Goal: Task Accomplishment & Management: Use online tool/utility

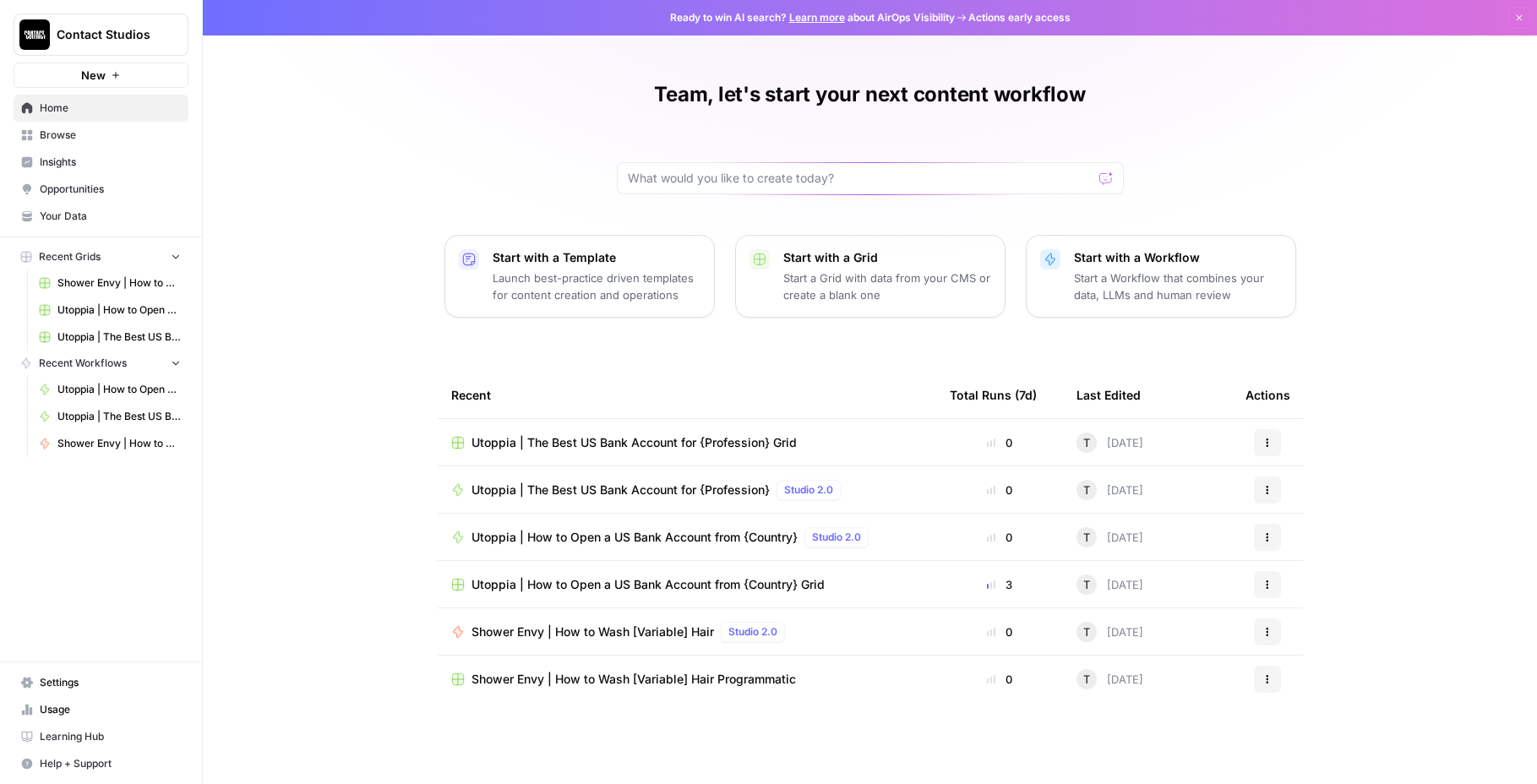
click at [627, 440] on span "Utoppia | The Best US Bank Account for {Profession} Grid" at bounding box center [634, 443] width 326 height 17
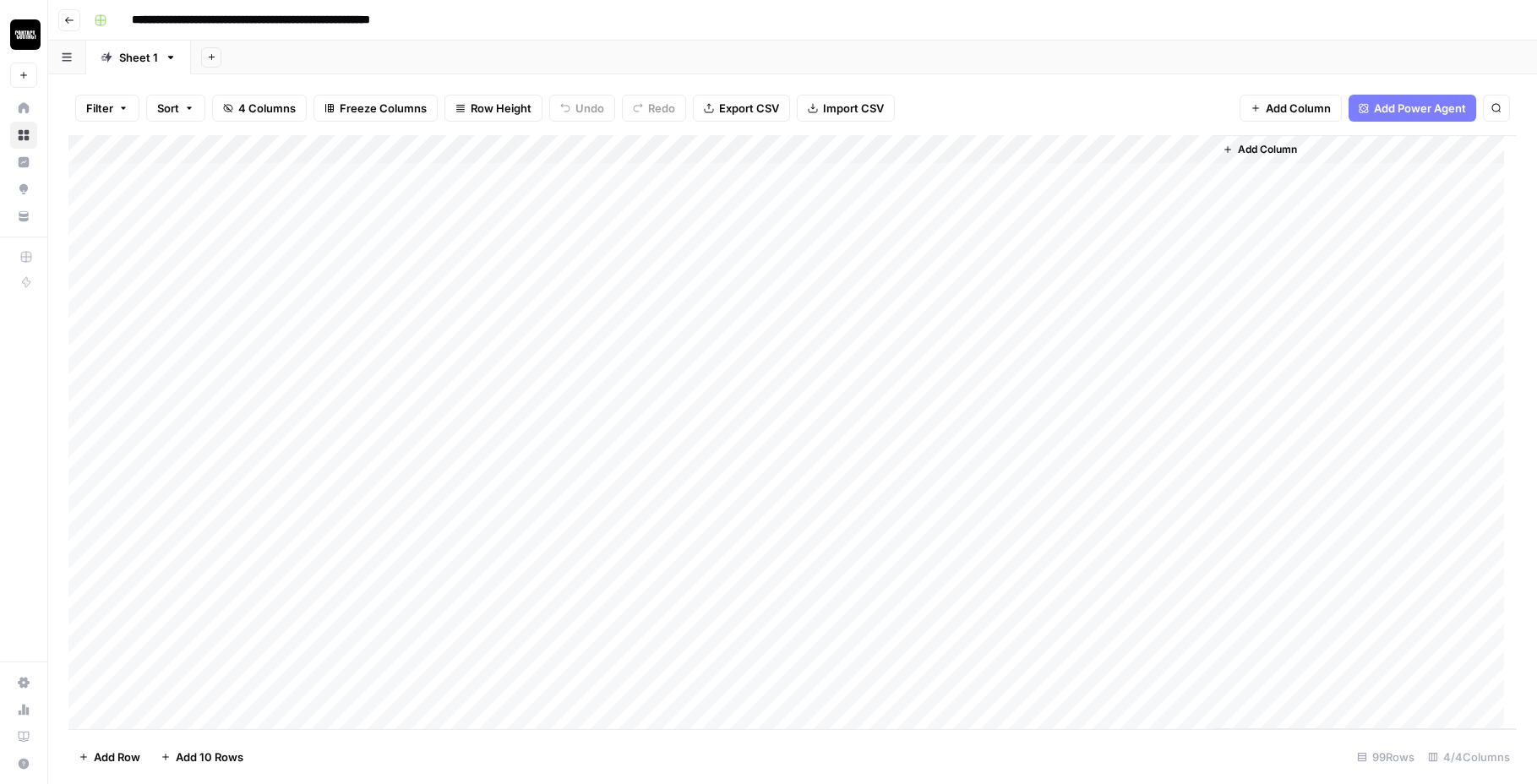
click at [877, 176] on div "Add Column" at bounding box center [793, 433] width 1449 height 594
click at [796, 175] on div "Add Column" at bounding box center [793, 433] width 1449 height 594
click at [856, 187] on div "Add Column" at bounding box center [793, 433] width 1449 height 594
drag, startPoint x: 856, startPoint y: 187, endPoint x: 882, endPoint y: 783, distance: 596.6
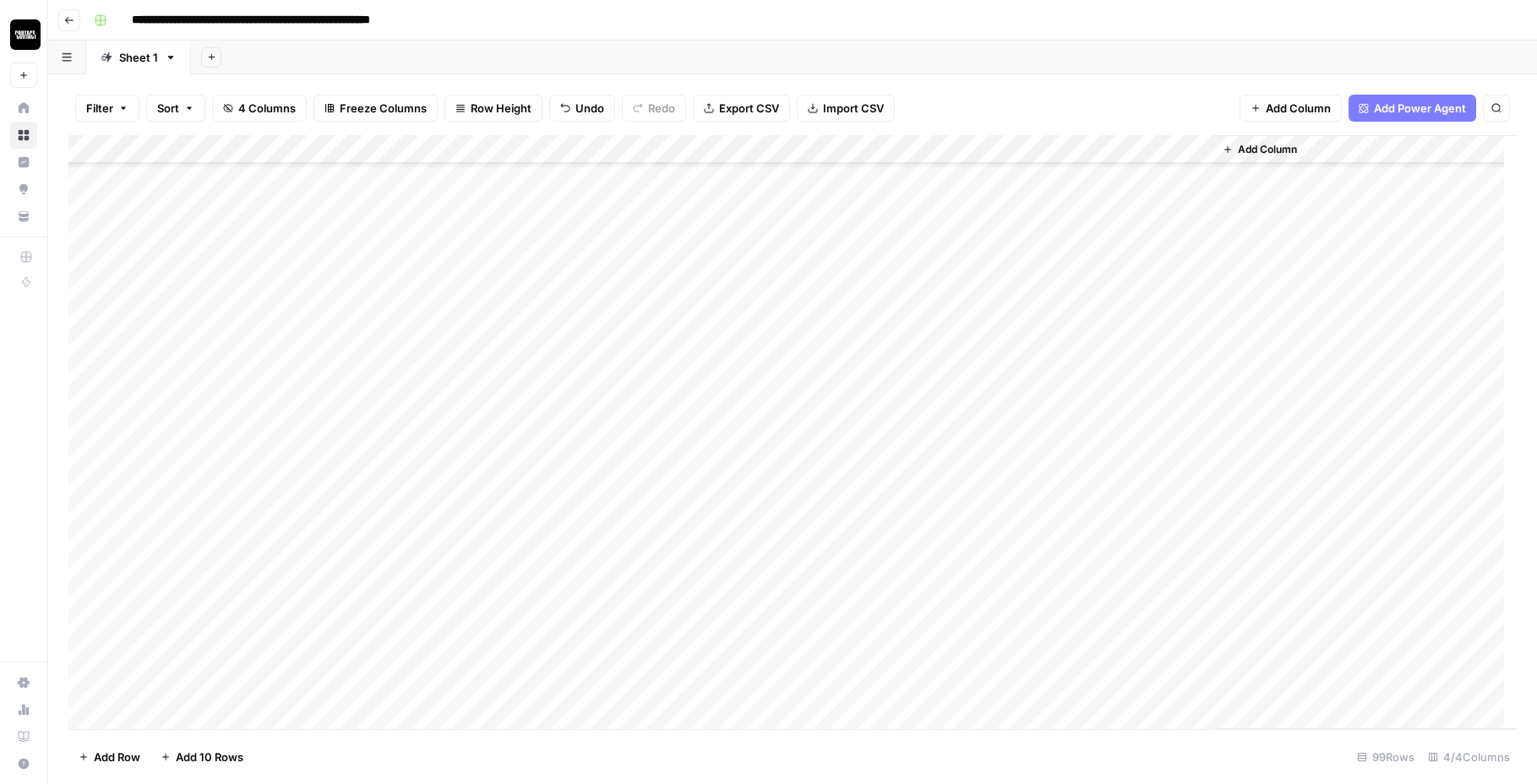
click at [882, 783] on div "Filter Sort 4 Columns Freeze Columns Row Height Undo Redo Export CSV Import CSV…" at bounding box center [792, 429] width 1489 height 710
click at [760, 203] on div "Add Column" at bounding box center [793, 433] width 1449 height 594
click at [755, 354] on div "Add Column" at bounding box center [793, 433] width 1449 height 594
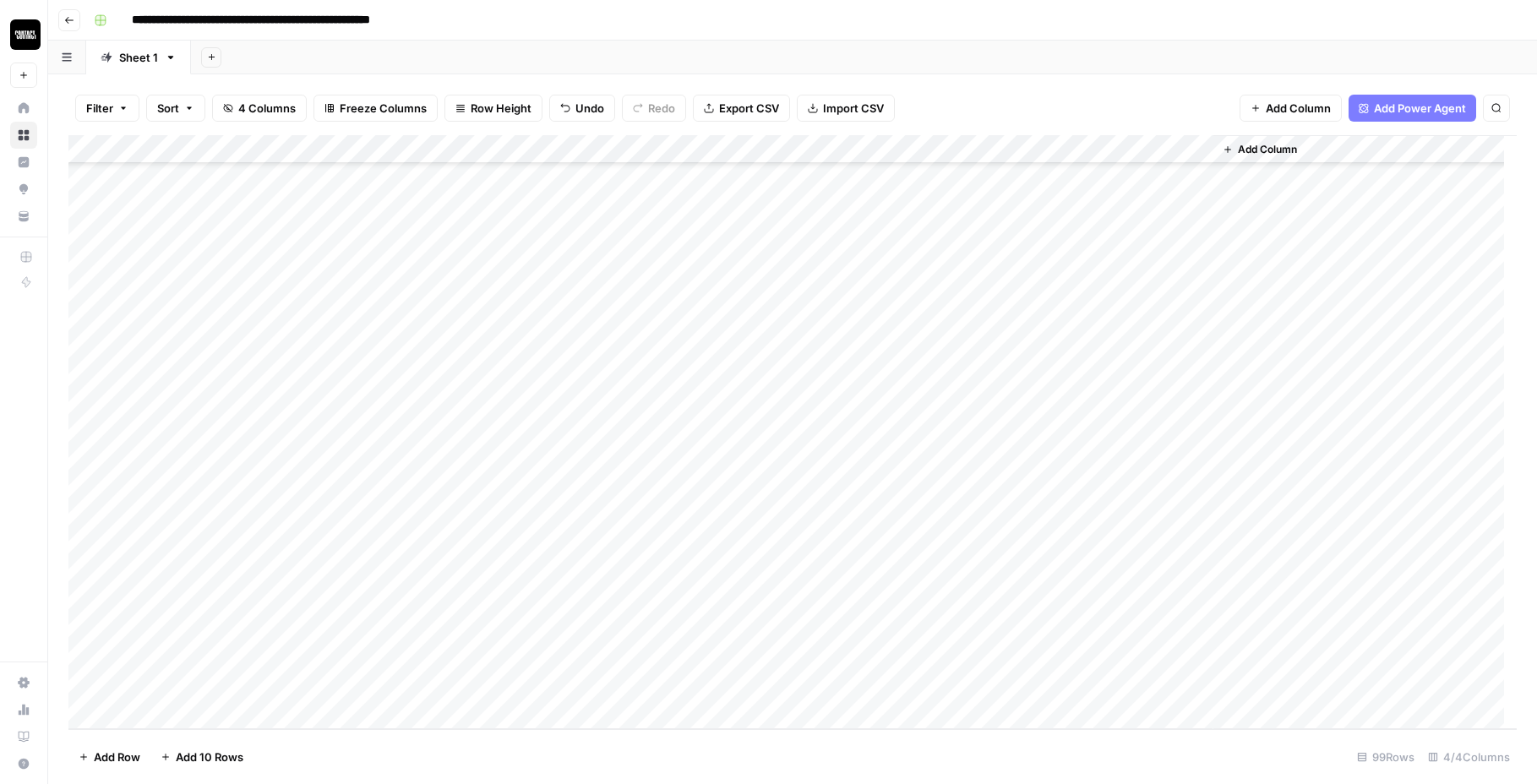
click at [692, 691] on div "Add Column" at bounding box center [793, 433] width 1449 height 594
click at [730, 205] on div "Add Column" at bounding box center [793, 433] width 1449 height 594
click at [732, 251] on div "Add Column" at bounding box center [793, 433] width 1449 height 594
click at [1178, 253] on div "Add Column" at bounding box center [793, 433] width 1449 height 594
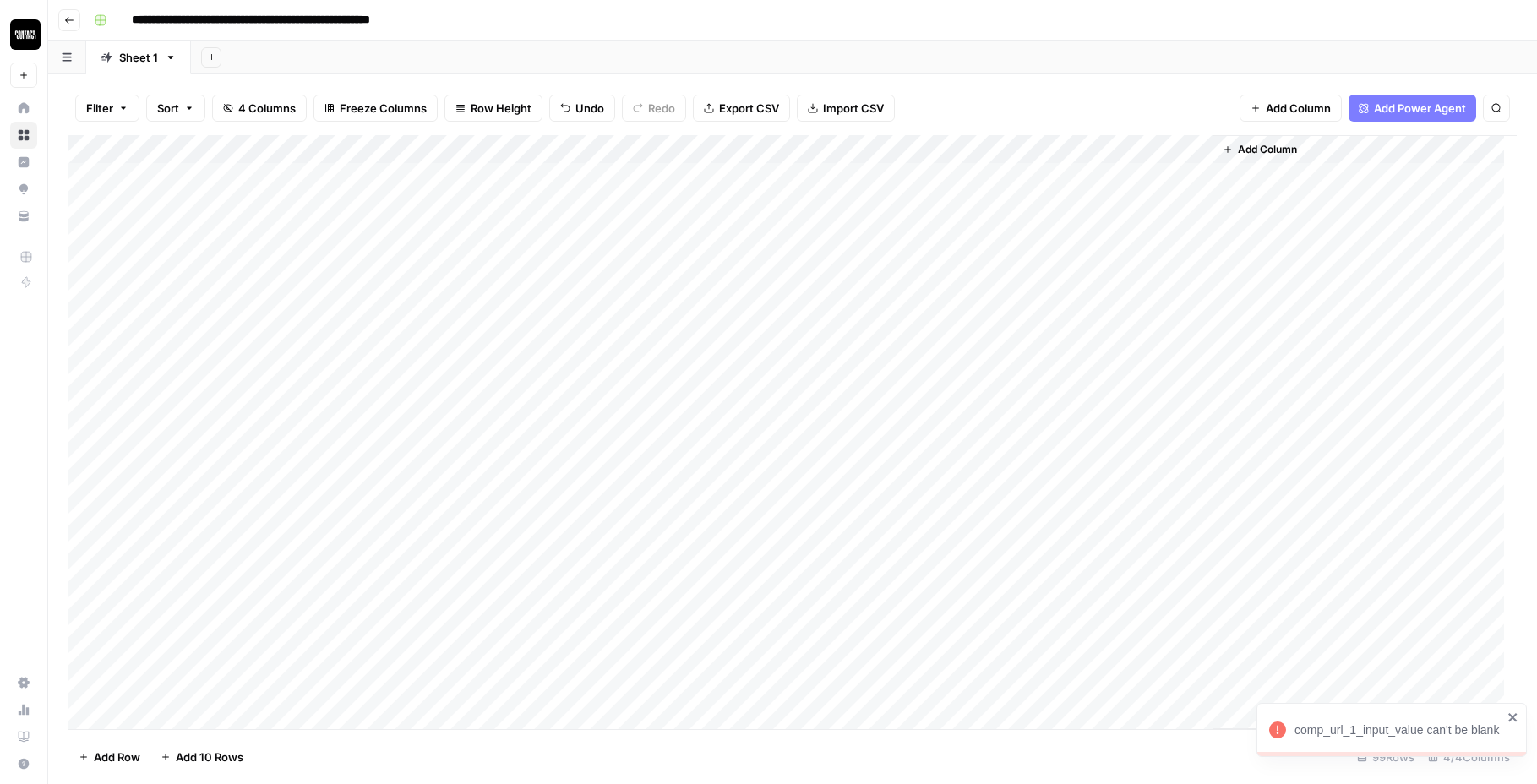
click at [767, 143] on div "Add Column" at bounding box center [793, 433] width 1449 height 594
click at [712, 371] on span "Remove Column" at bounding box center [721, 377] width 148 height 17
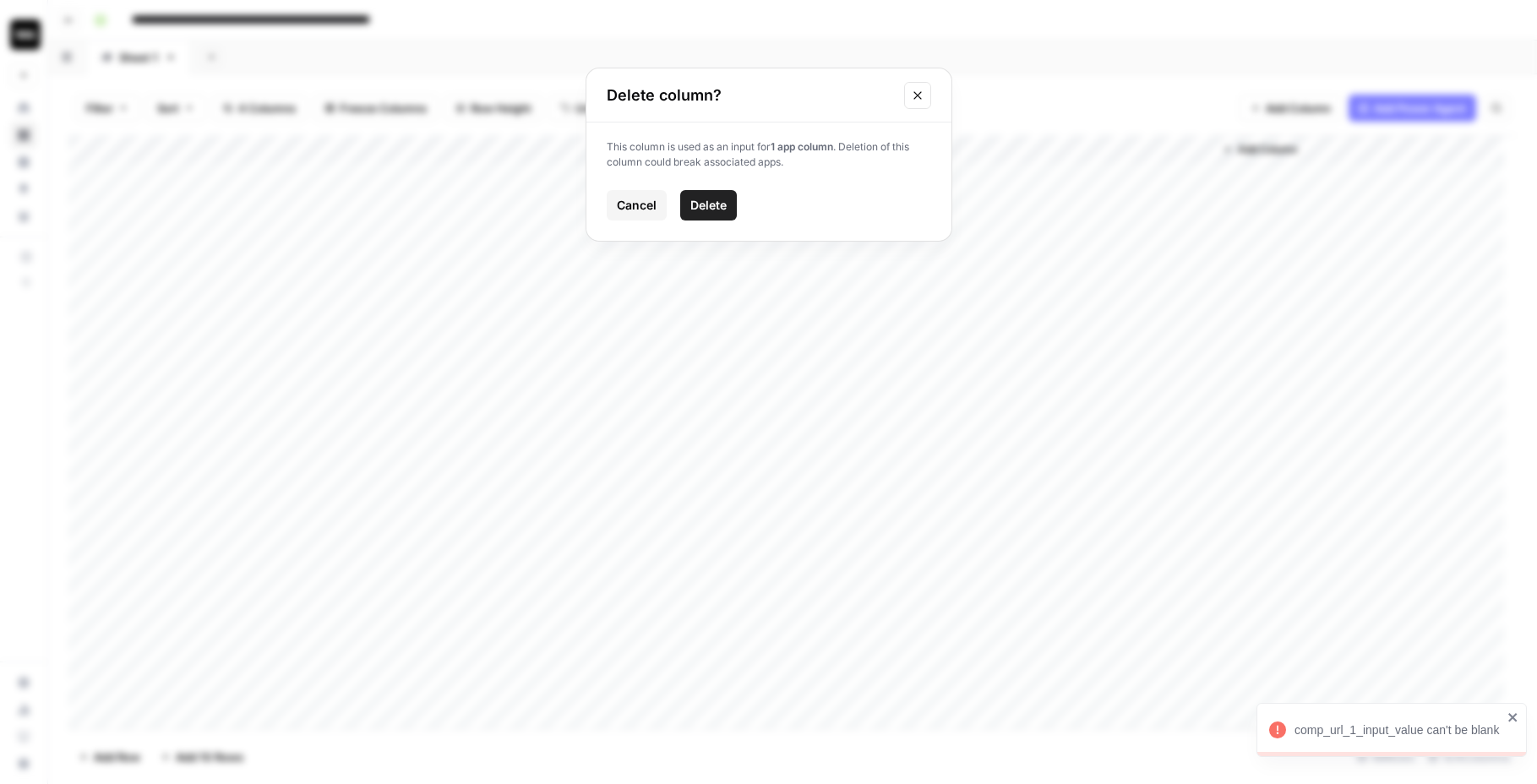
click at [726, 200] on span "Delete" at bounding box center [709, 205] width 36 height 17
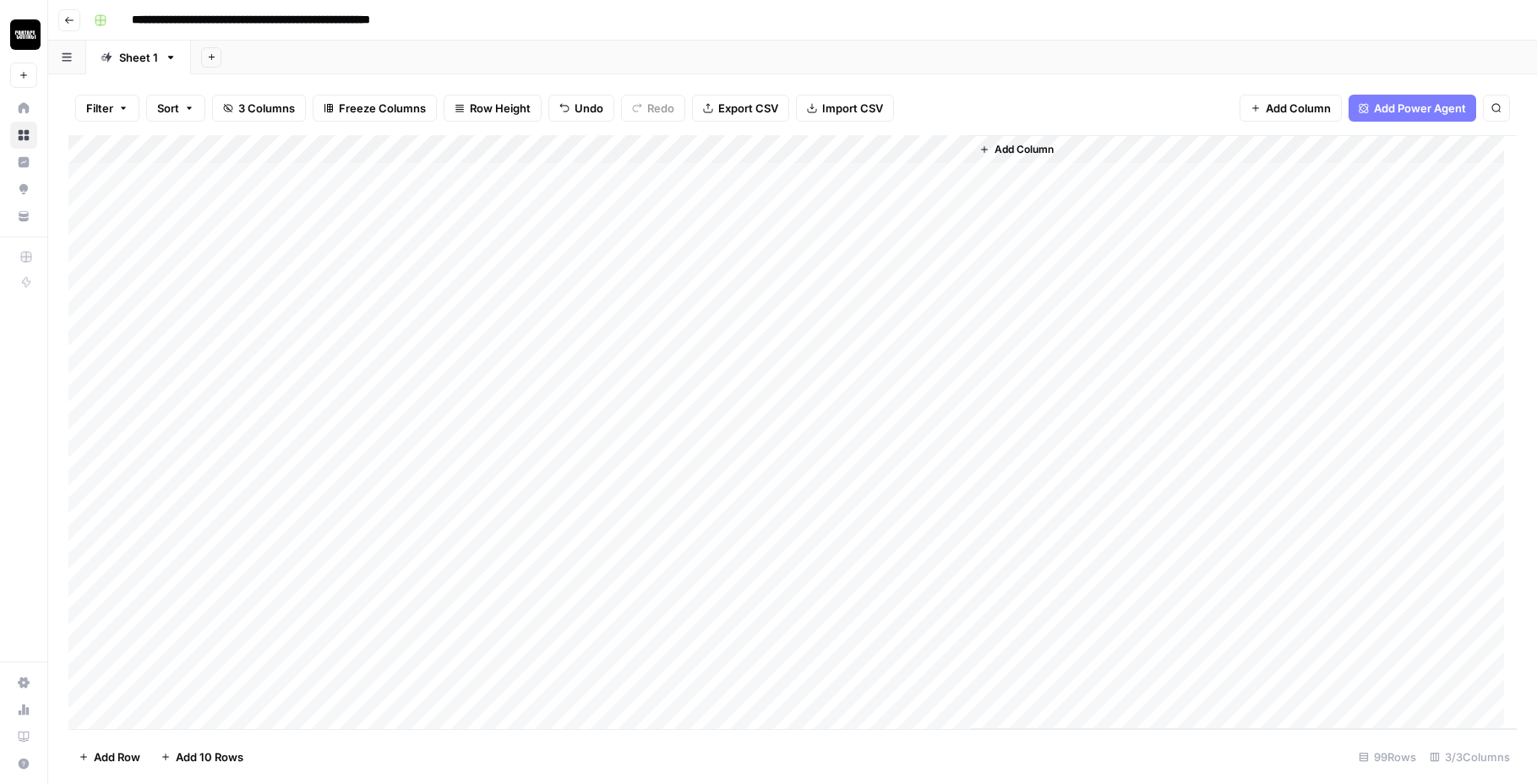
click at [933, 152] on div "Add Column" at bounding box center [793, 433] width 1449 height 594
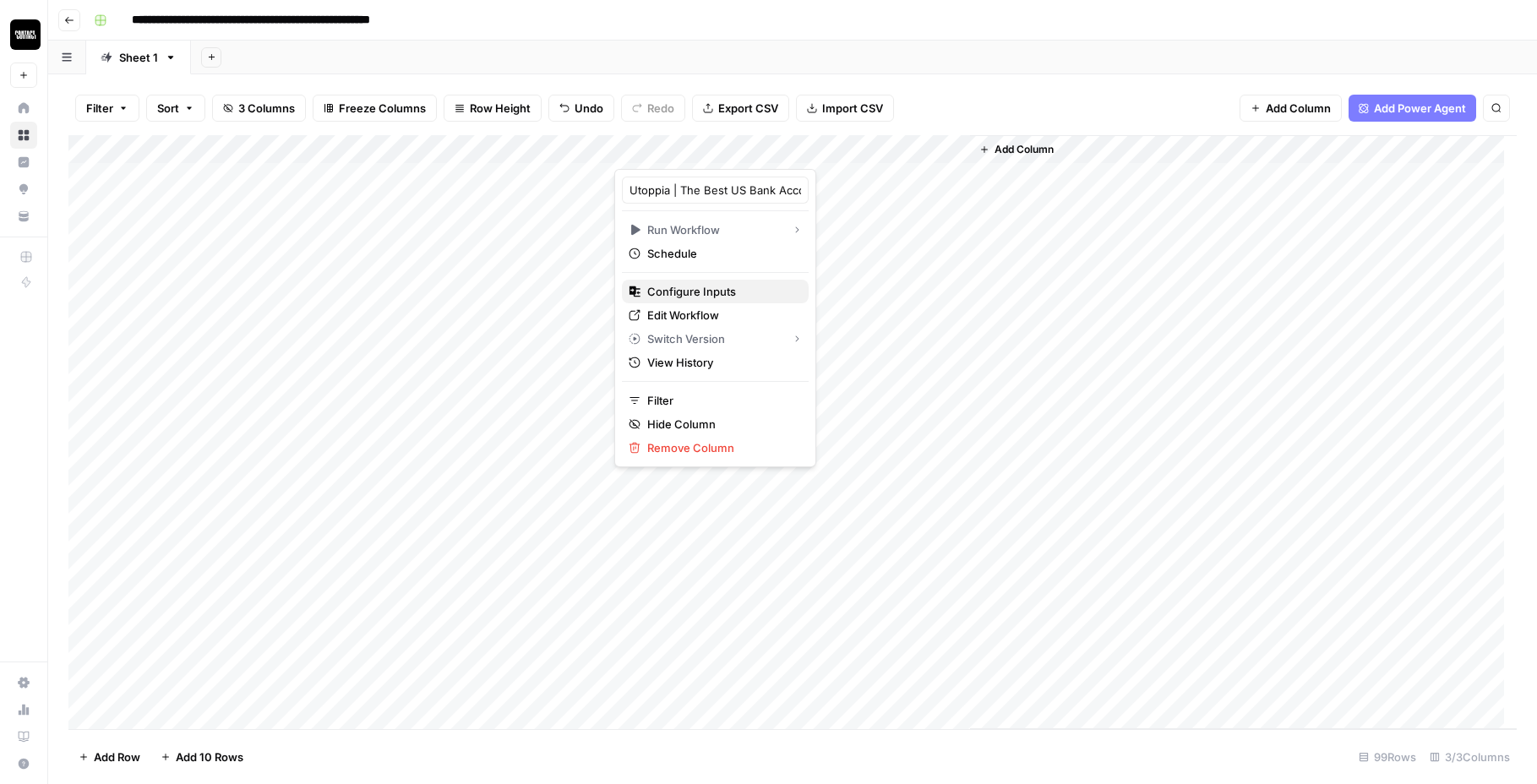
click at [718, 297] on span "Configure Inputs" at bounding box center [721, 291] width 148 height 17
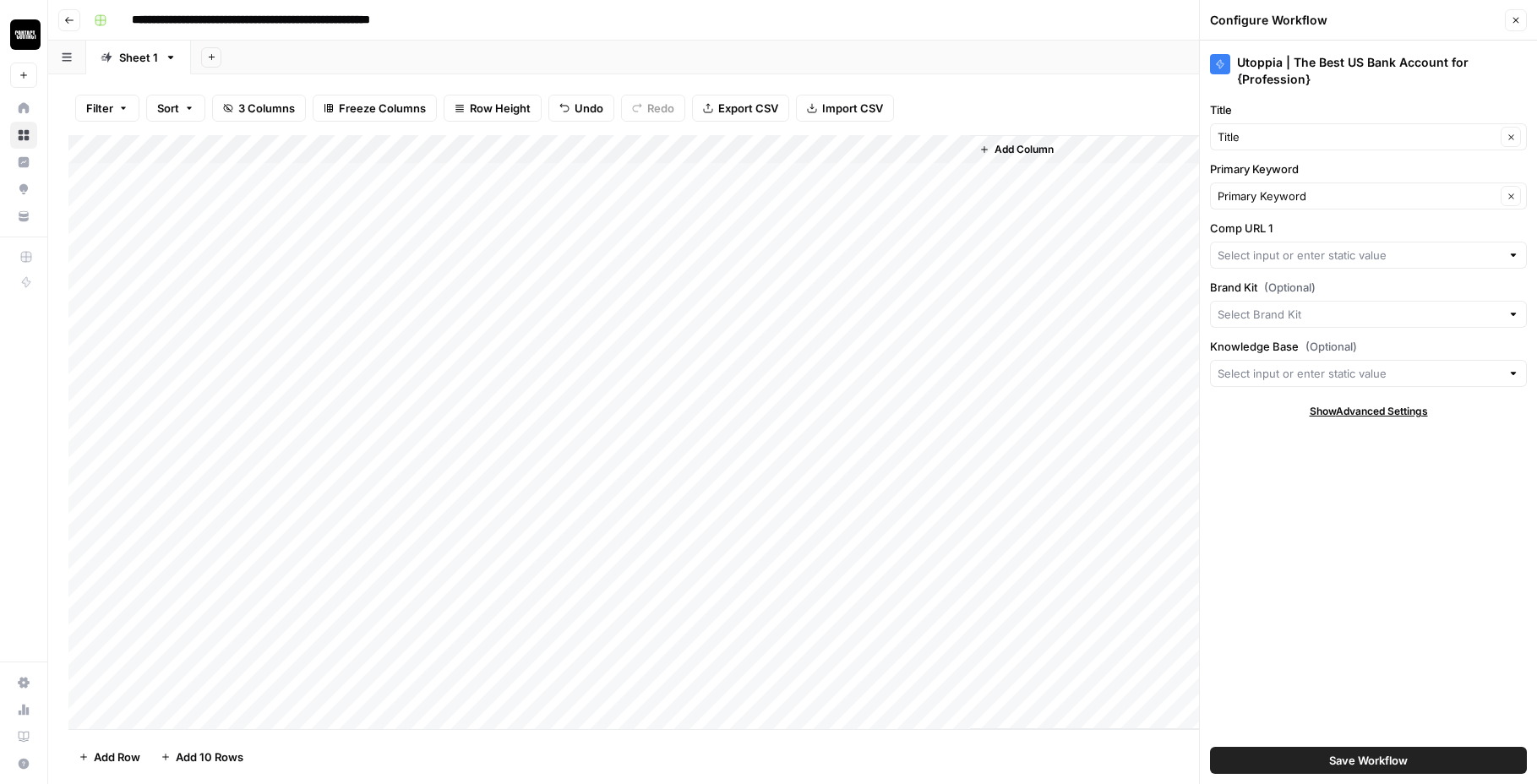
click at [934, 151] on div "Add Column" at bounding box center [793, 433] width 1449 height 594
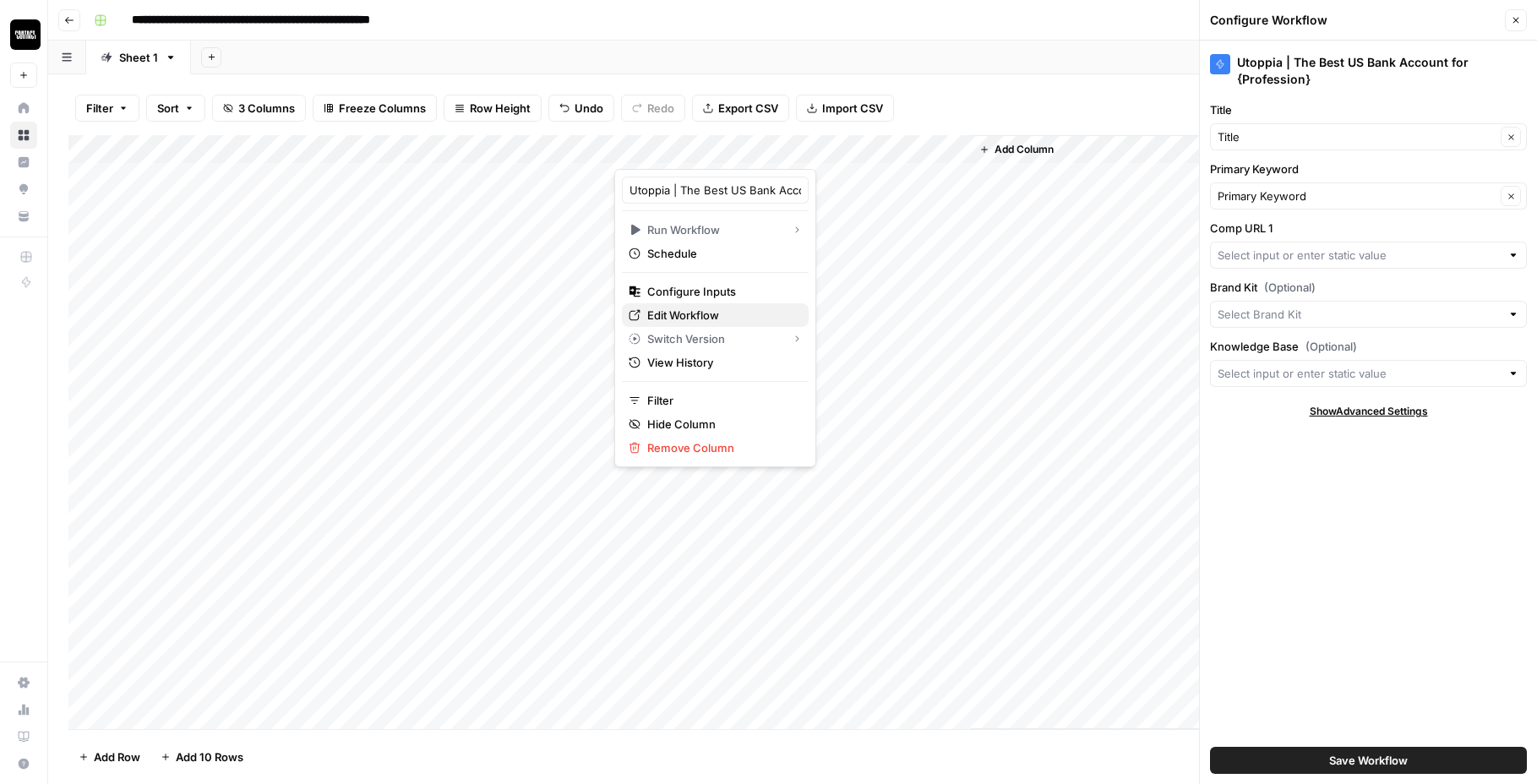
click at [705, 314] on span "Edit Workflow" at bounding box center [721, 315] width 148 height 17
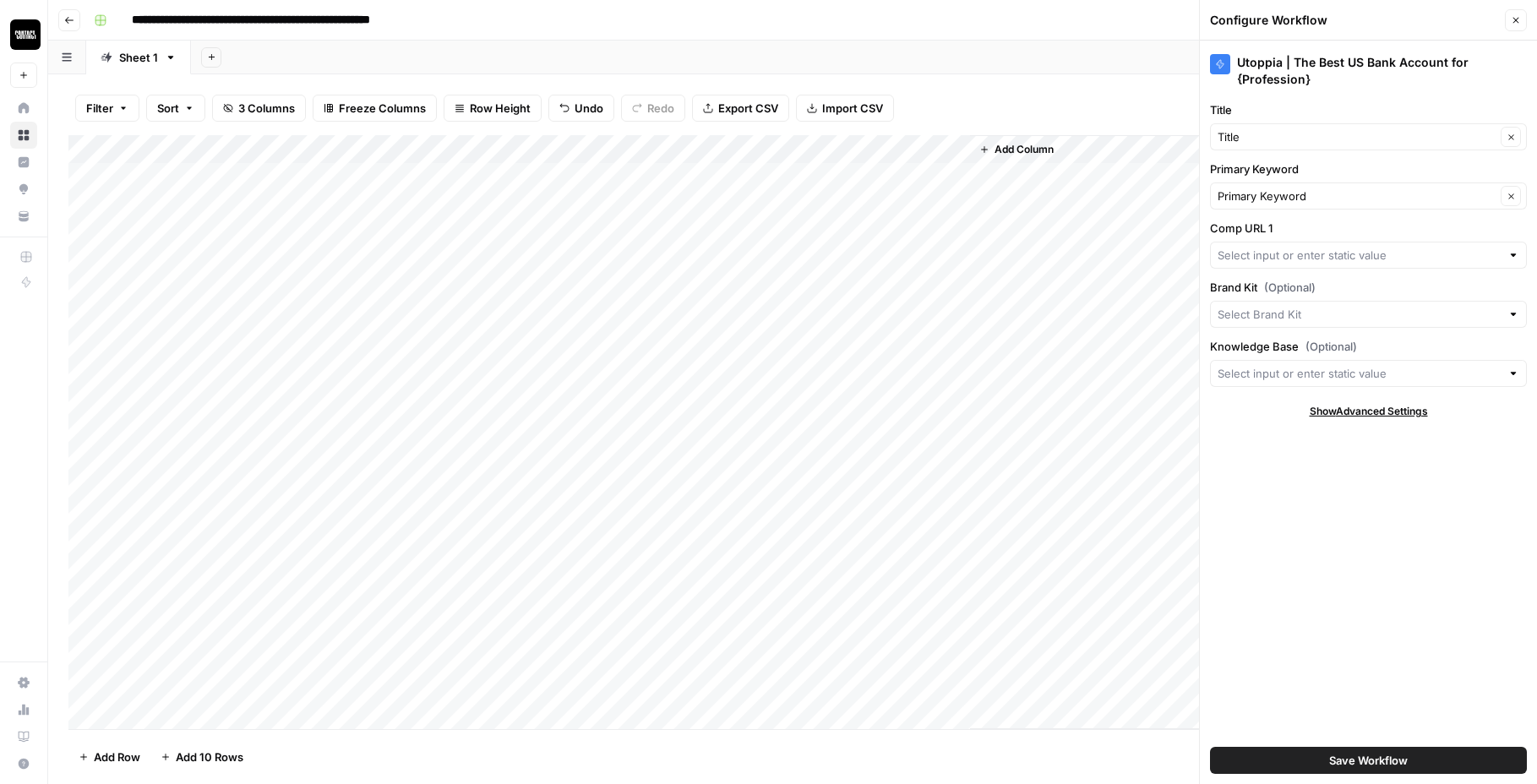
click at [1041, 100] on div "Filter Sort 3 Columns Freeze Columns Row Height Undo Redo Export CSV Import CSV…" at bounding box center [793, 108] width 1449 height 54
click at [1009, 92] on div "Filter Sort 3 Columns Freeze Columns Row Height Undo Redo Export CSV Import CSV…" at bounding box center [793, 108] width 1449 height 54
click at [583, 106] on span "Undo" at bounding box center [589, 108] width 29 height 17
click at [584, 106] on span "Undo" at bounding box center [589, 108] width 29 height 17
click at [1515, 20] on icon "button" at bounding box center [1516, 20] width 11 height 11
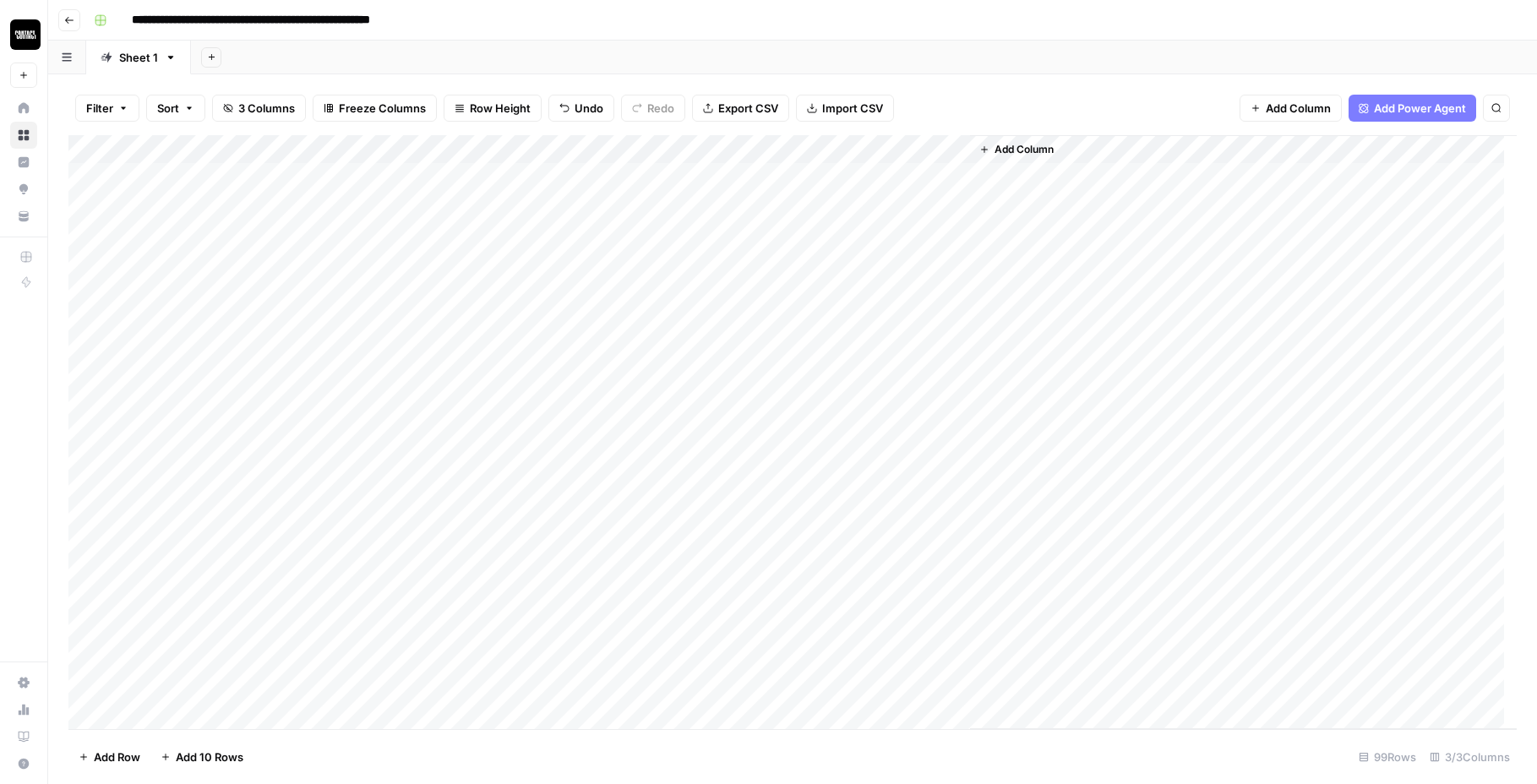
click at [584, 104] on span "Undo" at bounding box center [589, 108] width 29 height 17
click at [1009, 147] on span "Add Column" at bounding box center [1024, 150] width 59 height 15
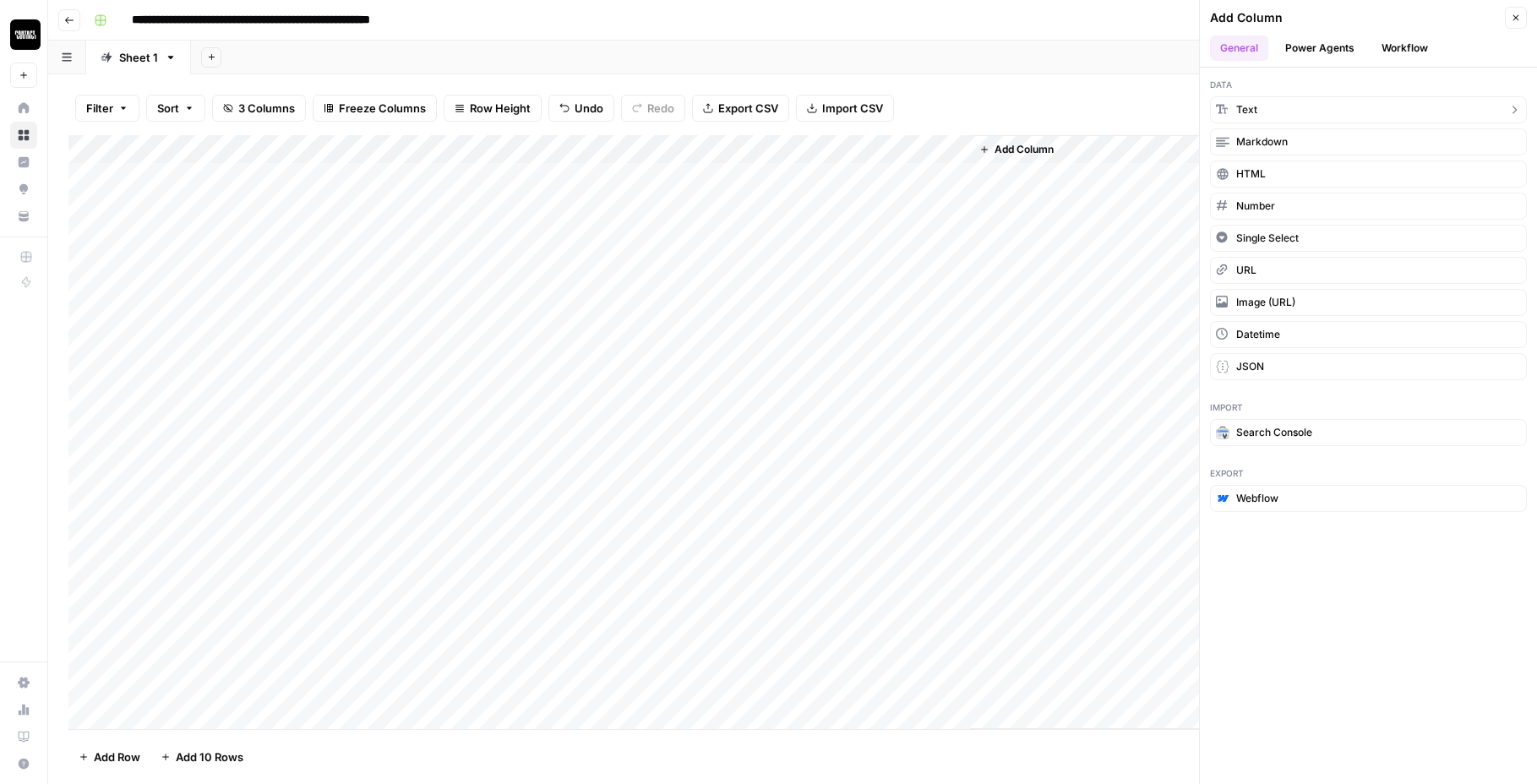
click at [1297, 105] on button "Text" at bounding box center [1369, 110] width 317 height 27
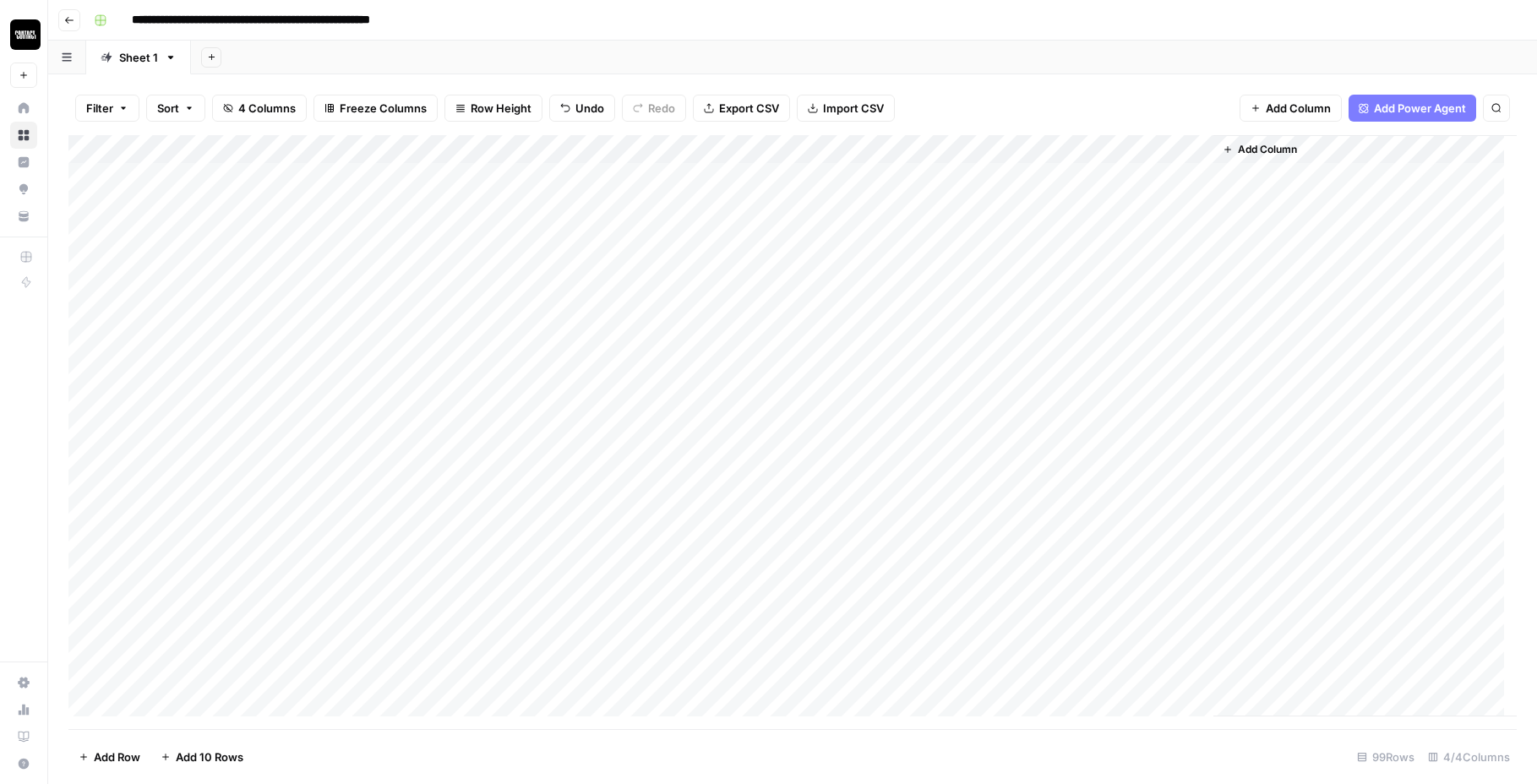
drag, startPoint x: 1019, startPoint y: 149, endPoint x: 748, endPoint y: 144, distance: 271.0
click at [748, 144] on div "Add Column" at bounding box center [793, 433] width 1449 height 594
click at [734, 170] on div "Add Column" at bounding box center [793, 433] width 1449 height 594
click at [744, 152] on div "Add Column" at bounding box center [793, 433] width 1449 height 594
click at [733, 179] on div "New Column" at bounding box center [715, 190] width 187 height 27
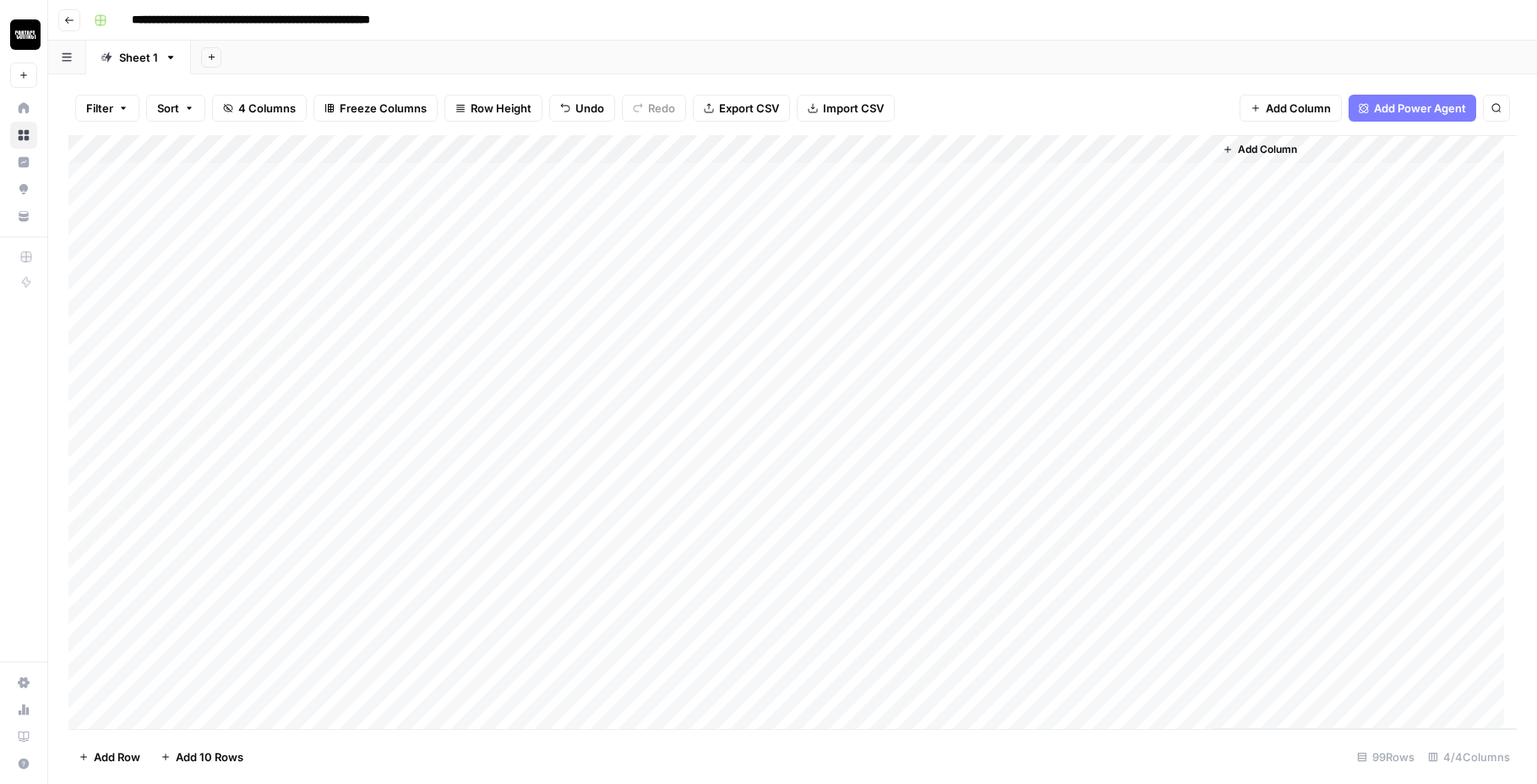
click at [733, 179] on div "Add Column" at bounding box center [793, 433] width 1449 height 594
click at [731, 149] on div "Add Column" at bounding box center [793, 433] width 1449 height 594
click at [719, 188] on input "New Column" at bounding box center [715, 190] width 172 height 17
type input "Comp"
click at [723, 297] on div "Add Column" at bounding box center [793, 433] width 1449 height 594
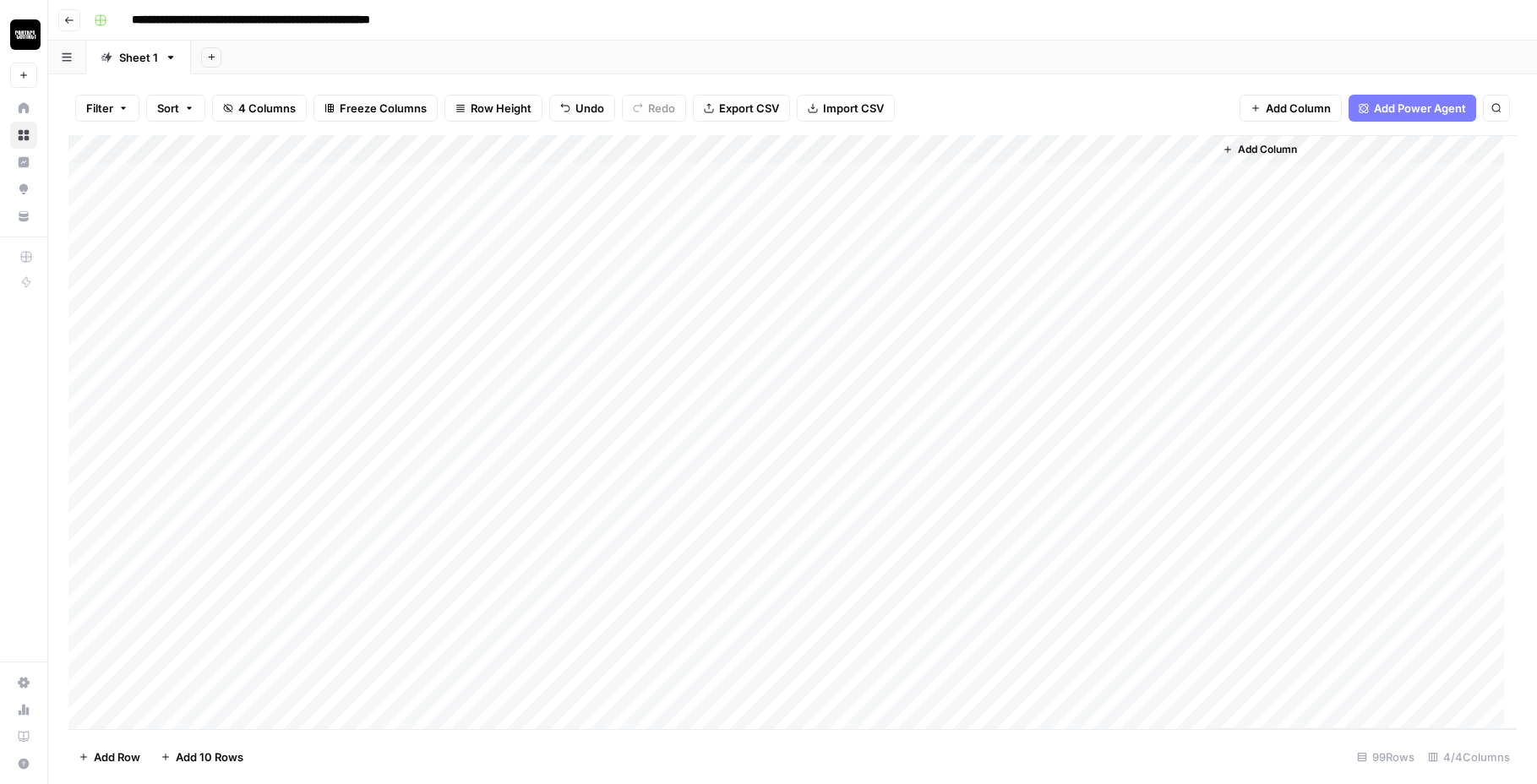
click at [817, 180] on div "Add Column" at bounding box center [793, 433] width 1449 height 594
click at [763, 217] on div "Add Column" at bounding box center [793, 433] width 1449 height 594
click at [841, 187] on div "Add Column" at bounding box center [793, 433] width 1449 height 594
drag, startPoint x: 858, startPoint y: 188, endPoint x: 834, endPoint y: 557, distance: 369.8
click at [834, 557] on div "Add Column" at bounding box center [793, 433] width 1449 height 594
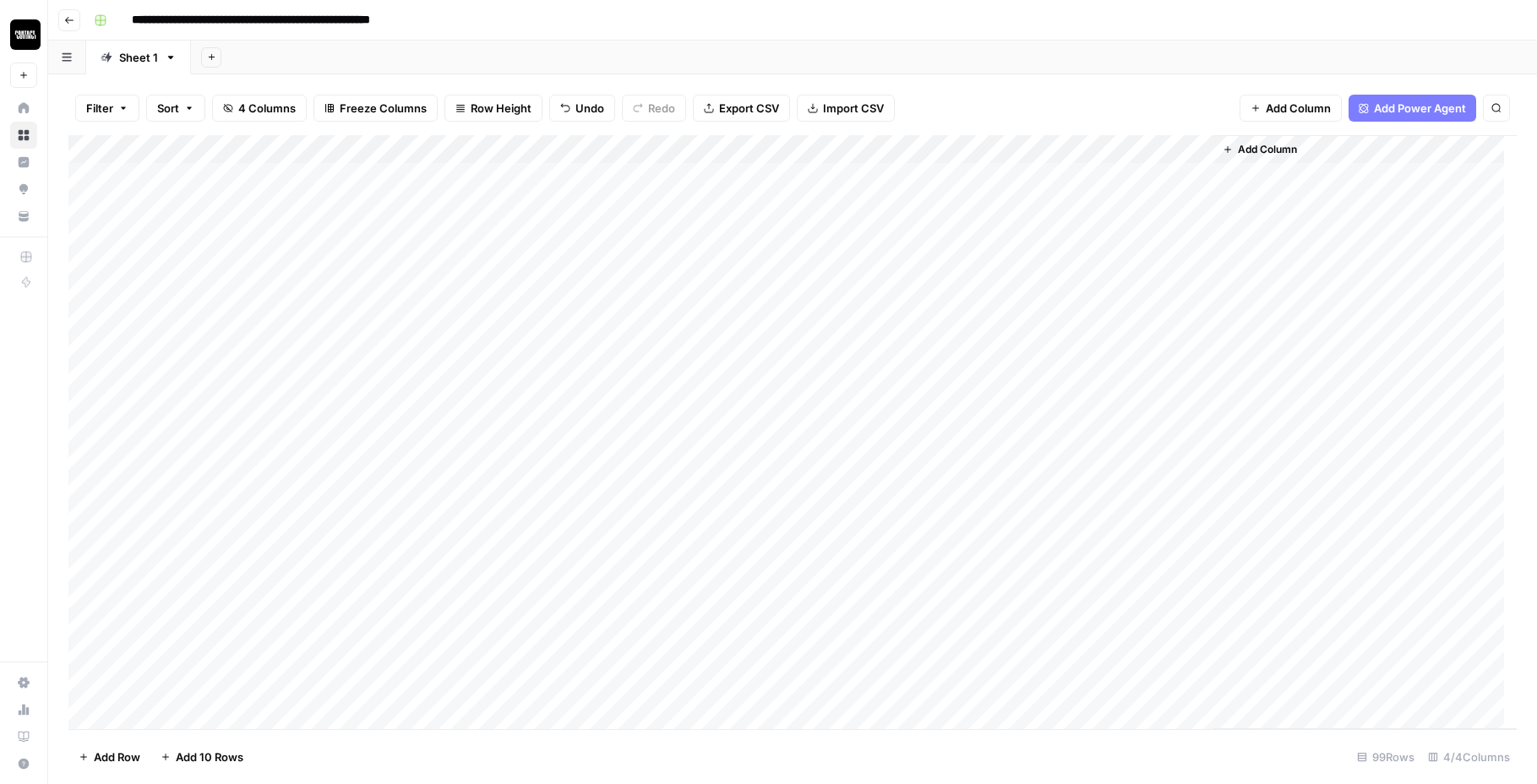
click at [801, 583] on div "Add Column" at bounding box center [793, 433] width 1449 height 594
click at [824, 549] on div "Add Column" at bounding box center [793, 433] width 1449 height 594
drag, startPoint x: 857, startPoint y: 562, endPoint x: 803, endPoint y: 705, distance: 152.9
click at [803, 705] on div "Add Column" at bounding box center [793, 433] width 1449 height 594
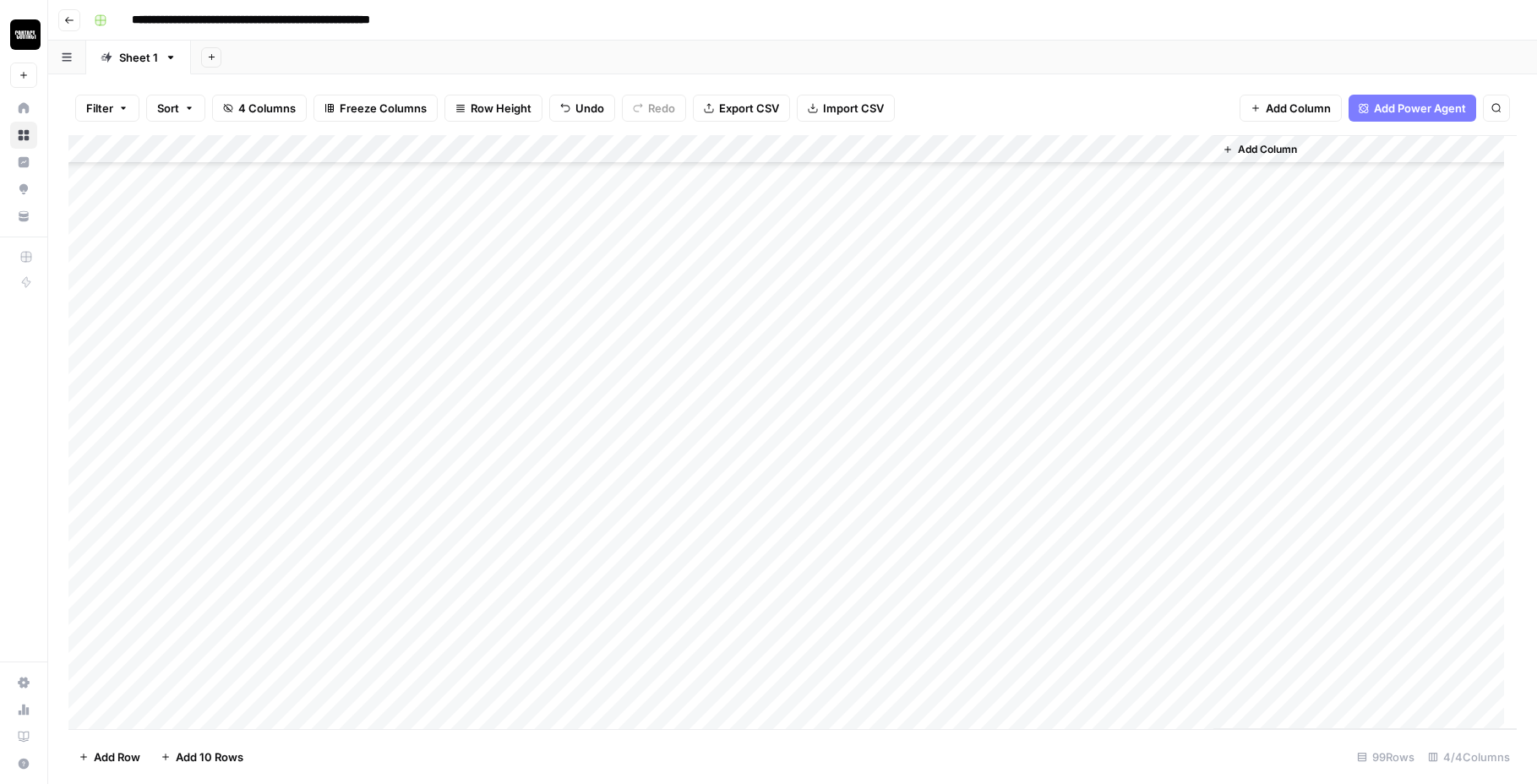
scroll to position [0, 0]
click at [869, 151] on div "Add Column" at bounding box center [793, 433] width 1449 height 594
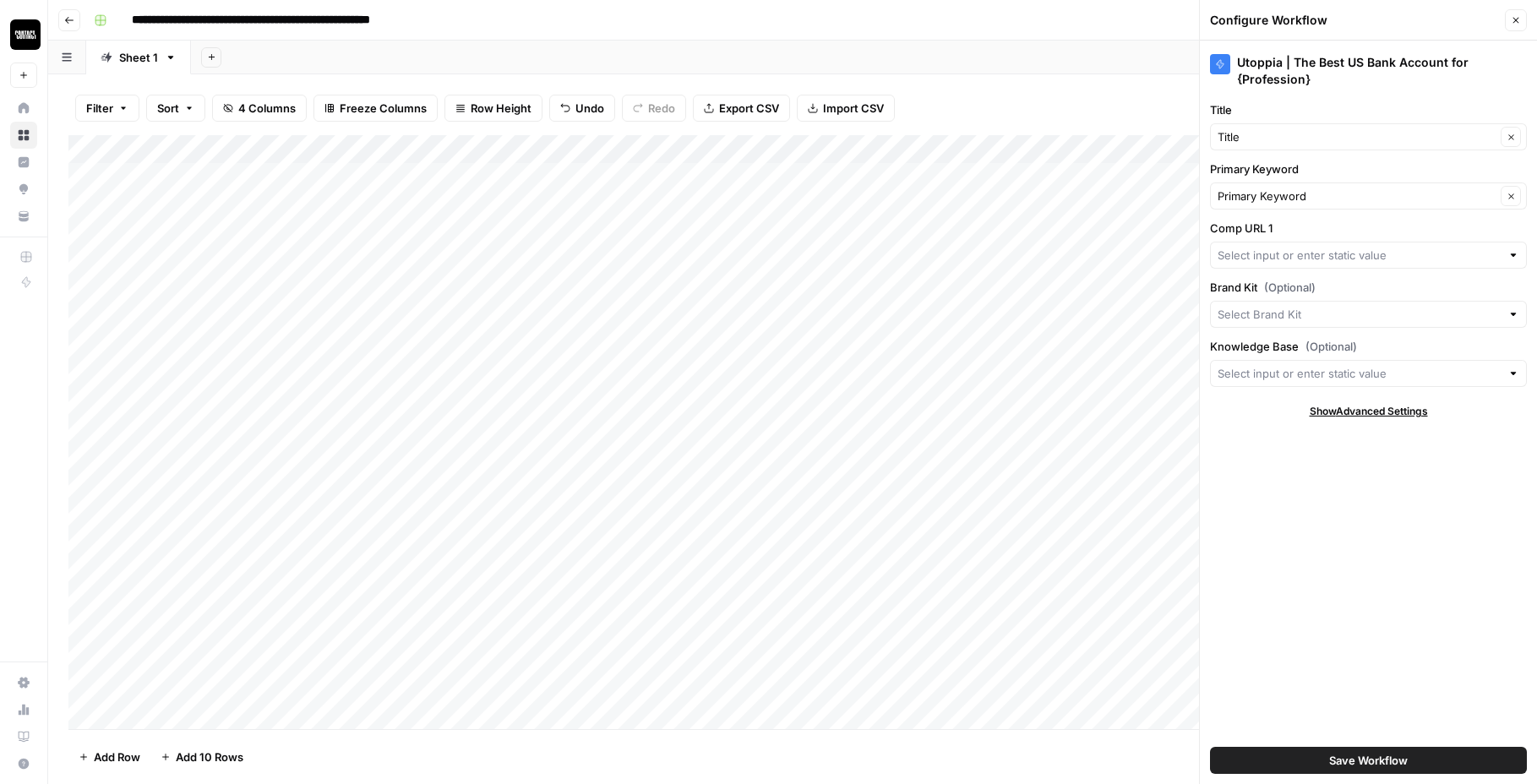
click at [869, 151] on div "Add Column" at bounding box center [793, 433] width 1449 height 594
click at [957, 180] on div "Add Column" at bounding box center [793, 433] width 1449 height 594
click at [1518, 25] on icon "button" at bounding box center [1516, 20] width 11 height 11
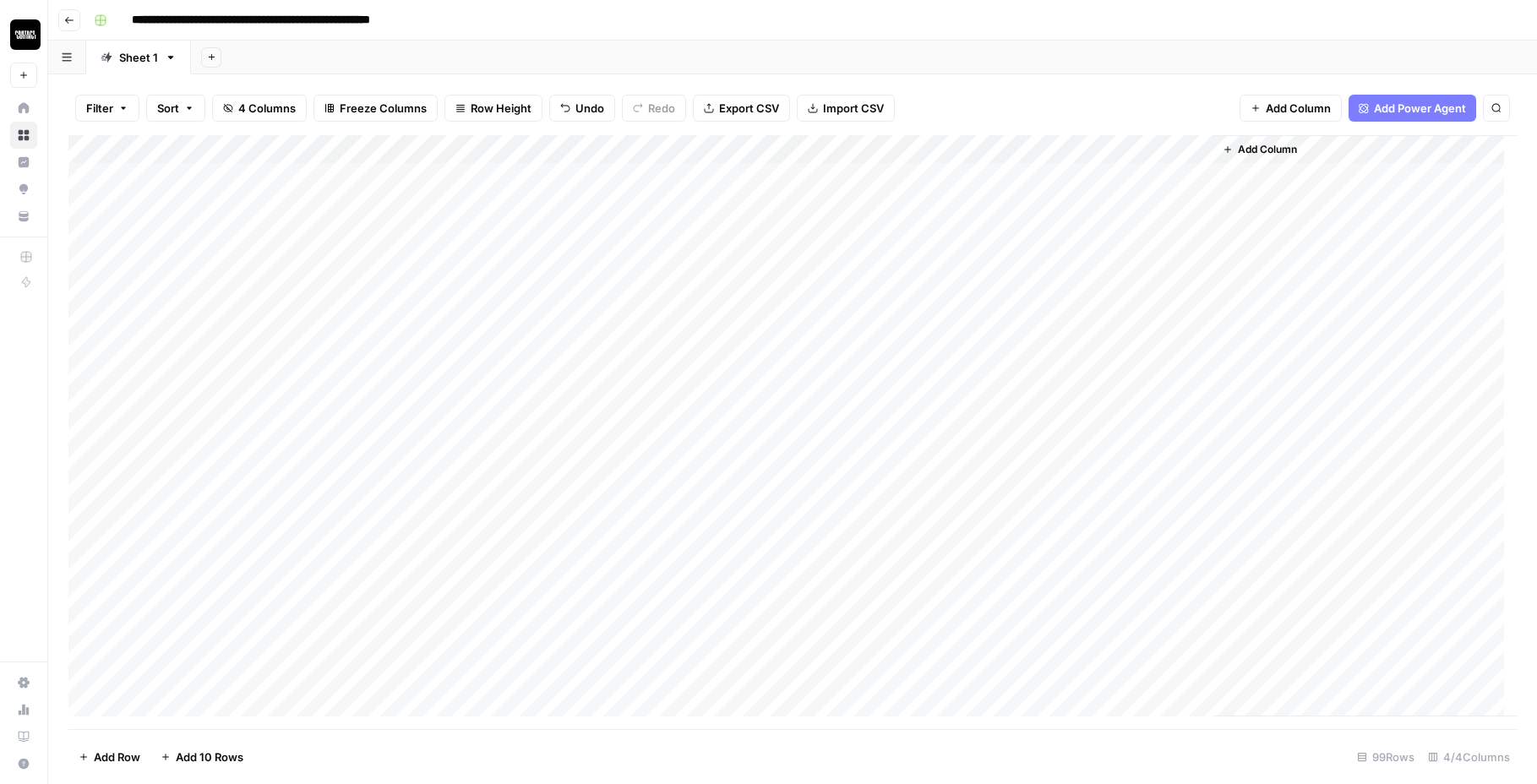
click at [1037, 174] on div "Add Column" at bounding box center [793, 433] width 1449 height 594
click at [1149, 152] on div "Add Column" at bounding box center [793, 433] width 1449 height 594
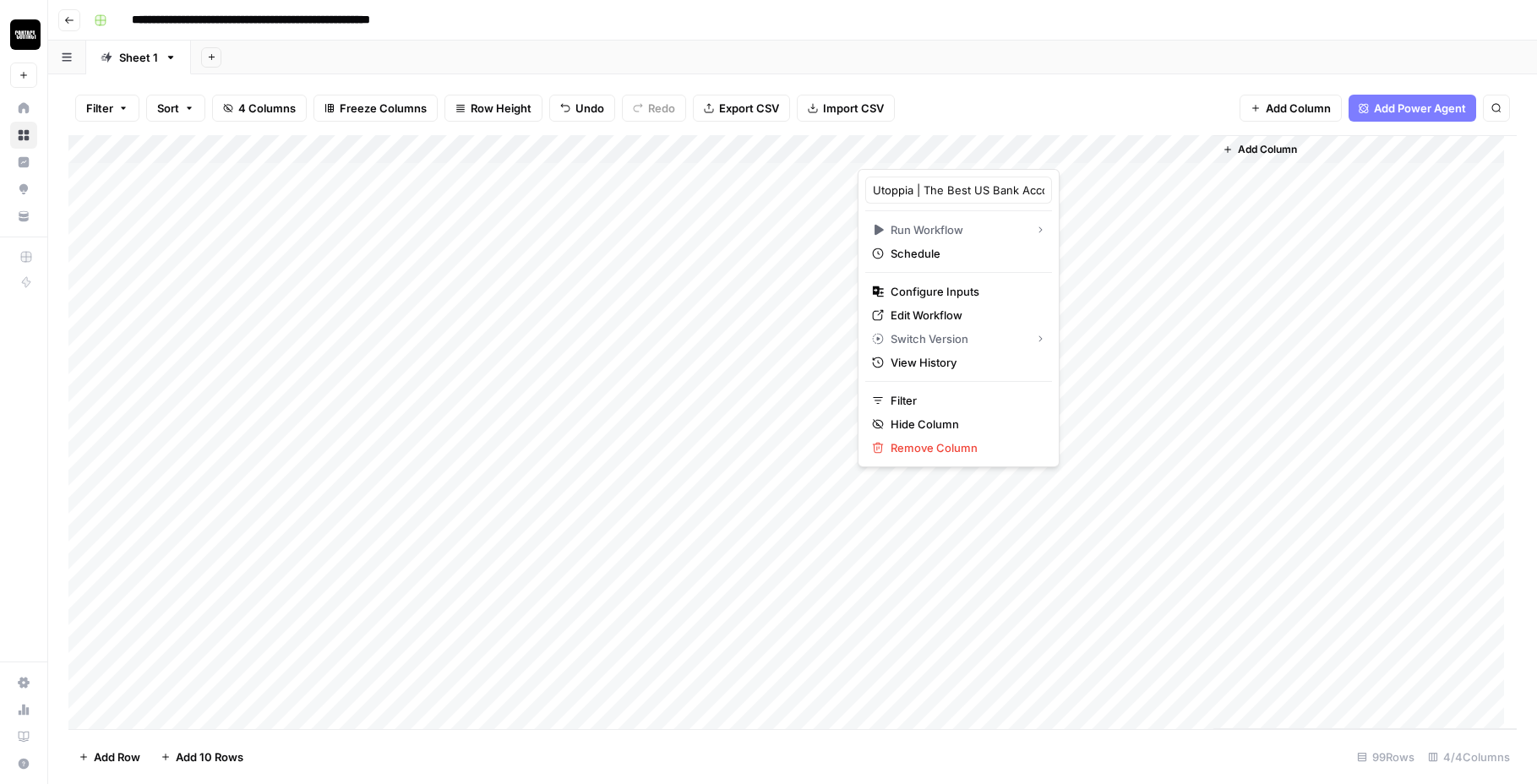
click at [1166, 152] on div at bounding box center [1035, 152] width 356 height 33
click at [1176, 152] on div at bounding box center [1035, 152] width 356 height 33
click at [1178, 152] on div at bounding box center [1035, 152] width 356 height 33
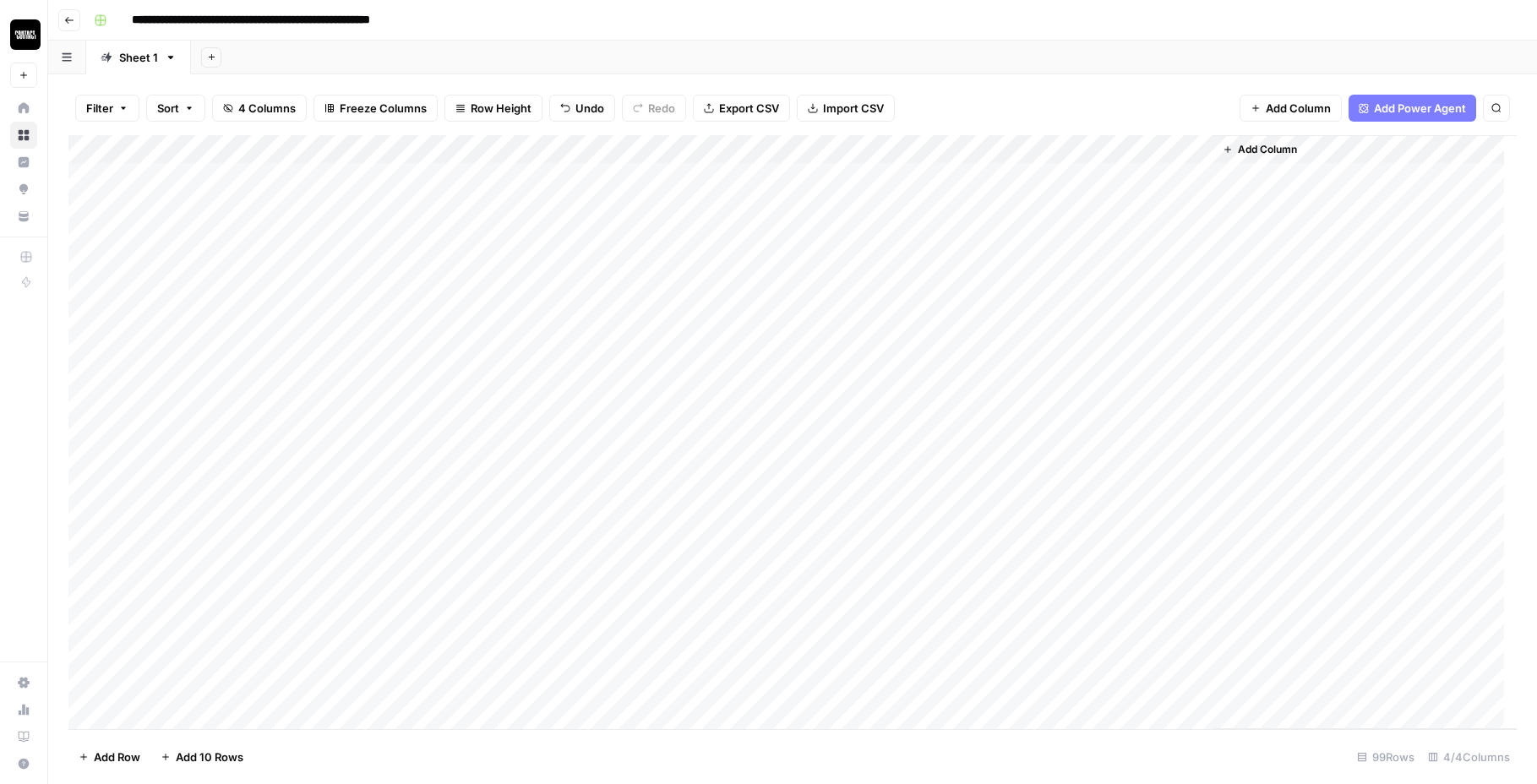
click at [1193, 99] on div "Filter Sort 4 Columns Freeze Columns Row Height Undo Redo Export CSV Import CSV…" at bounding box center [793, 108] width 1449 height 54
click at [1177, 147] on div "Add Column" at bounding box center [793, 433] width 1449 height 594
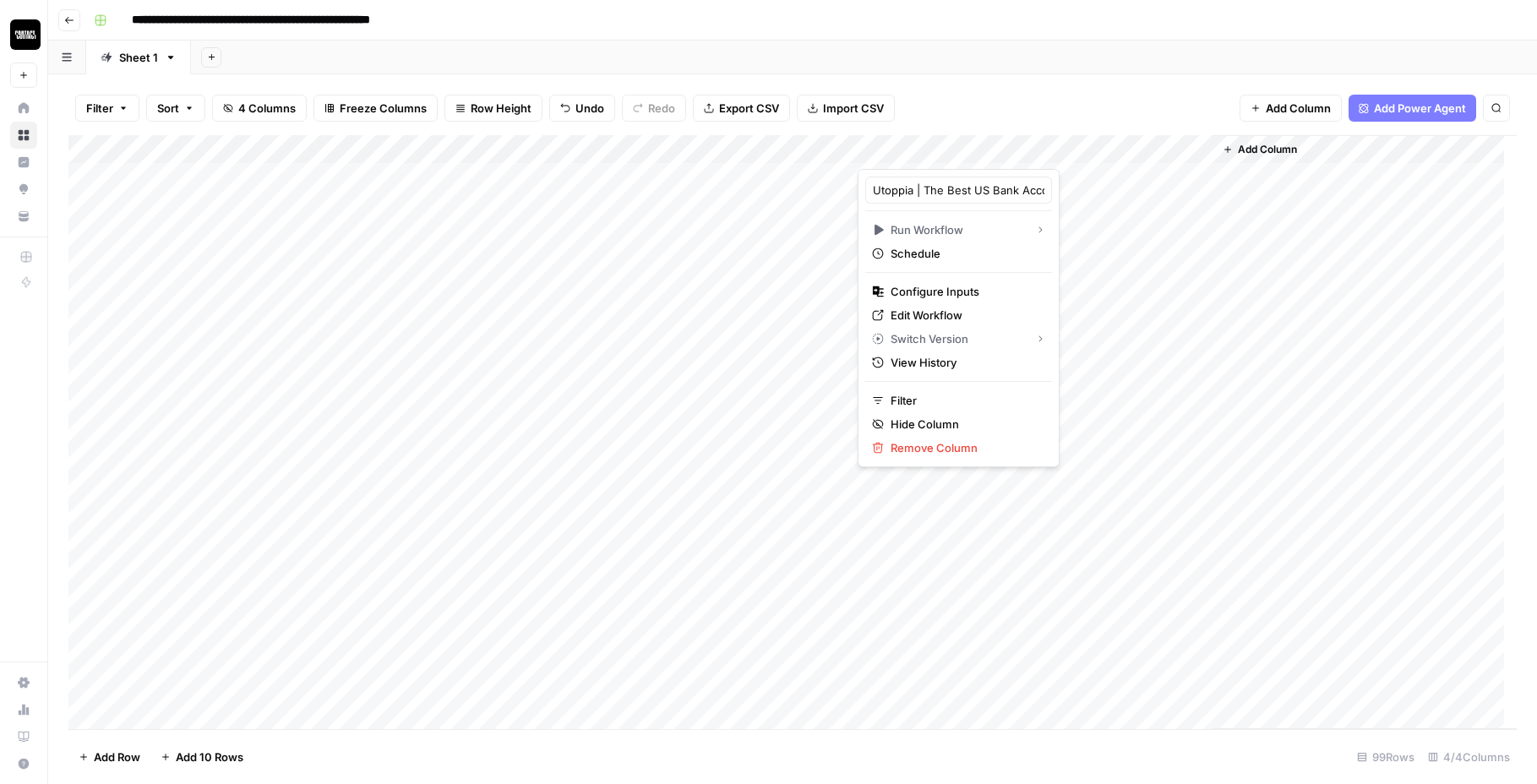
click at [712, 145] on div "Add Column" at bounding box center [793, 433] width 1449 height 594
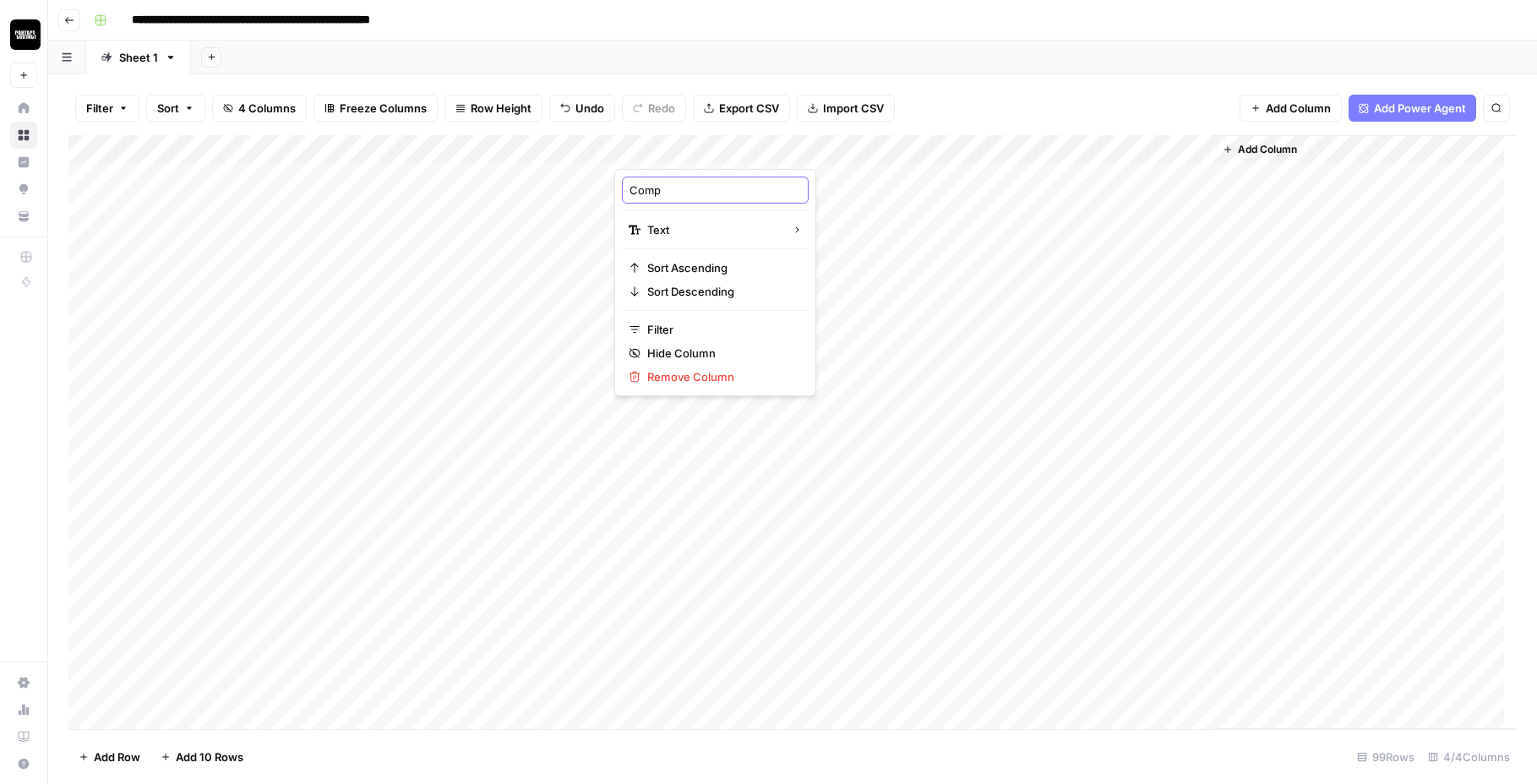
click at [704, 181] on input "Comp" at bounding box center [715, 190] width 172 height 17
click at [680, 153] on div "Add Column" at bounding box center [793, 433] width 1449 height 594
click at [681, 148] on div at bounding box center [736, 152] width 245 height 33
click at [682, 201] on div "Comp" at bounding box center [715, 190] width 187 height 27
type input "Comp URL 1"
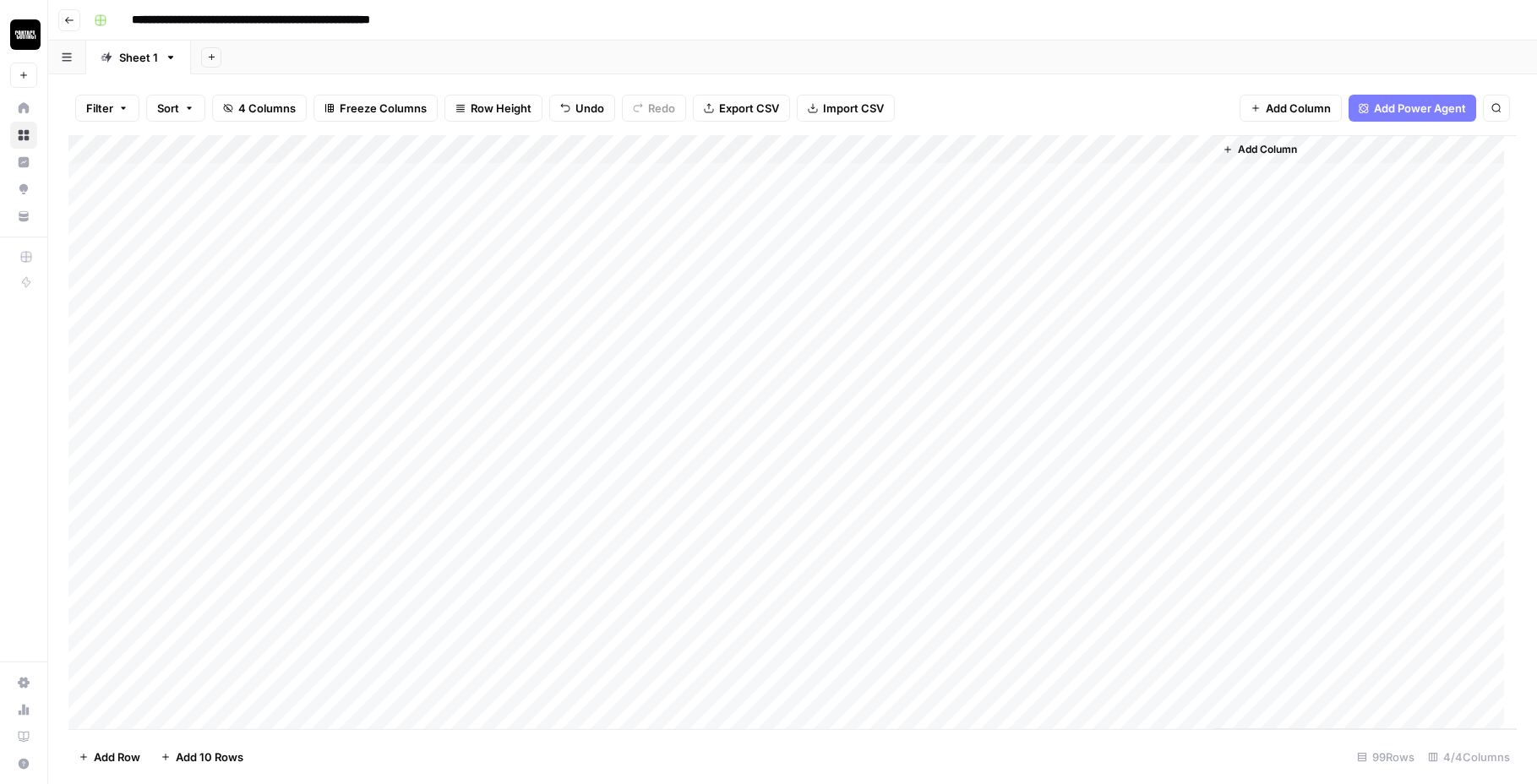
click at [941, 208] on div "Add Column" at bounding box center [793, 433] width 1449 height 594
click at [971, 183] on div "Add Column" at bounding box center [793, 433] width 1449 height 594
click at [1037, 180] on div "Add Column" at bounding box center [793, 433] width 1449 height 594
click at [1037, 180] on div at bounding box center [1035, 177] width 357 height 32
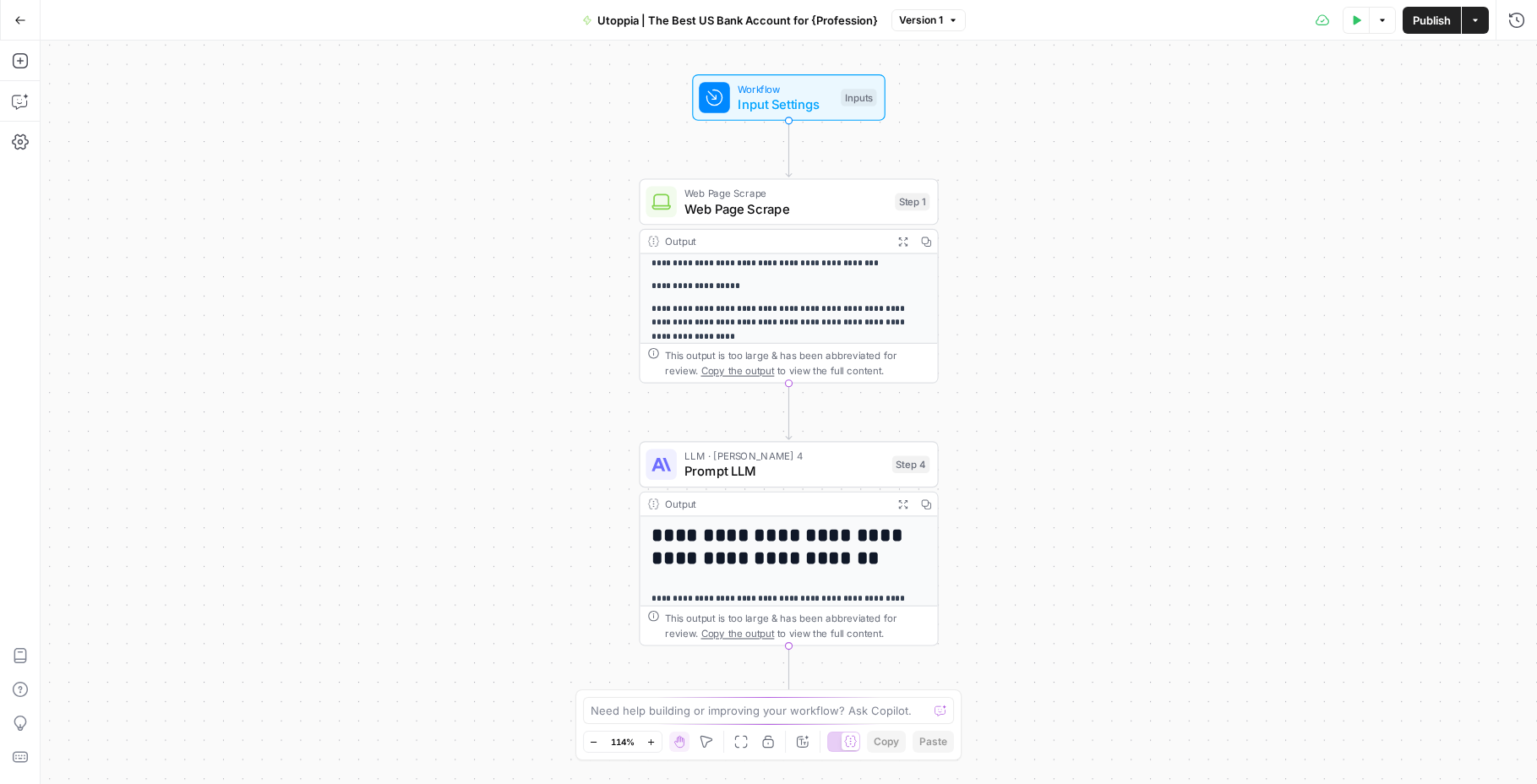
scroll to position [447, 0]
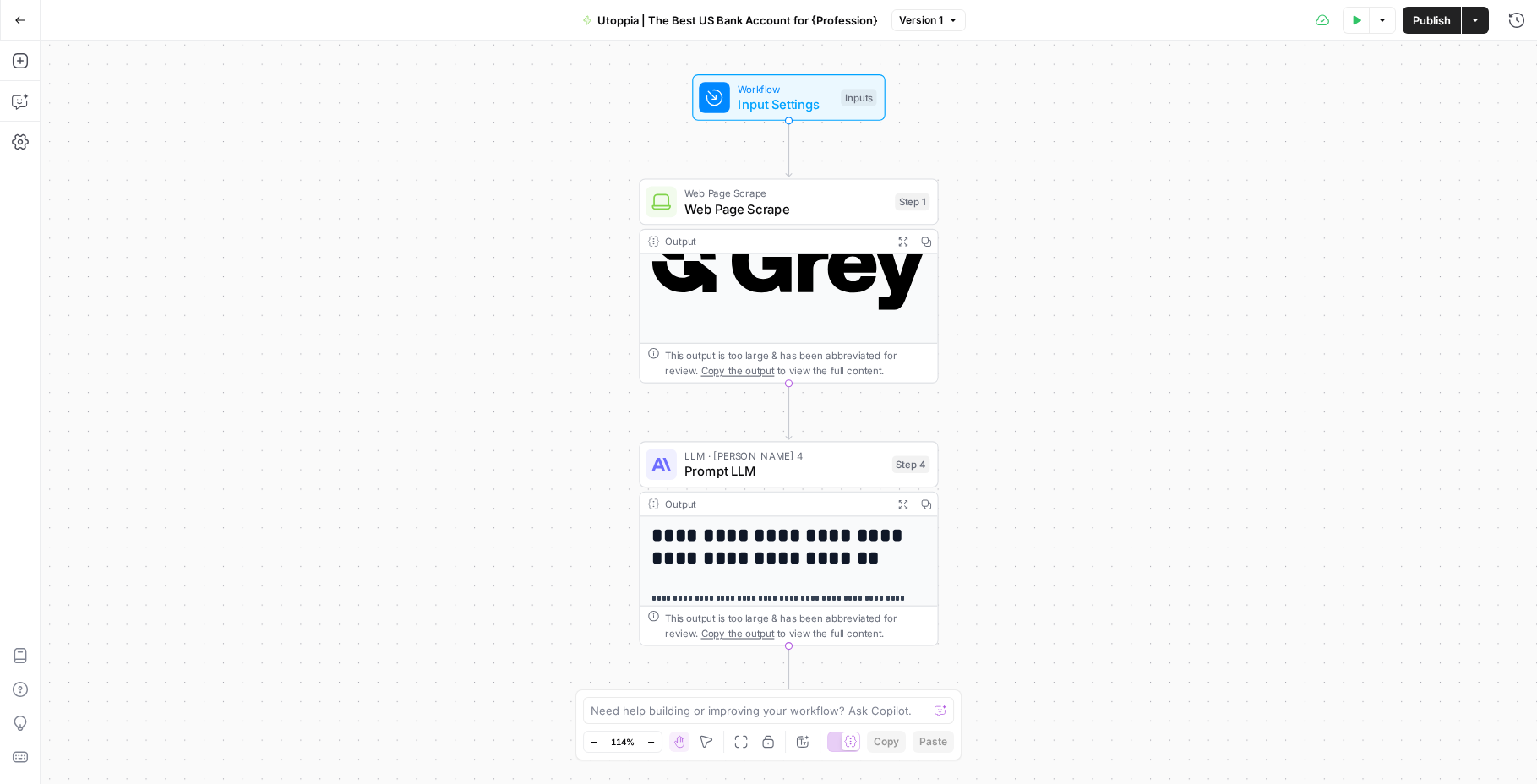
click at [710, 464] on span "Prompt LLM" at bounding box center [785, 471] width 201 height 19
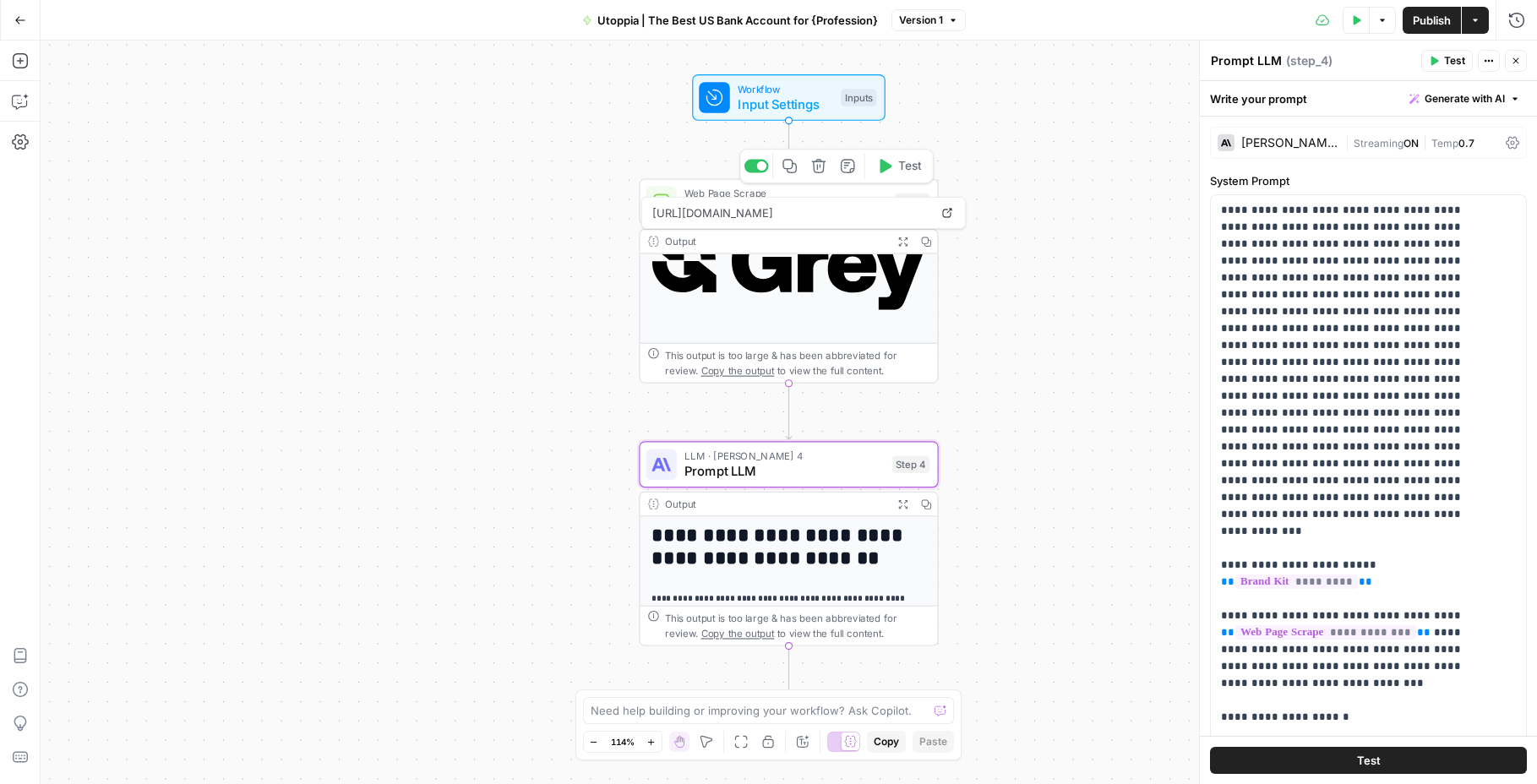
click at [775, 193] on span "Web Page Scrape" at bounding box center [786, 193] width 203 height 15
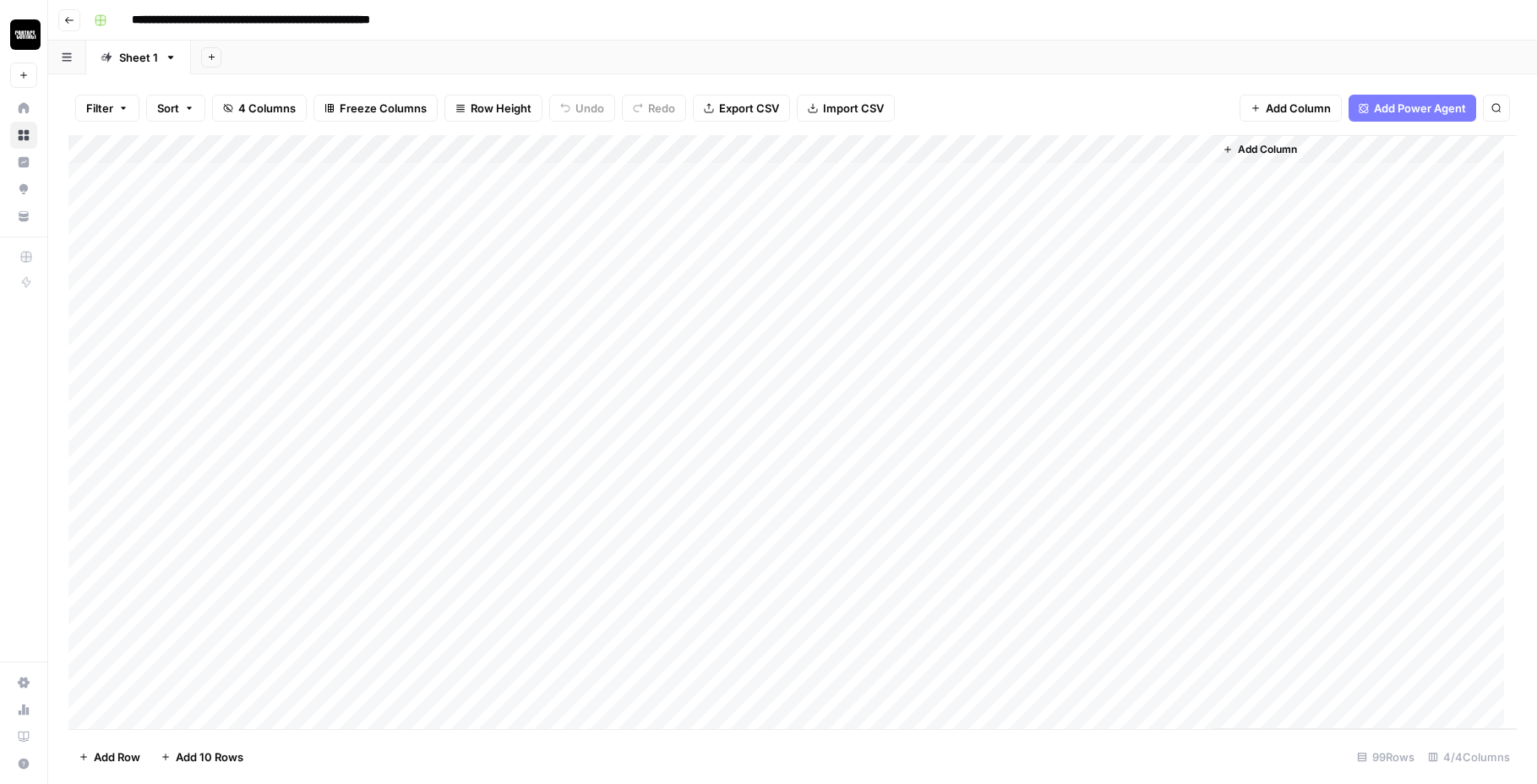
click at [871, 152] on div "Add Column" at bounding box center [793, 433] width 1449 height 594
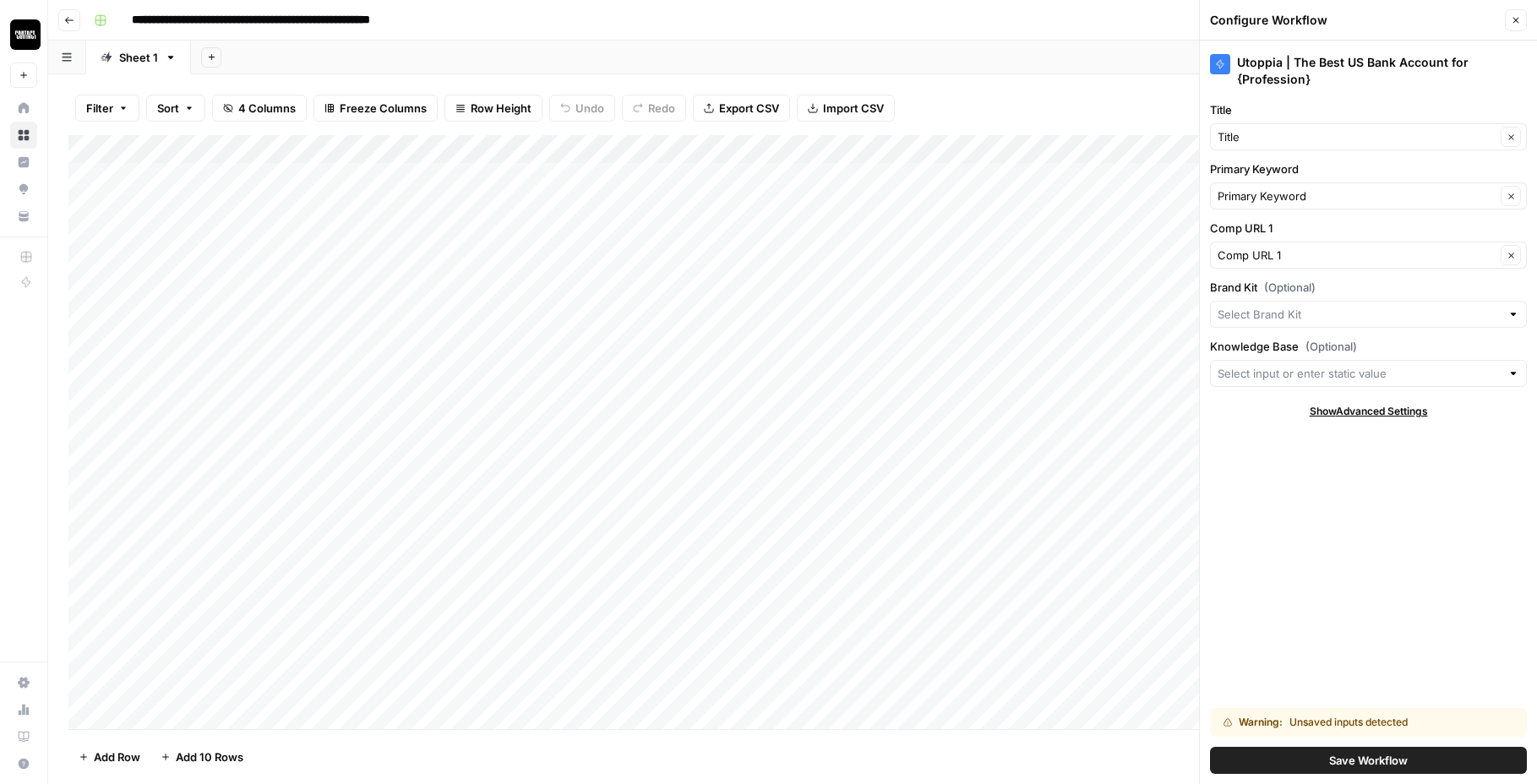
click at [1359, 760] on span "Save Workflow" at bounding box center [1369, 760] width 78 height 17
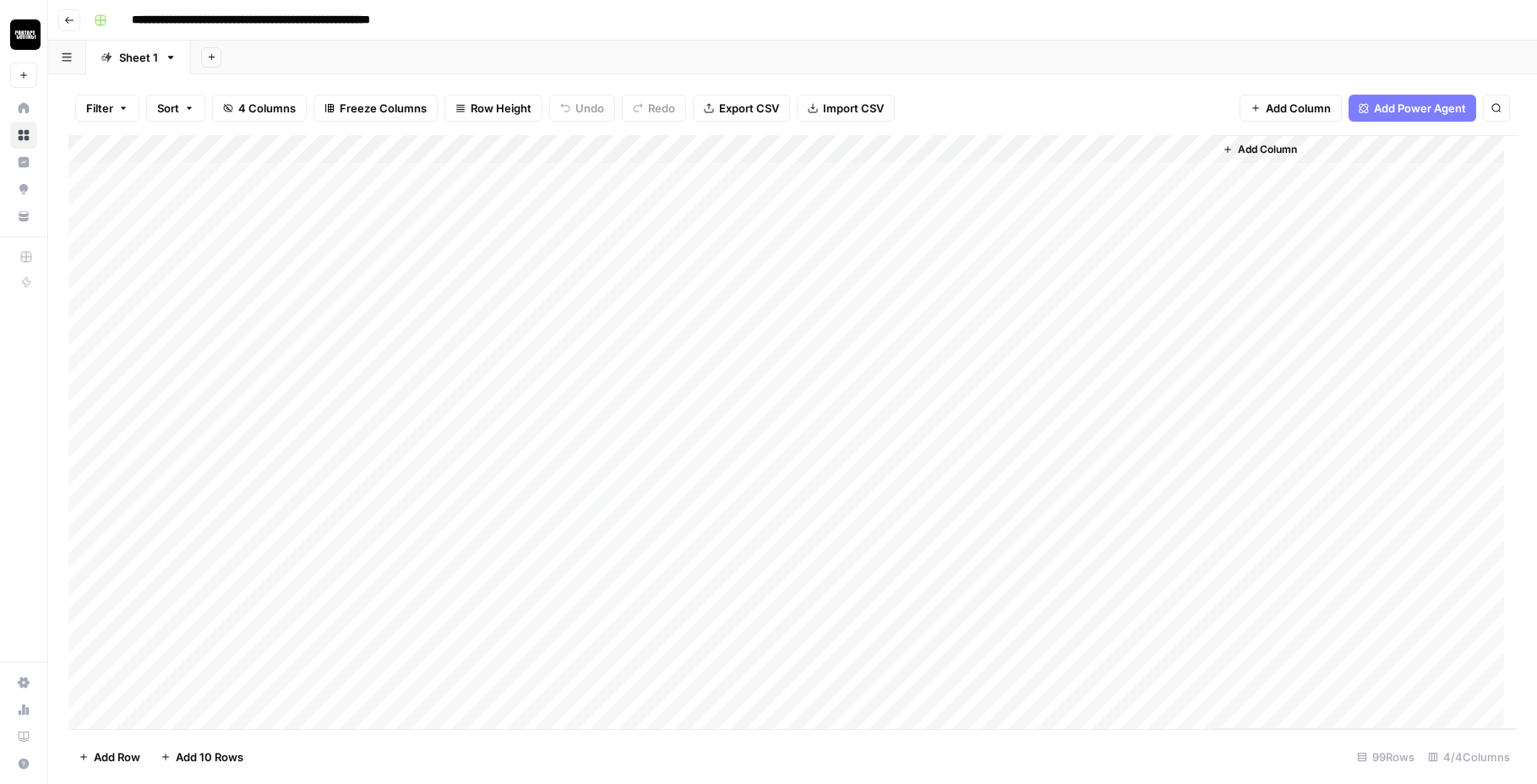
click at [1002, 175] on div "Add Column" at bounding box center [793, 433] width 1449 height 594
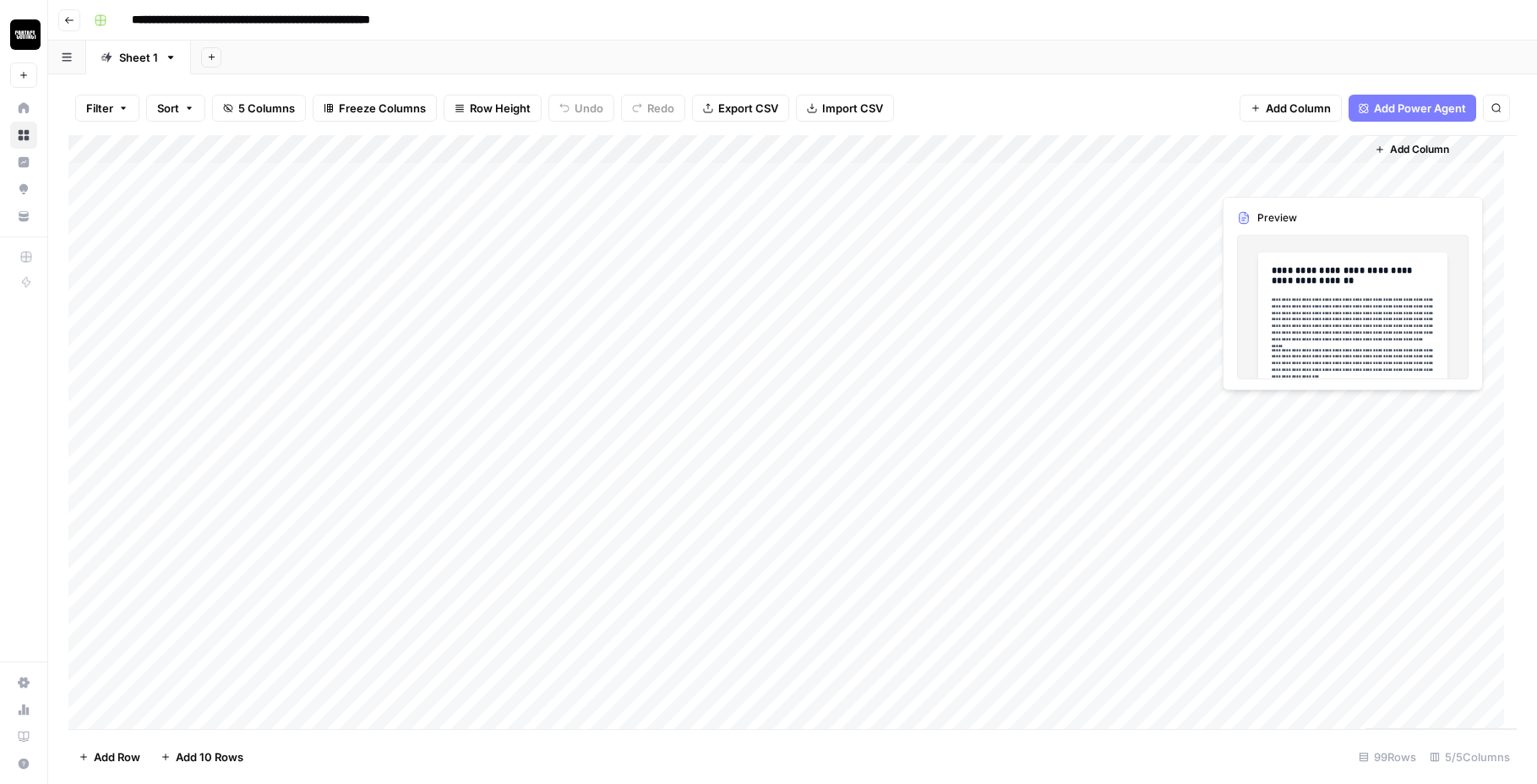
click at [1250, 179] on div "Add Column" at bounding box center [793, 433] width 1449 height 594
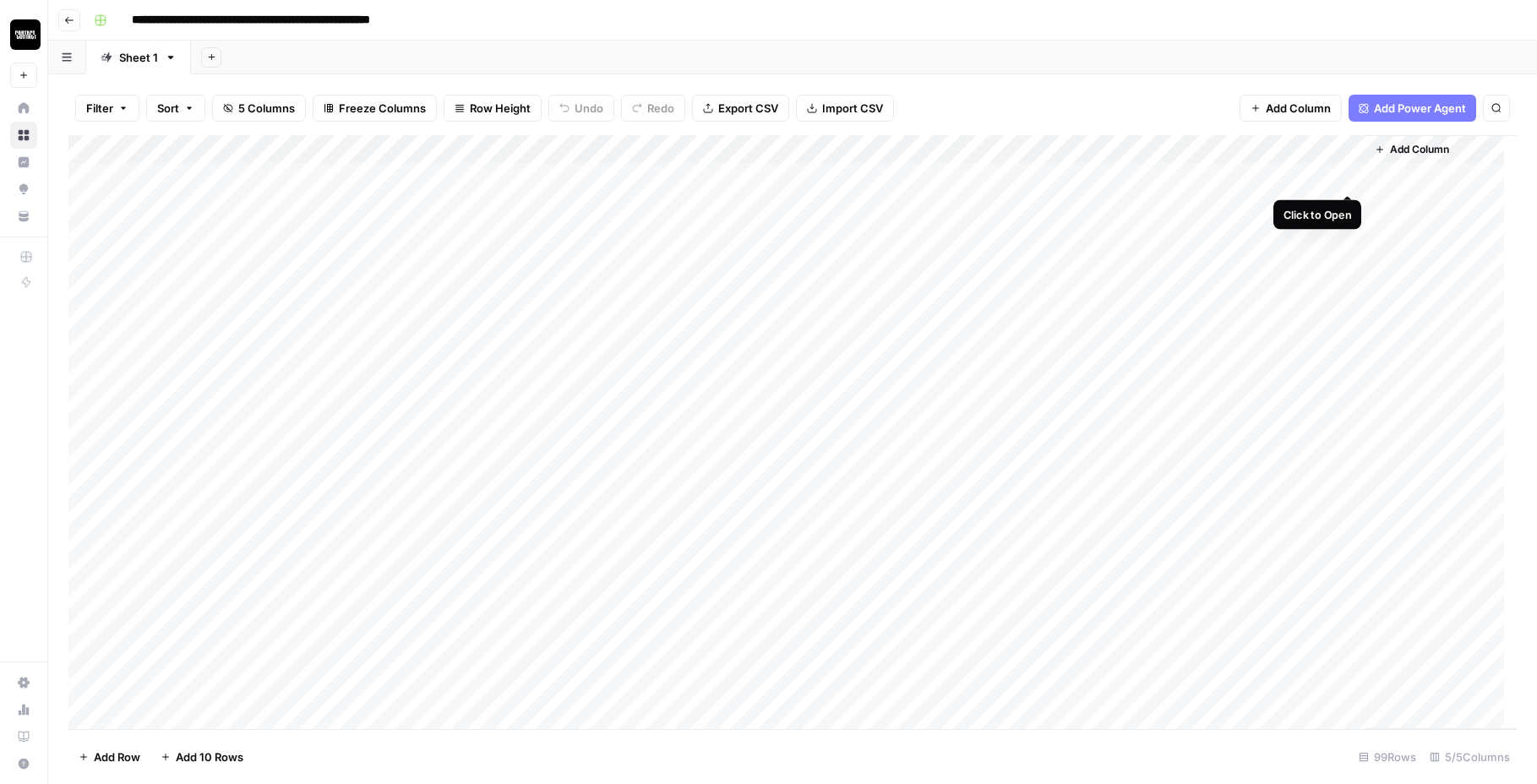
click at [1347, 180] on div "Add Column" at bounding box center [793, 433] width 1449 height 594
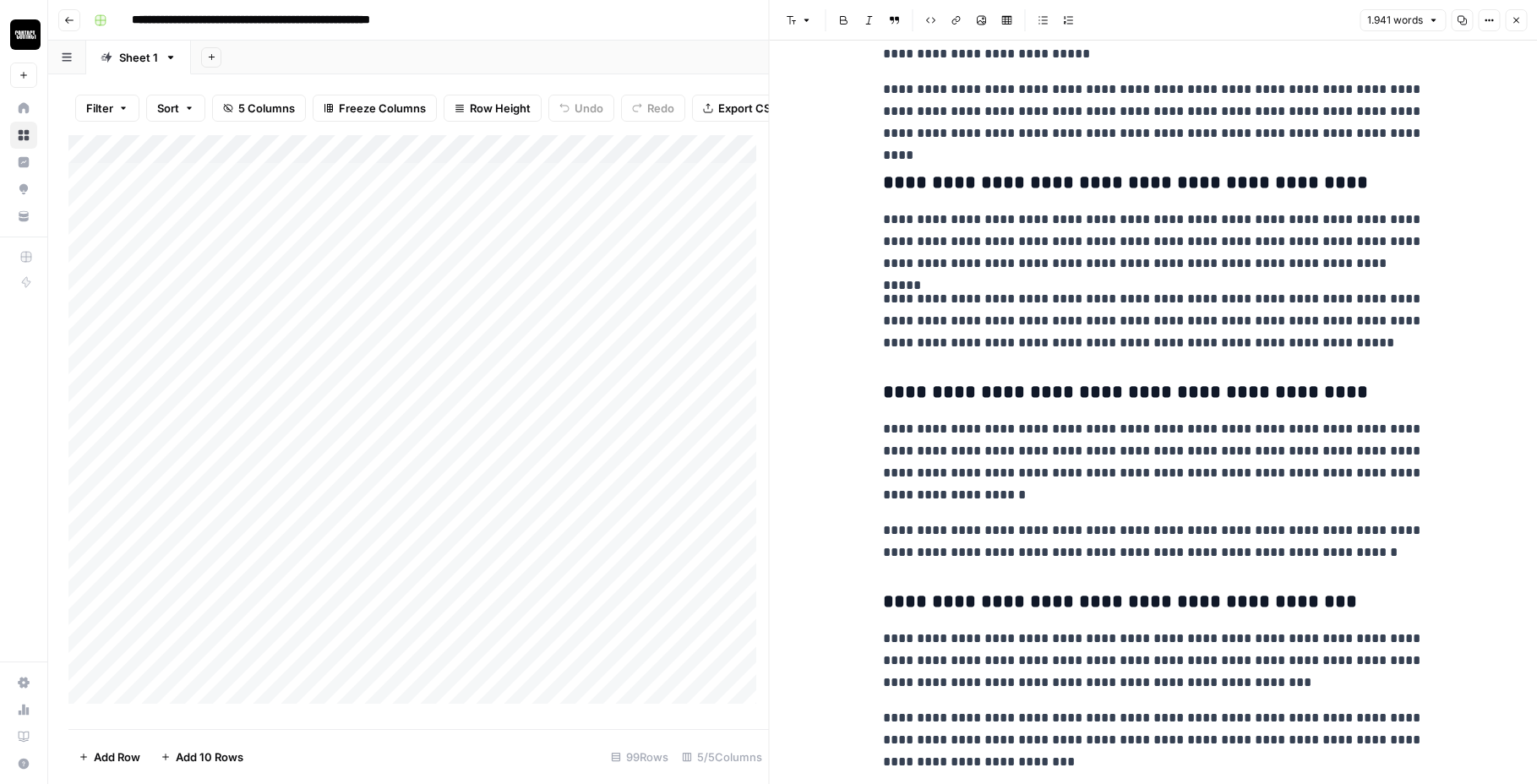
scroll to position [3481, 0]
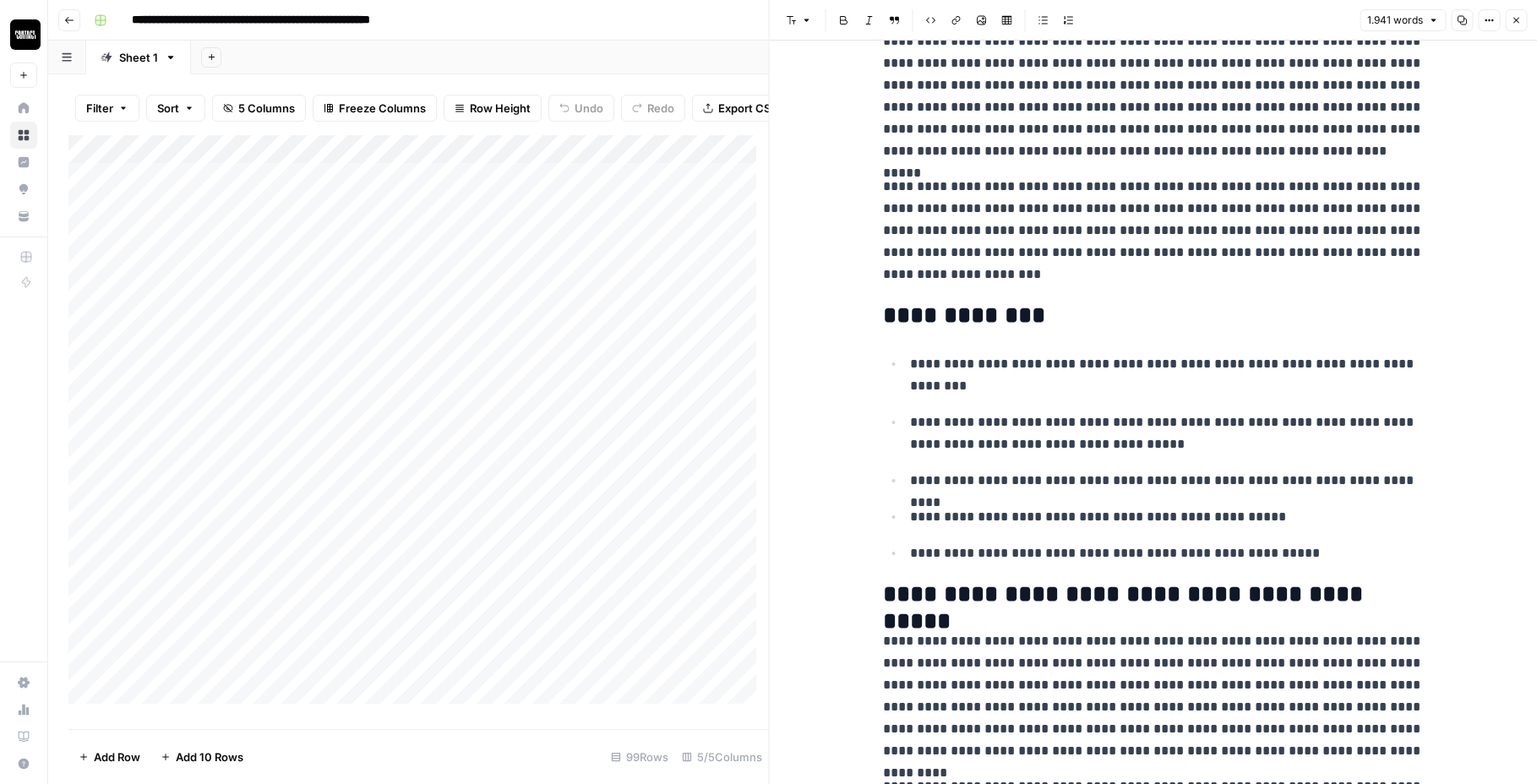
scroll to position [165, 0]
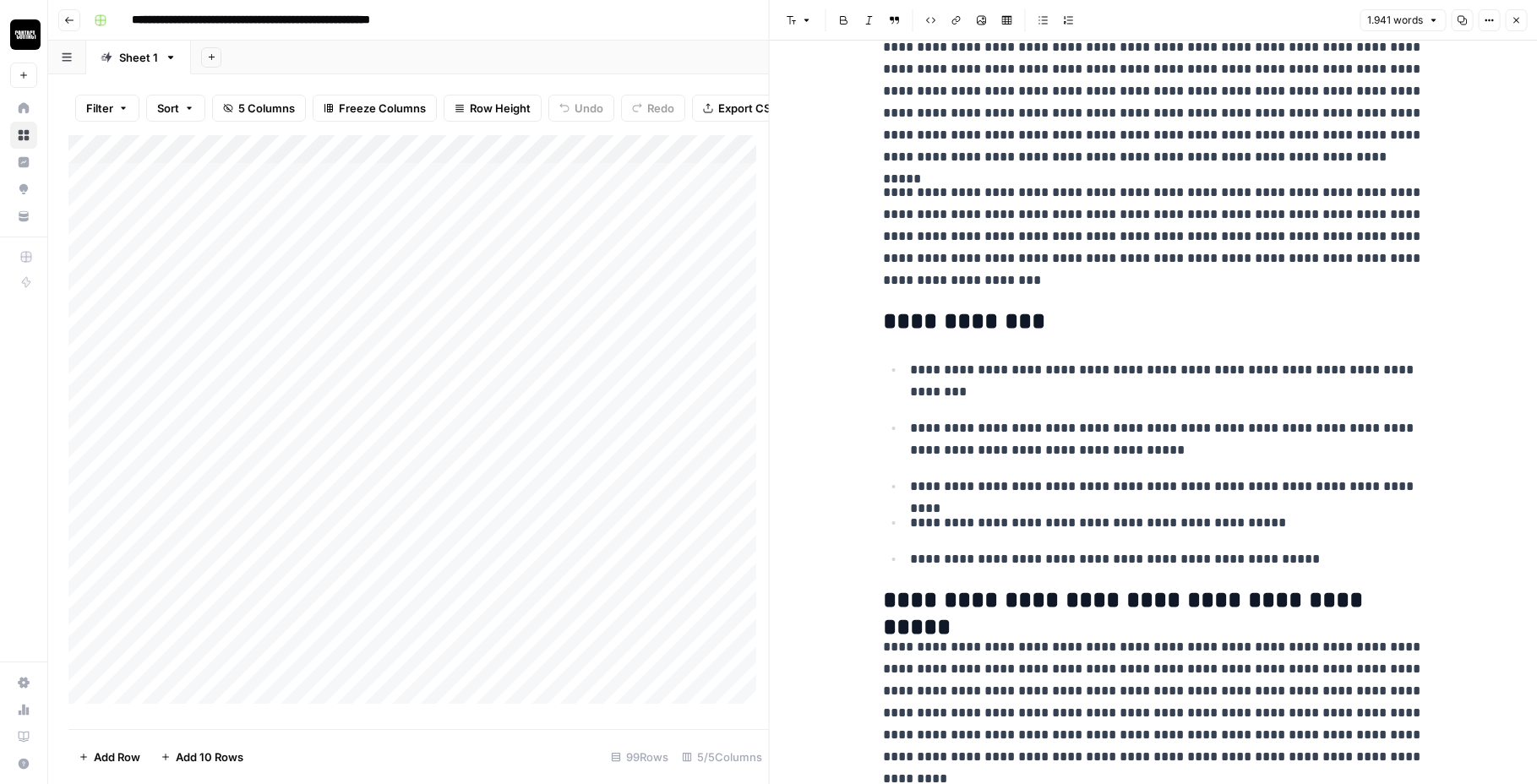
click at [515, 172] on div "Add Column" at bounding box center [419, 426] width 701 height 582
click at [576, 134] on div "Filter Sort 5 Columns Freeze Columns Row Height Undo Redo Export CSV Import CSV…" at bounding box center [419, 108] width 701 height 54
drag, startPoint x: 576, startPoint y: 134, endPoint x: 1270, endPoint y: 110, distance: 694.4
click at [587, 134] on div "Filter Sort 5 Columns Freeze Columns Row Height Undo Redo Export CSV Import CSV…" at bounding box center [419, 108] width 701 height 54
click at [1513, 20] on icon "button" at bounding box center [1516, 20] width 11 height 11
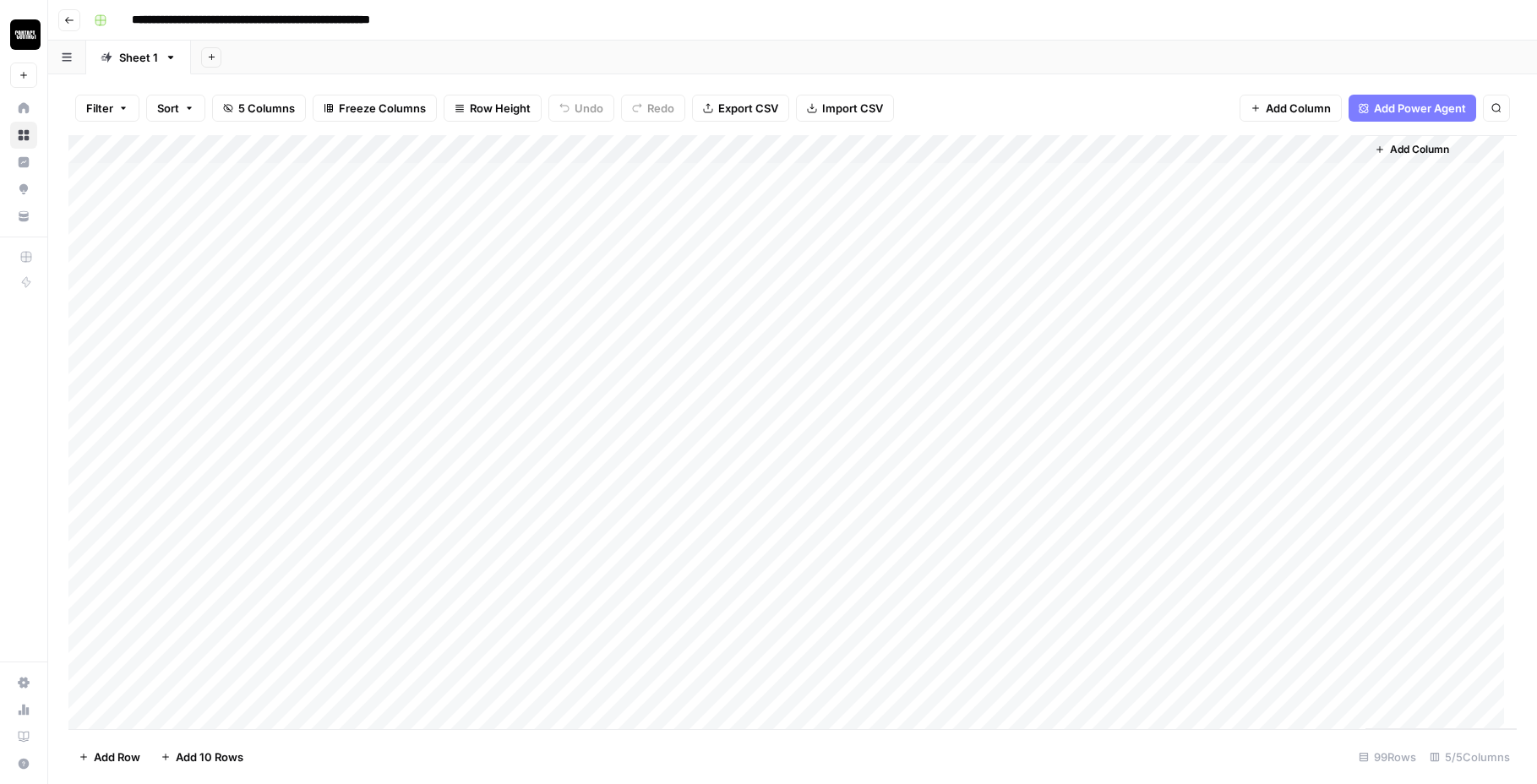
click at [1181, 148] on div "Add Column" at bounding box center [793, 433] width 1449 height 594
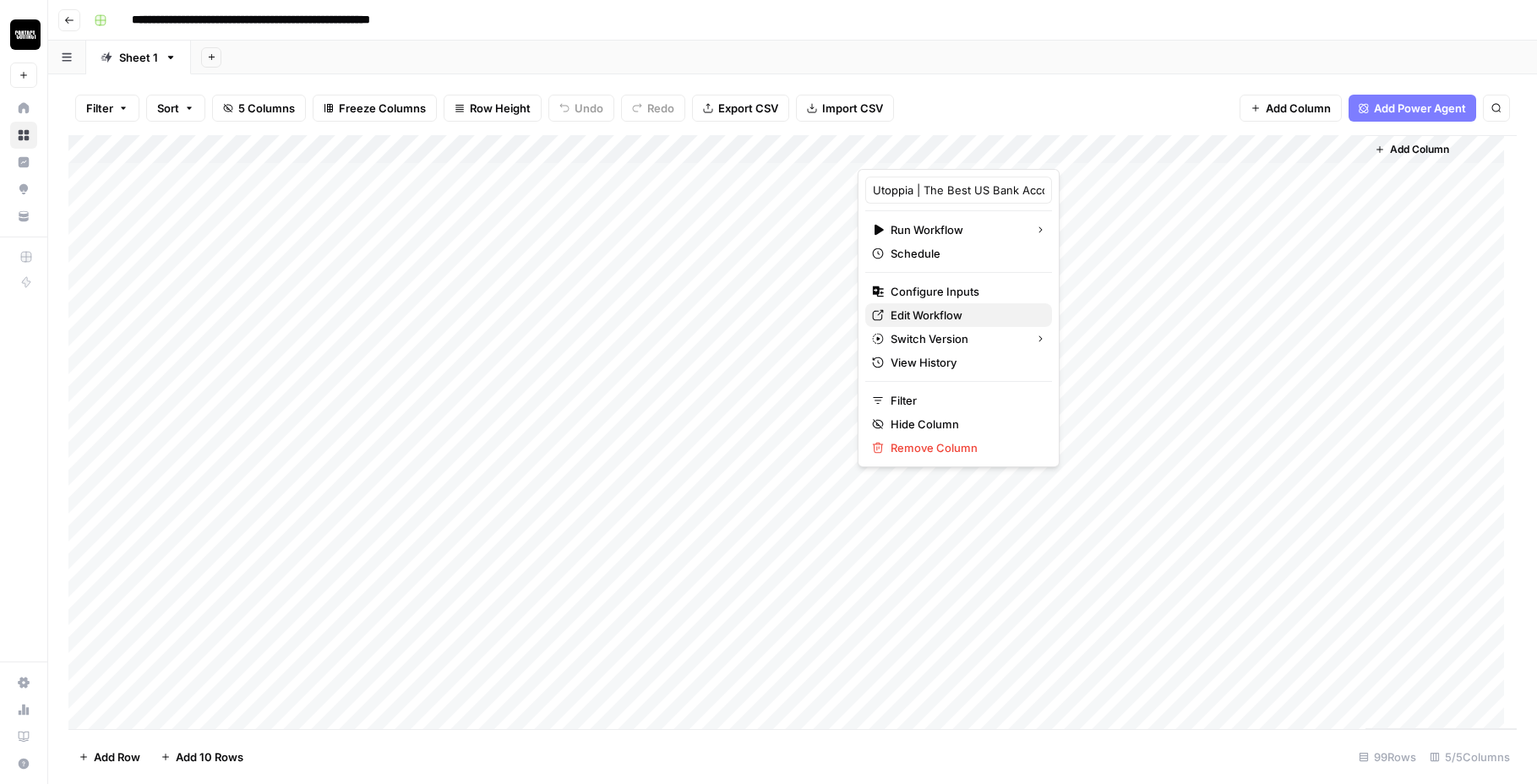
click at [929, 319] on span "Edit Workflow" at bounding box center [965, 315] width 148 height 17
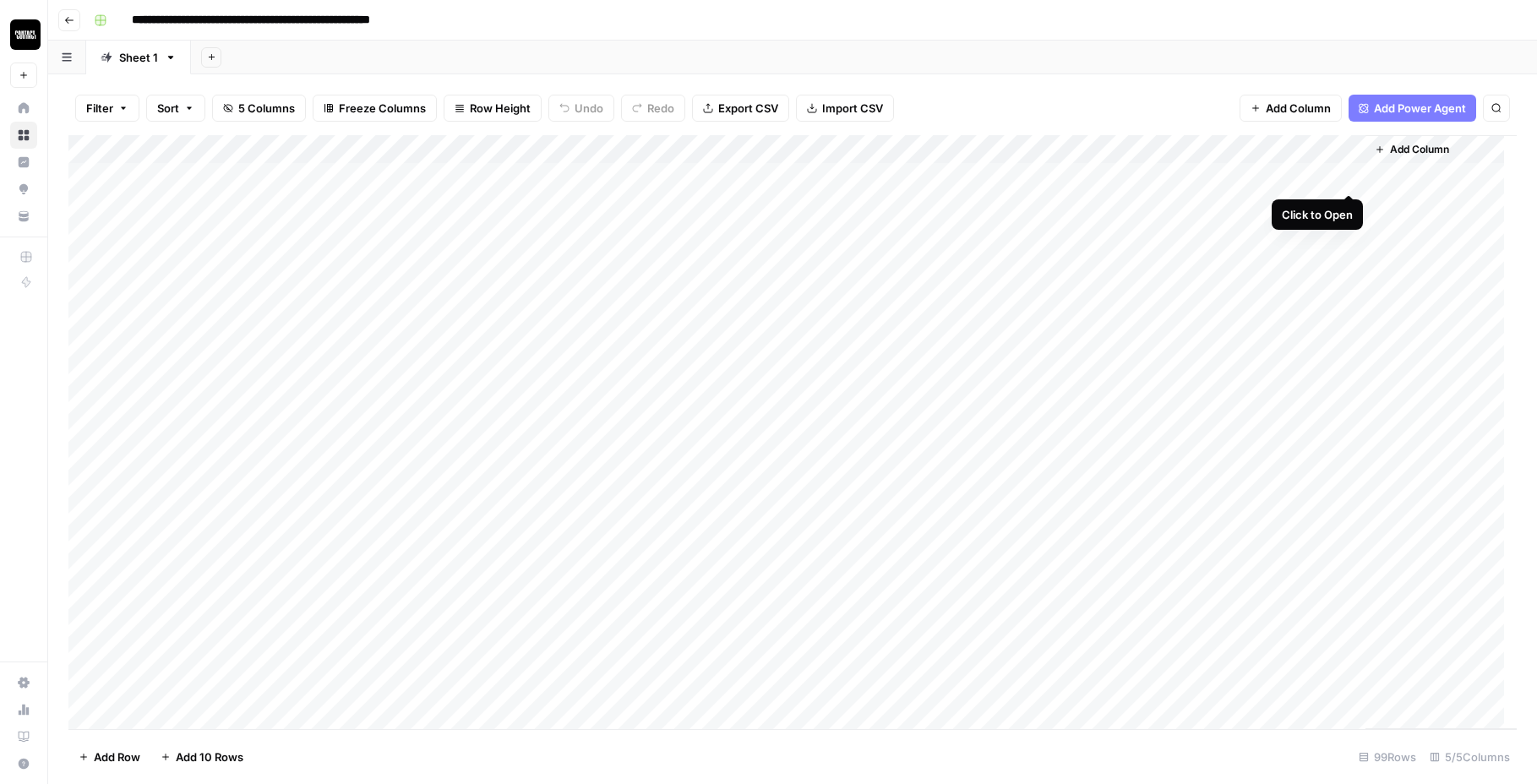
click at [1351, 173] on div "Add Column" at bounding box center [793, 433] width 1449 height 594
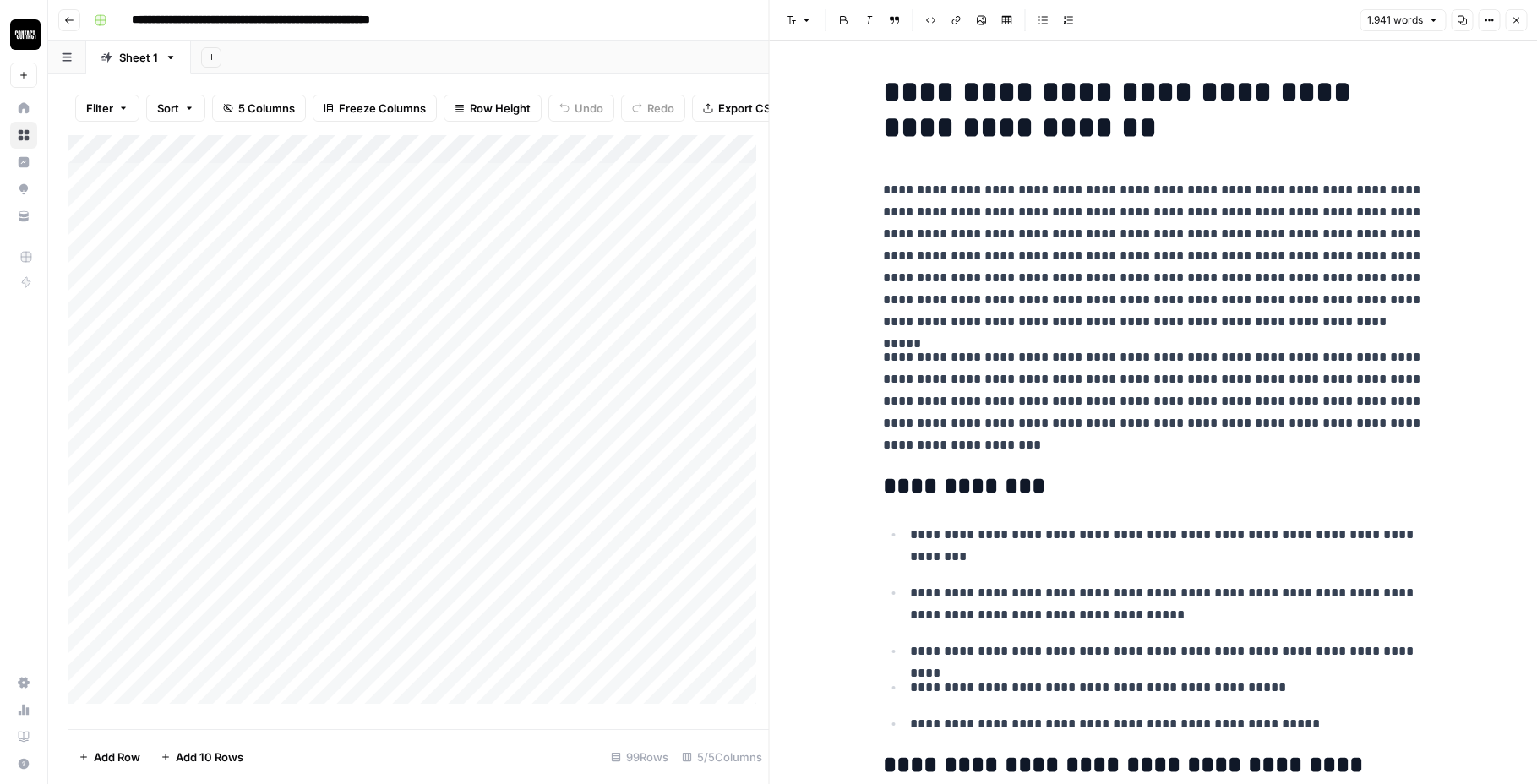
click at [289, 195] on div "Add Column" at bounding box center [419, 426] width 701 height 582
click at [338, 278] on div "Add Column" at bounding box center [419, 426] width 701 height 582
click at [338, 186] on div "Add Column" at bounding box center [419, 426] width 701 height 582
click at [254, 190] on div "Add Column" at bounding box center [419, 426] width 701 height 582
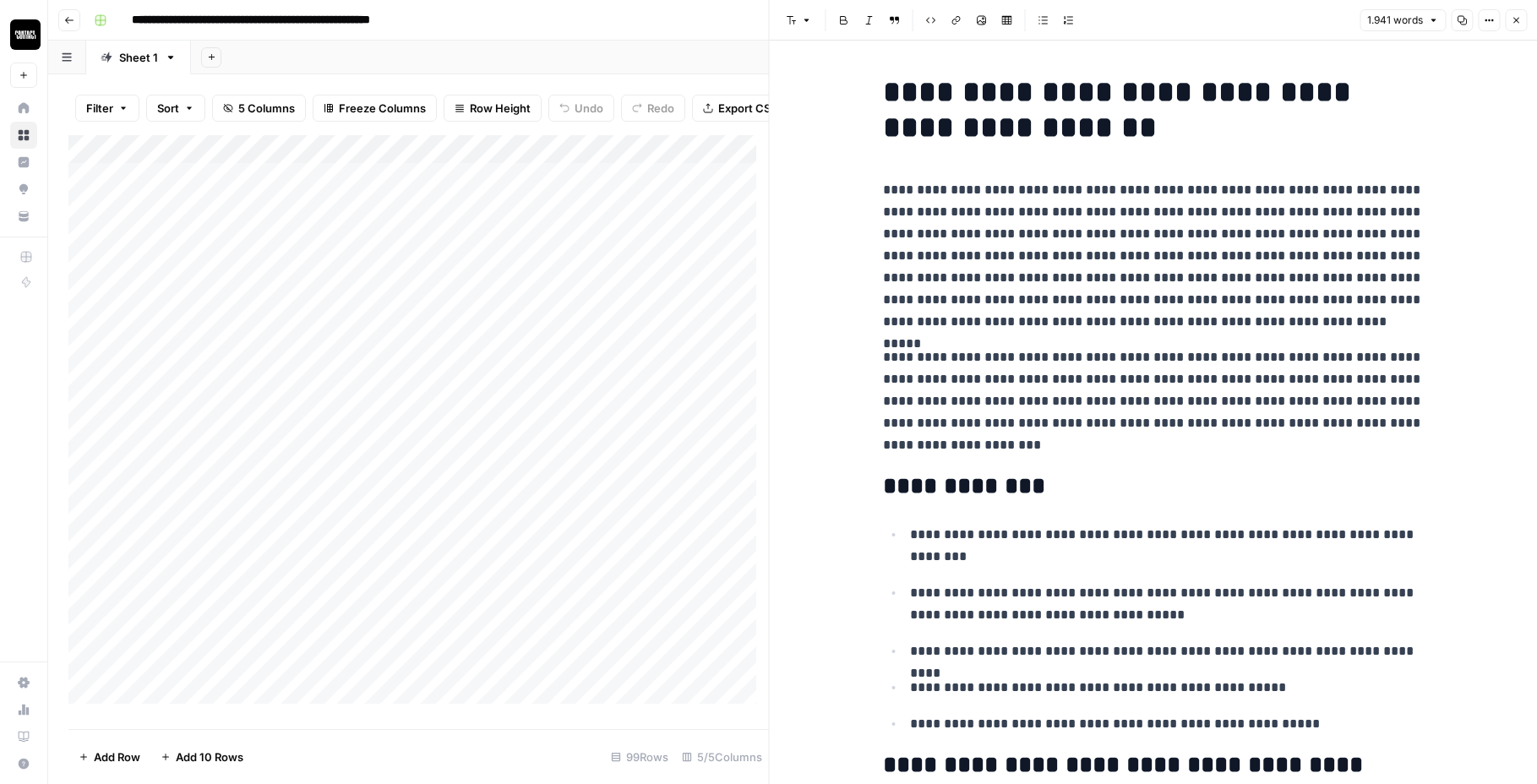
click at [262, 243] on div "Add Column" at bounding box center [419, 426] width 701 height 582
click at [320, 184] on div "Add Column" at bounding box center [419, 426] width 701 height 582
click at [505, 194] on div "Add Column" at bounding box center [419, 426] width 701 height 582
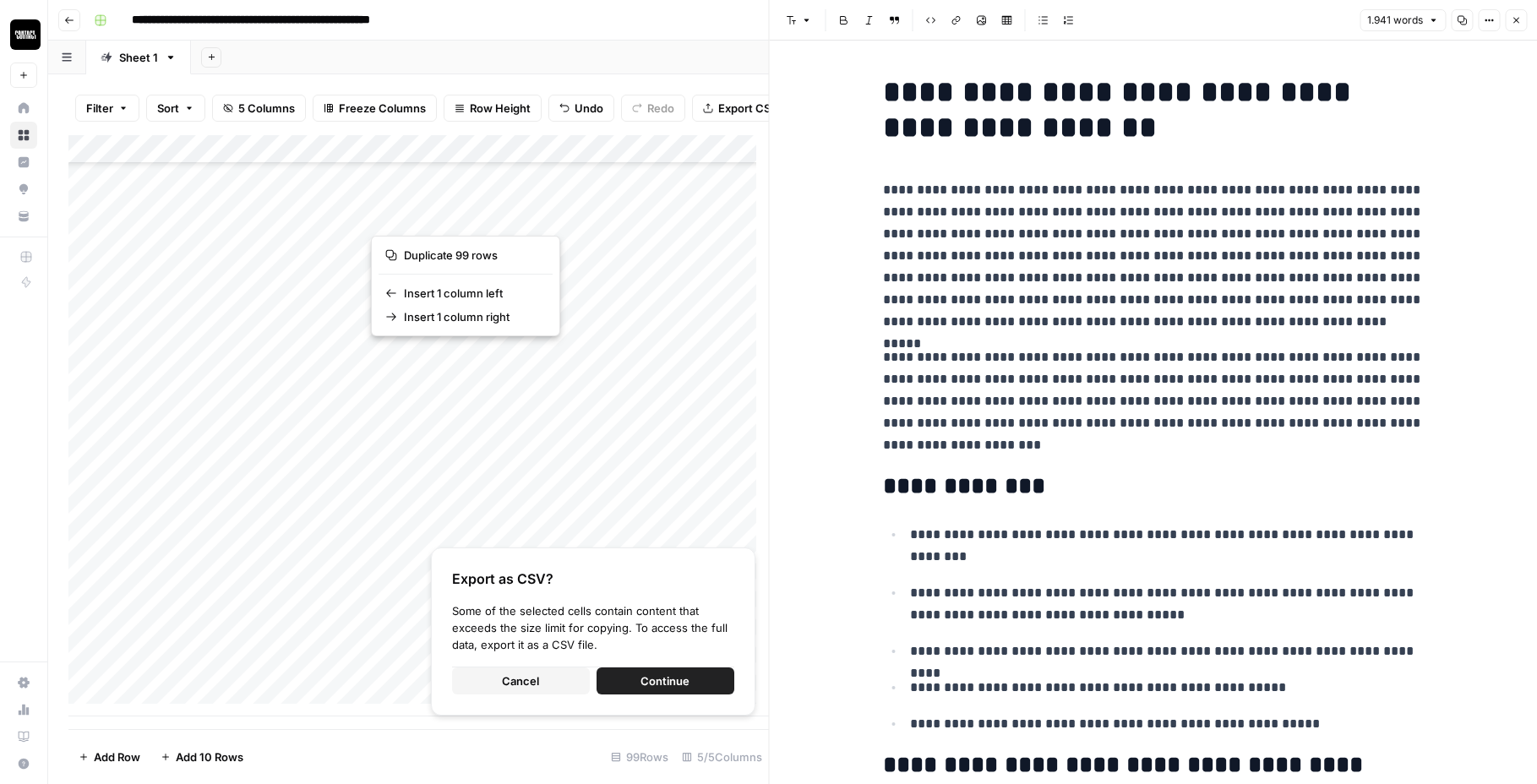
click at [521, 195] on div "Add Column" at bounding box center [419, 426] width 701 height 582
click at [537, 159] on div "Add Column" at bounding box center [419, 426] width 701 height 582
drag, startPoint x: 592, startPoint y: 249, endPoint x: 584, endPoint y: 221, distance: 29.1
click at [591, 249] on div "Add Column" at bounding box center [419, 426] width 701 height 582
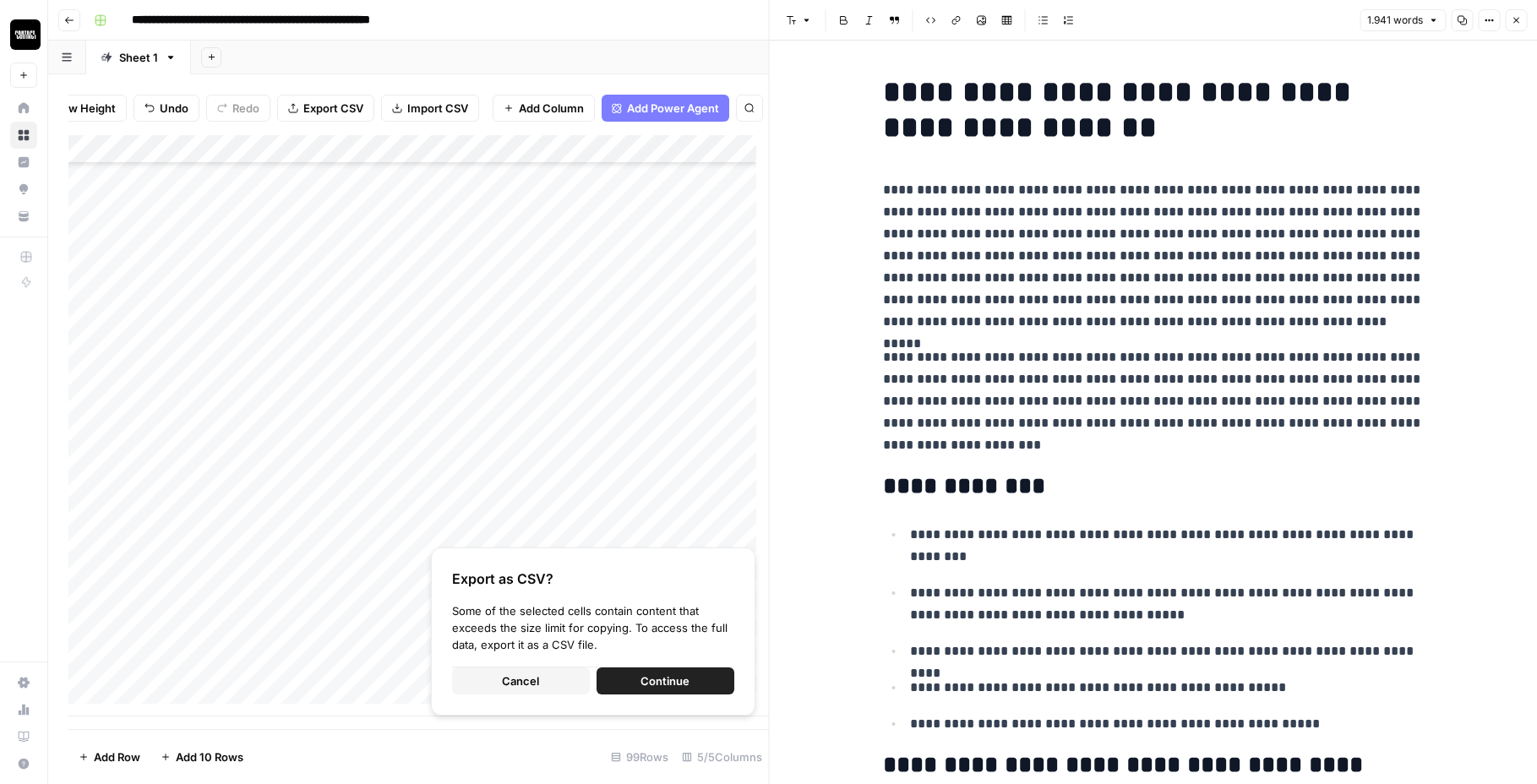
click at [561, 158] on div "Add Column" at bounding box center [419, 426] width 701 height 582
click at [630, 392] on div "Add Column" at bounding box center [419, 426] width 701 height 582
click at [465, 187] on div "Add Column" at bounding box center [419, 426] width 701 height 582
click at [471, 220] on div "Add Column" at bounding box center [419, 426] width 701 height 582
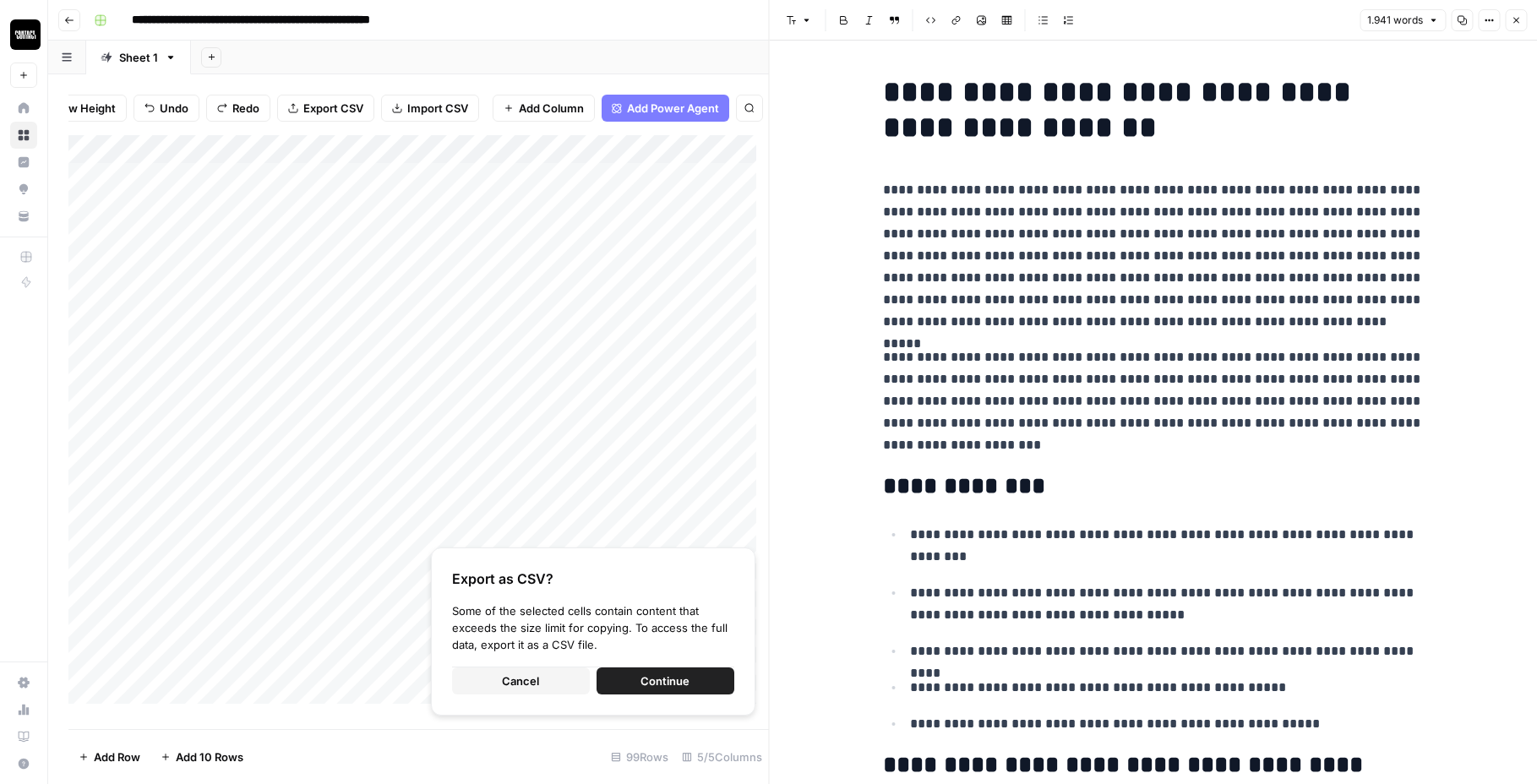
click at [496, 194] on div "Add Column" at bounding box center [419, 426] width 701 height 582
click at [535, 689] on span "Cancel" at bounding box center [521, 681] width 37 height 17
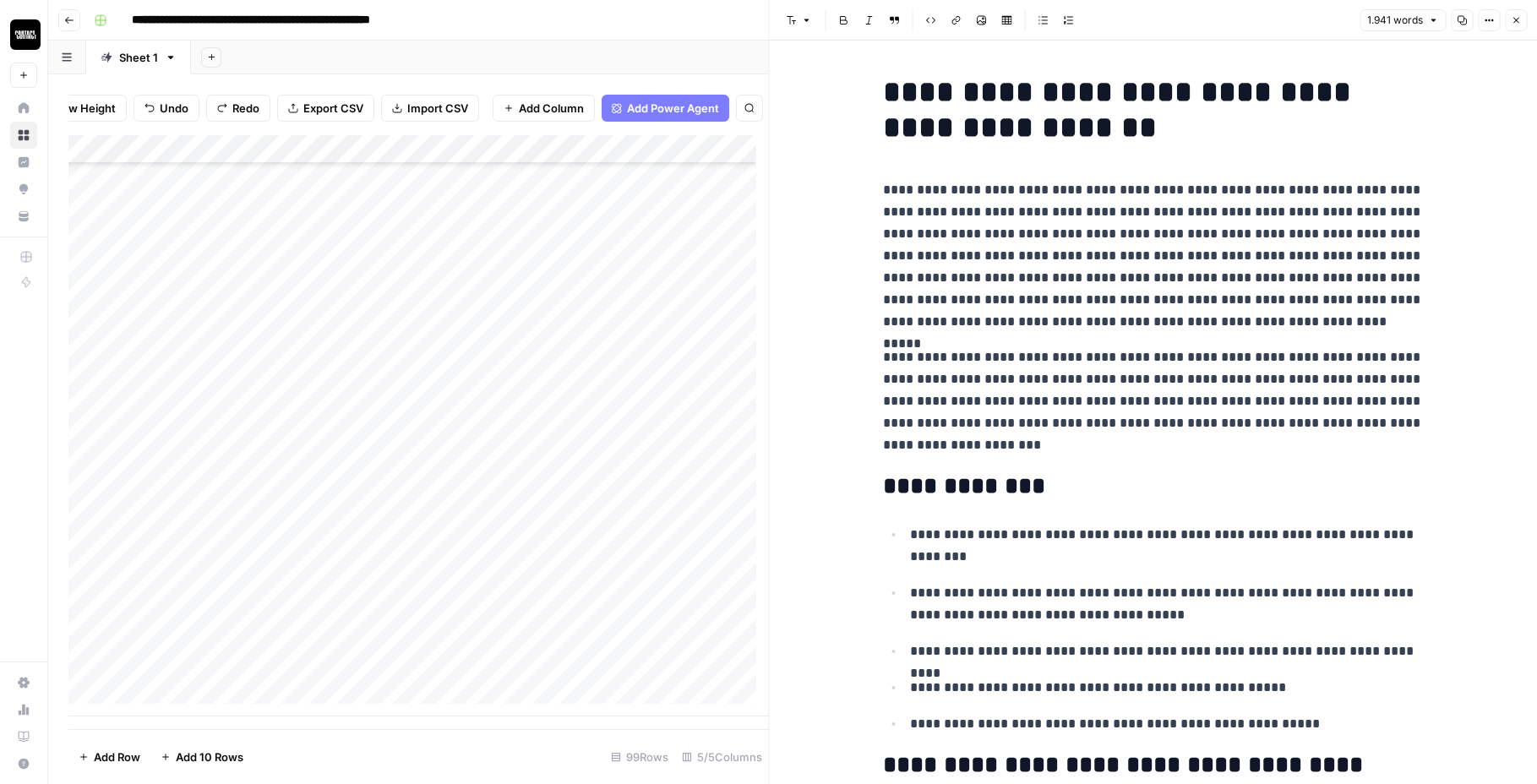
click at [527, 238] on div "Add Column" at bounding box center [419, 426] width 701 height 582
drag, startPoint x: 556, startPoint y: 193, endPoint x: 536, endPoint y: 679, distance: 486.4
click at [536, 679] on div "Add Column" at bounding box center [419, 426] width 701 height 582
click at [552, 180] on div "Add Column" at bounding box center [419, 426] width 701 height 582
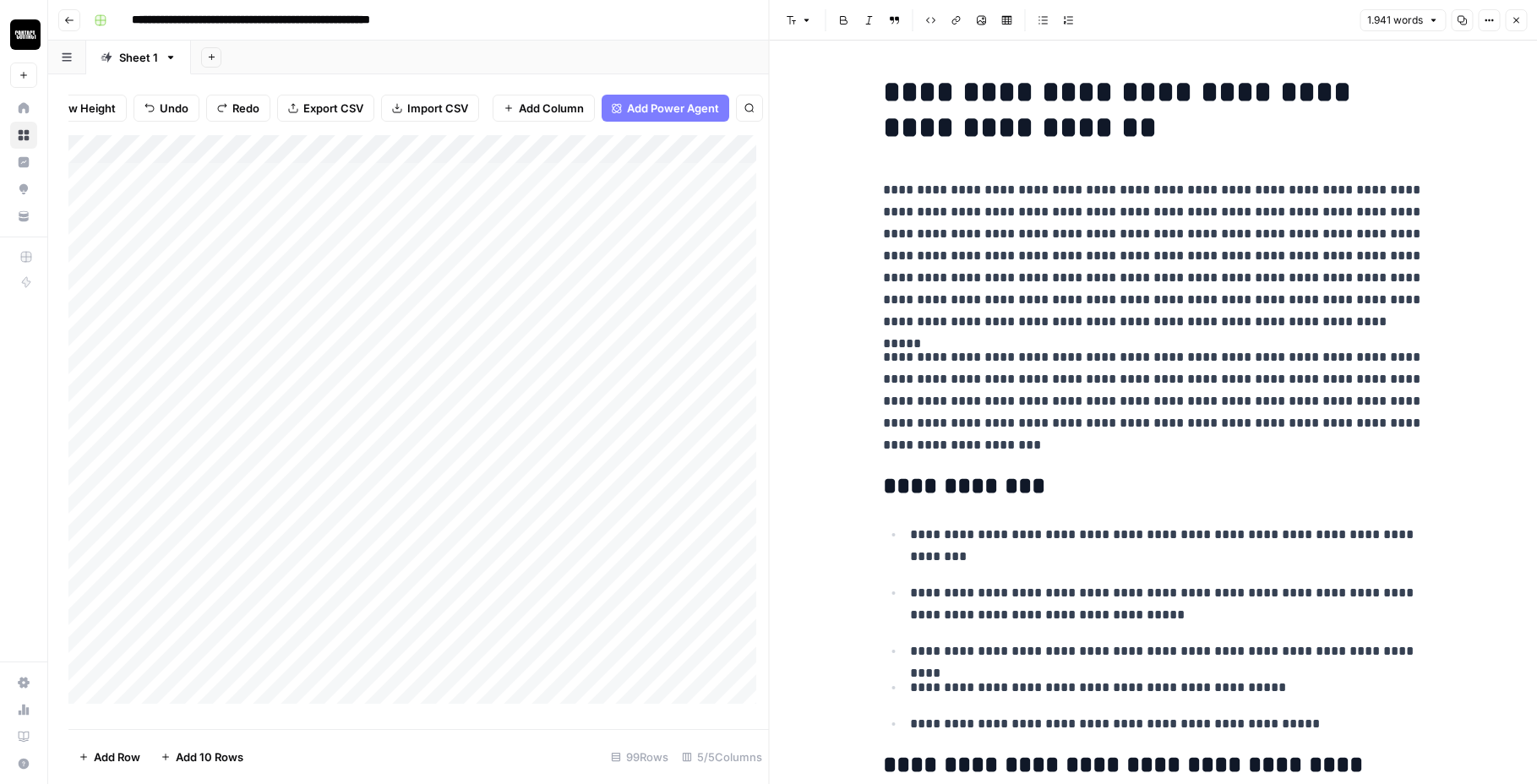
click at [546, 231] on div "Add Column" at bounding box center [419, 426] width 701 height 582
click at [556, 191] on div "Add Column" at bounding box center [419, 426] width 701 height 582
click at [99, 524] on div "Add Column" at bounding box center [419, 426] width 701 height 582
click at [89, 535] on div "Add Column" at bounding box center [419, 426] width 701 height 582
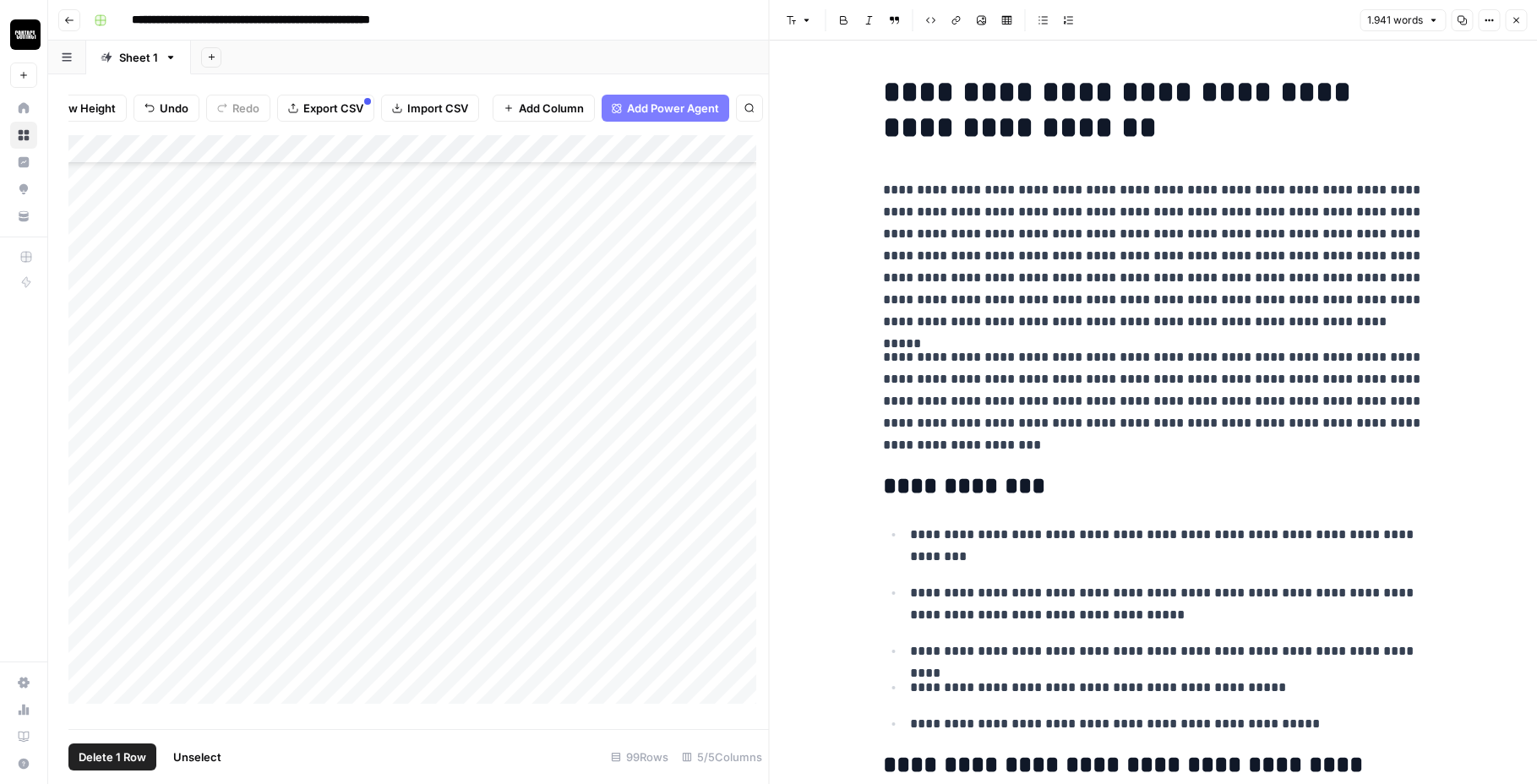
click at [84, 568] on div "Add Column" at bounding box center [419, 426] width 701 height 582
click at [86, 589] on div "Add Column" at bounding box center [419, 426] width 701 height 582
click at [84, 625] on div "Add Column" at bounding box center [419, 426] width 701 height 582
click at [87, 652] on div "Add Column" at bounding box center [419, 426] width 701 height 582
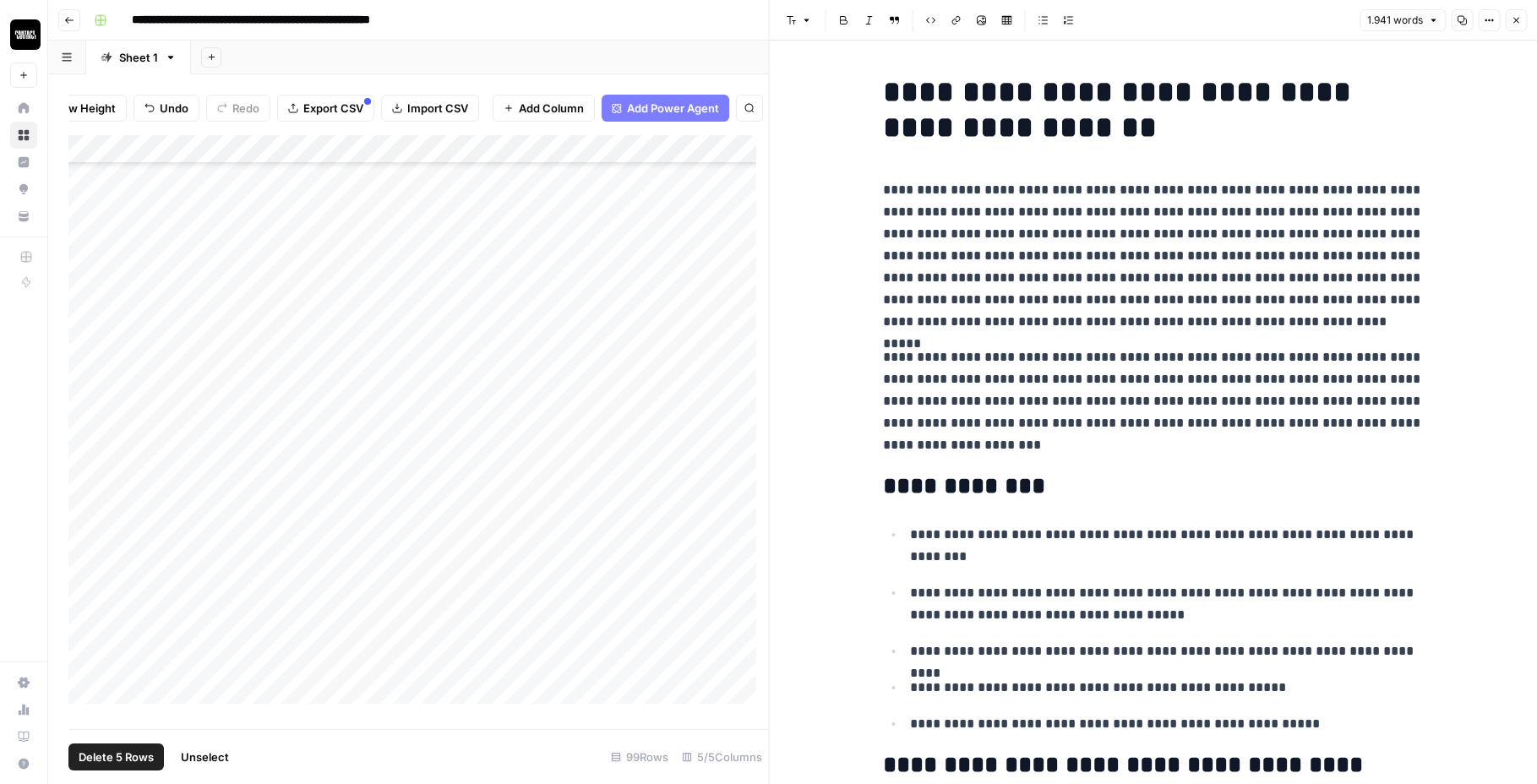
click at [127, 770] on footer "Delete 5 Rows Unselect 99 Rows 5/5 Columns" at bounding box center [419, 757] width 701 height 55
click at [128, 766] on button "Delete 5 Rows" at bounding box center [117, 757] width 96 height 27
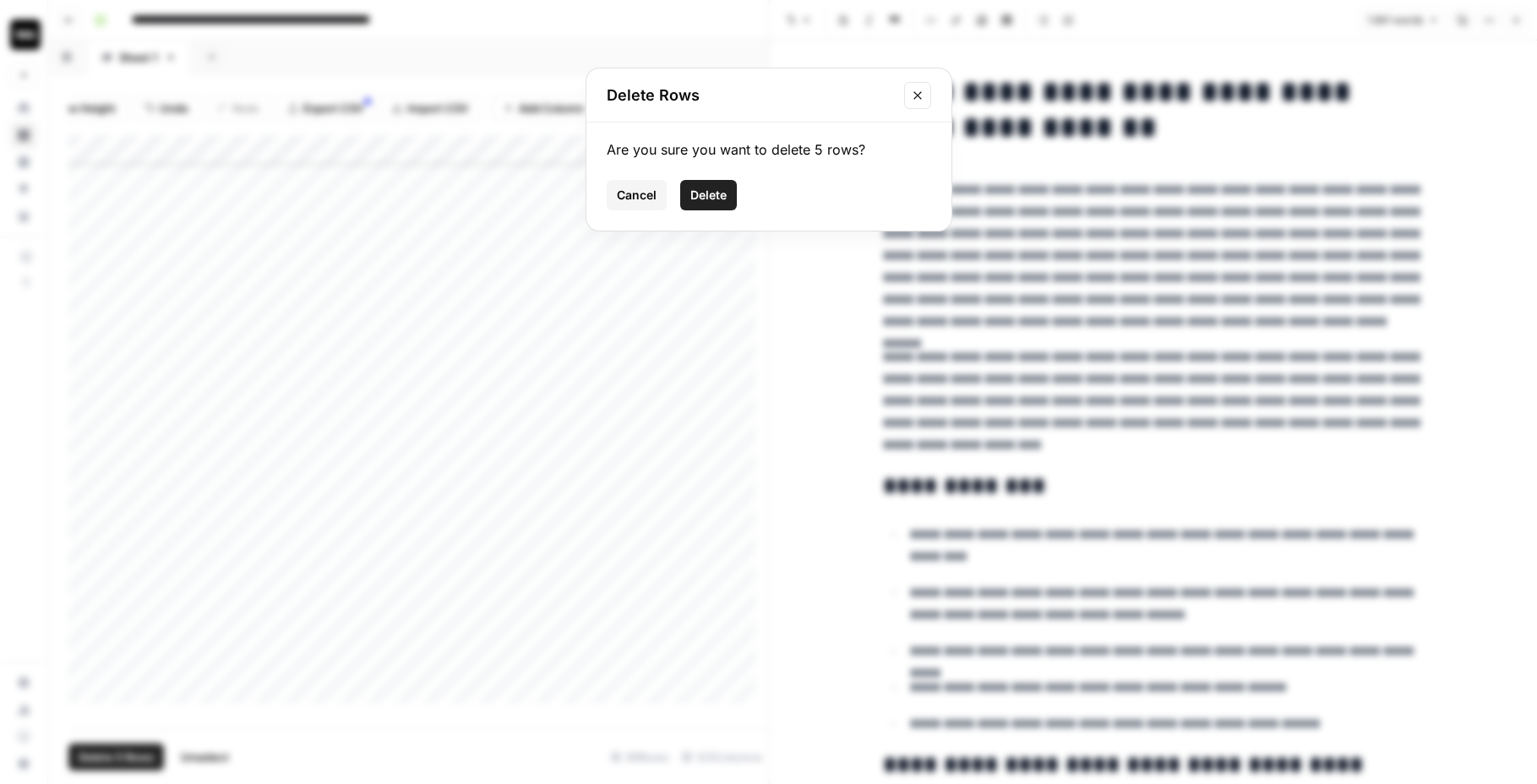
click at [683, 220] on div "Are you sure you want to delete 5 rows? Cancel Delete" at bounding box center [769, 176] width 365 height 108
click at [715, 186] on button "Delete" at bounding box center [708, 195] width 56 height 31
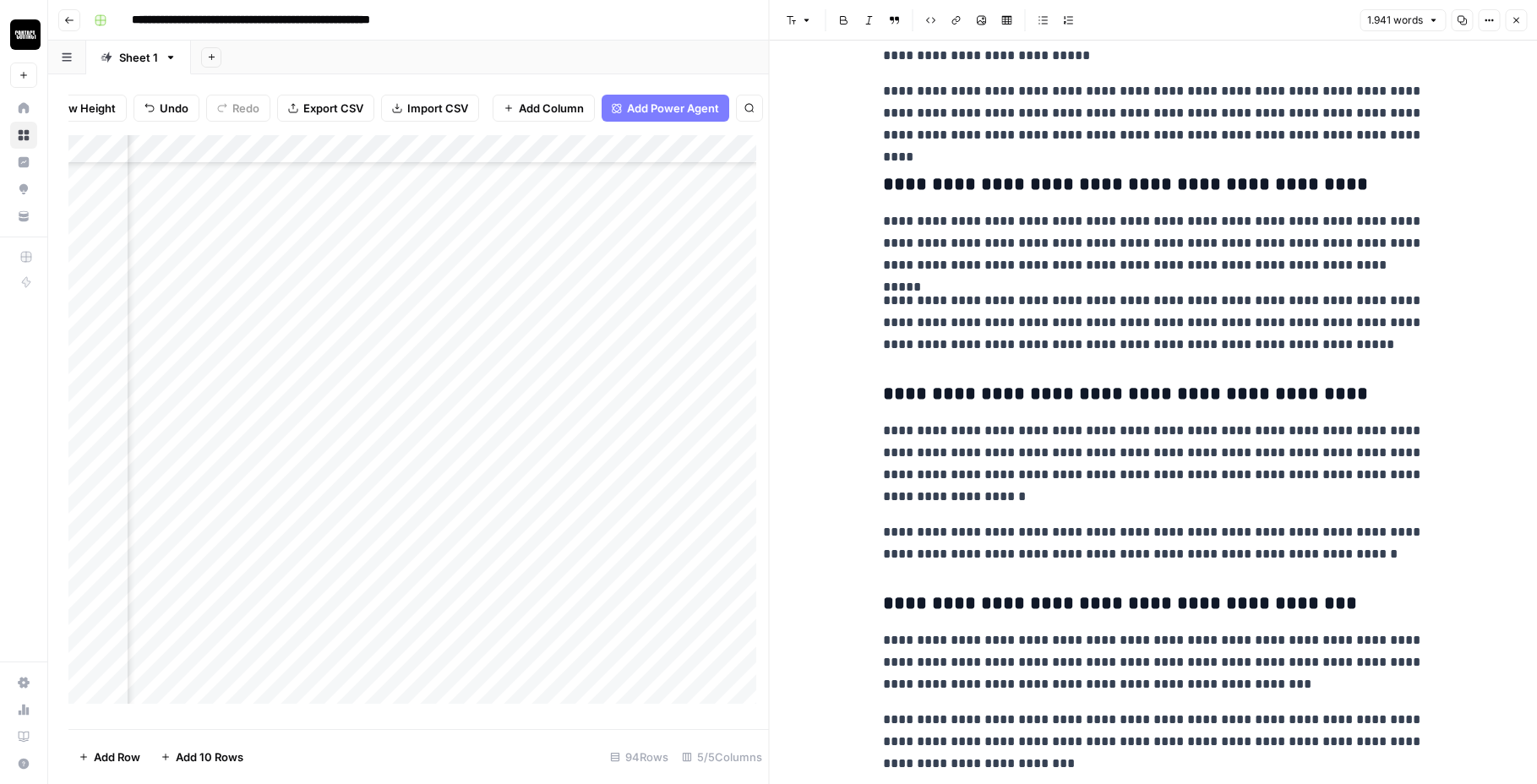
scroll to position [1350, 598]
click at [372, 188] on div "Add Column" at bounding box center [419, 426] width 701 height 582
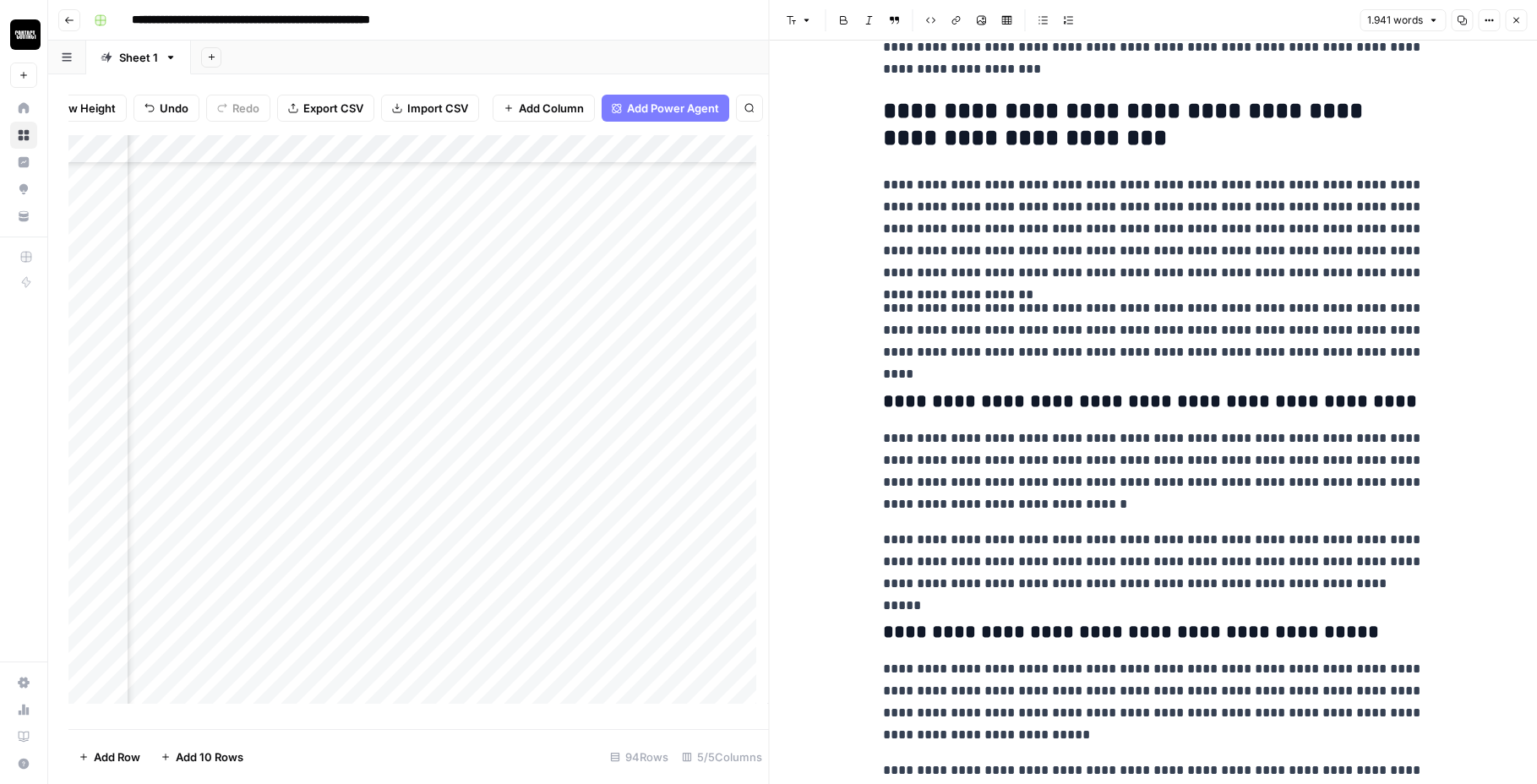
scroll to position [2024, 0]
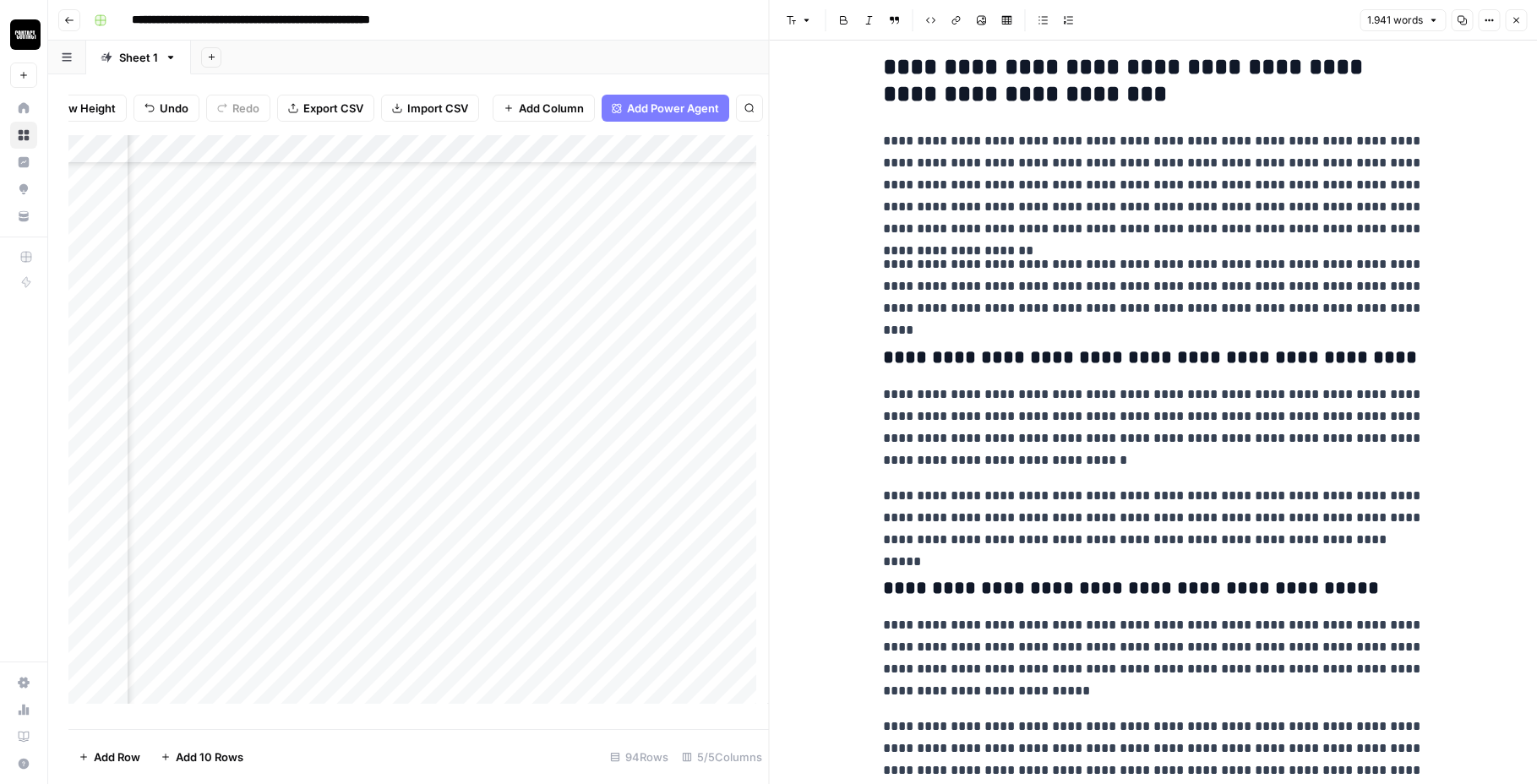
click at [1133, 74] on h2 "**********" at bounding box center [1154, 81] width 541 height 54
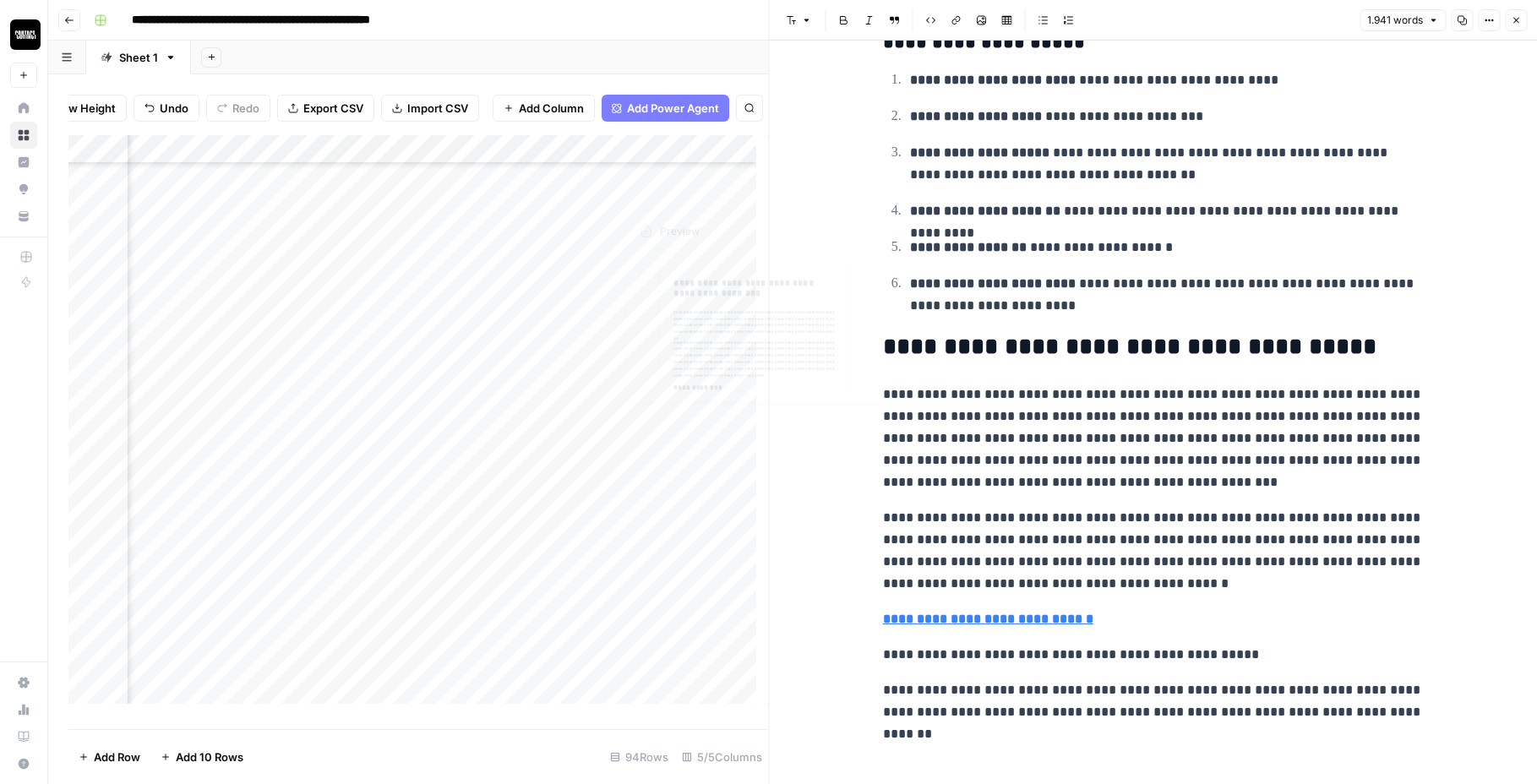
scroll to position [5410, 0]
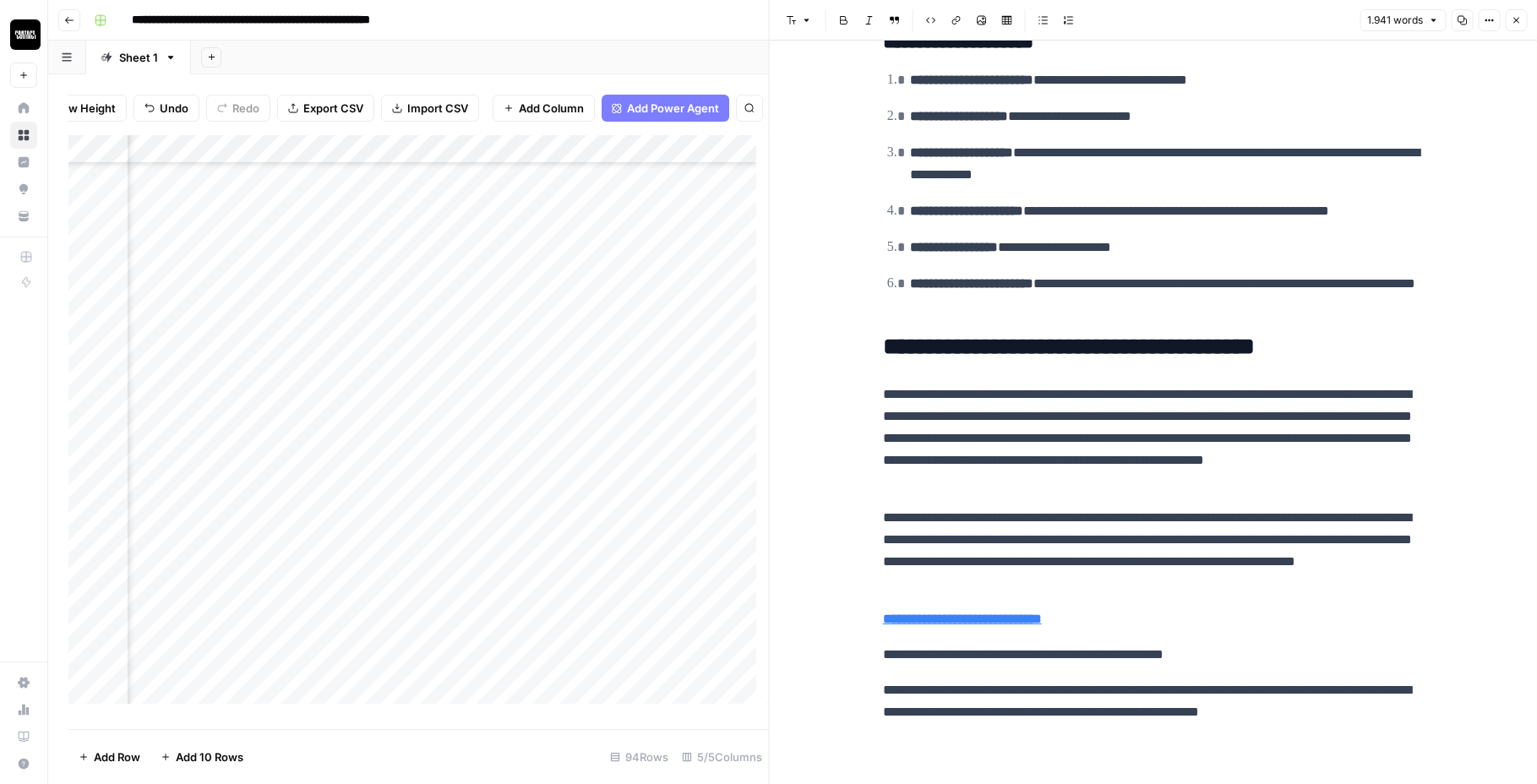
click at [387, 214] on div "Add Column" at bounding box center [419, 426] width 701 height 582
click at [371, 250] on div "Add Column" at bounding box center [419, 426] width 701 height 582
click at [1460, 13] on button "Copy" at bounding box center [1462, 20] width 22 height 22
click at [1462, 25] on icon "button" at bounding box center [1462, 20] width 11 height 11
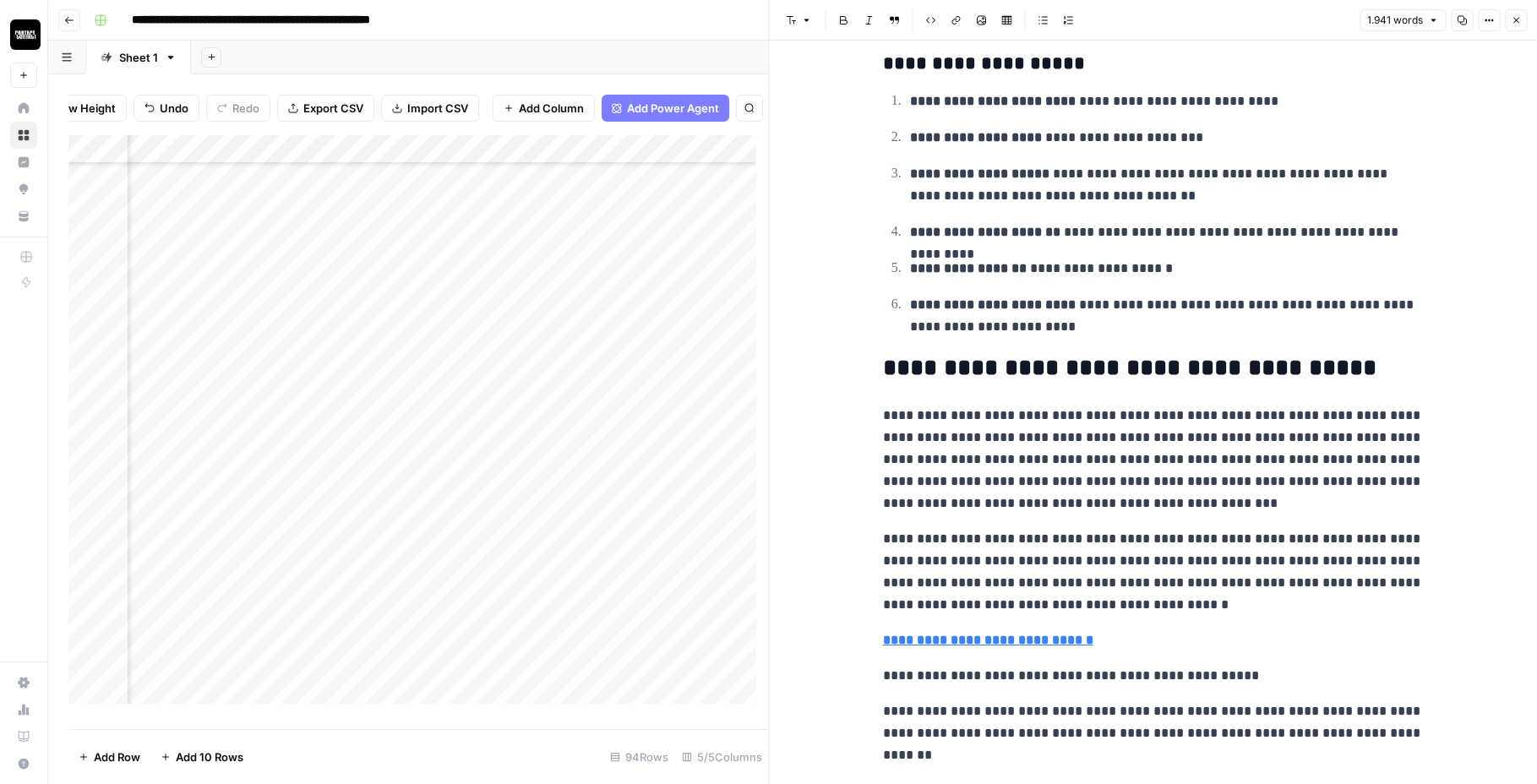
click at [679, 218] on div "Add Column" at bounding box center [419, 426] width 701 height 582
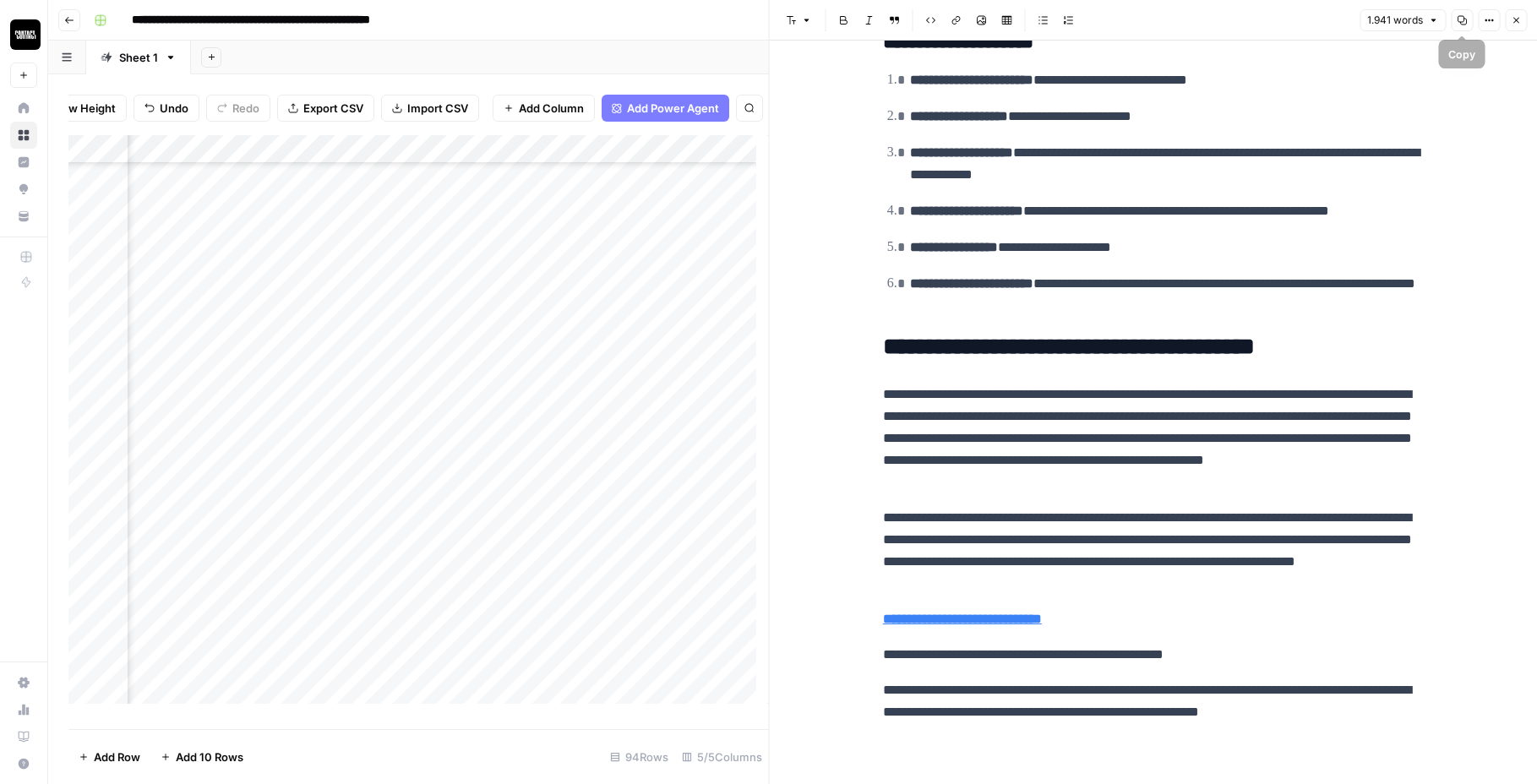
click at [1460, 17] on icon "button" at bounding box center [1462, 20] width 11 height 11
click at [165, 221] on div "Add Column" at bounding box center [419, 426] width 701 height 582
click at [430, 242] on div "Add Column" at bounding box center [419, 426] width 701 height 582
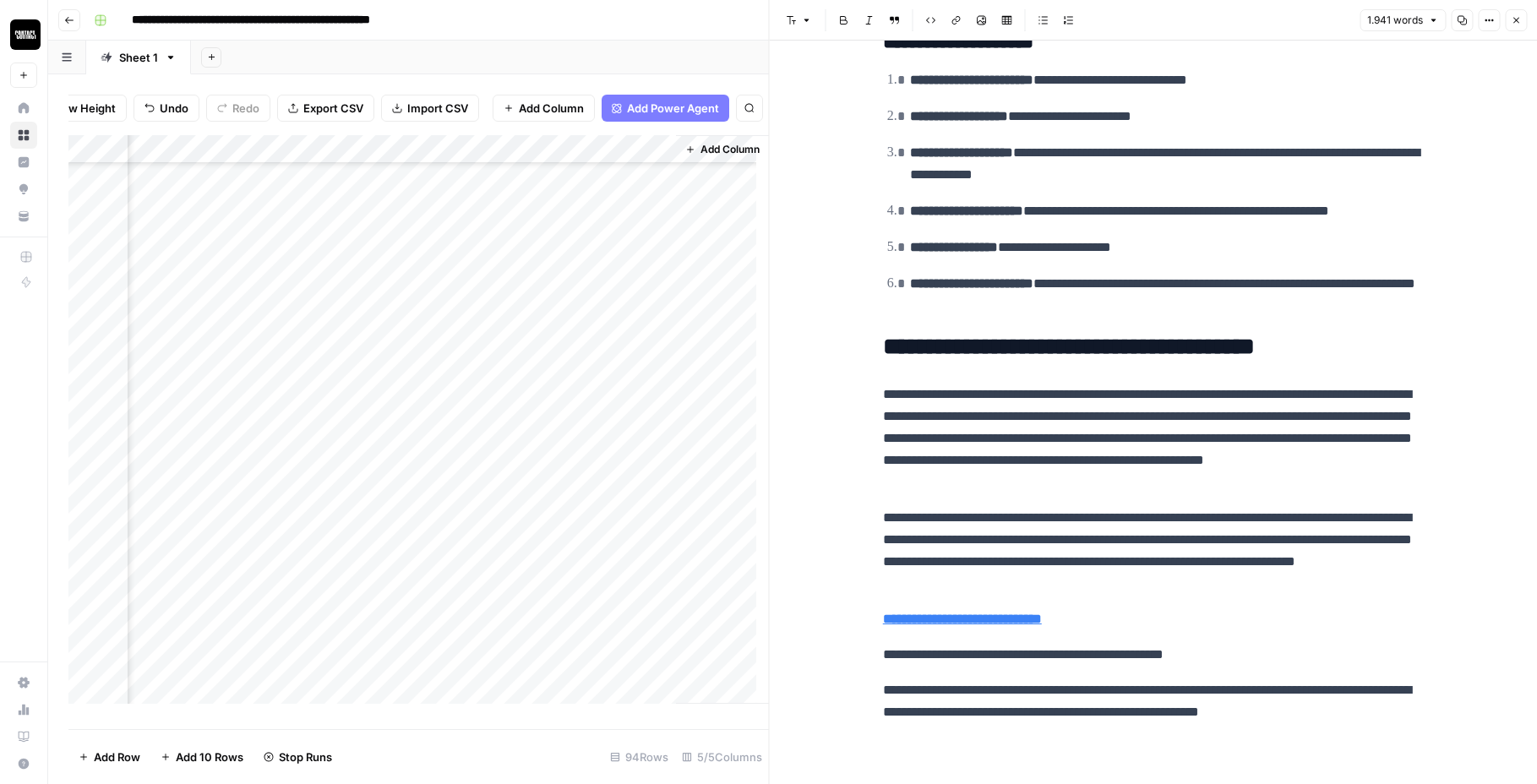
scroll to position [1010, 703]
click at [624, 531] on div "Add Column" at bounding box center [419, 426] width 701 height 582
click at [619, 531] on div "Add Column" at bounding box center [419, 426] width 701 height 582
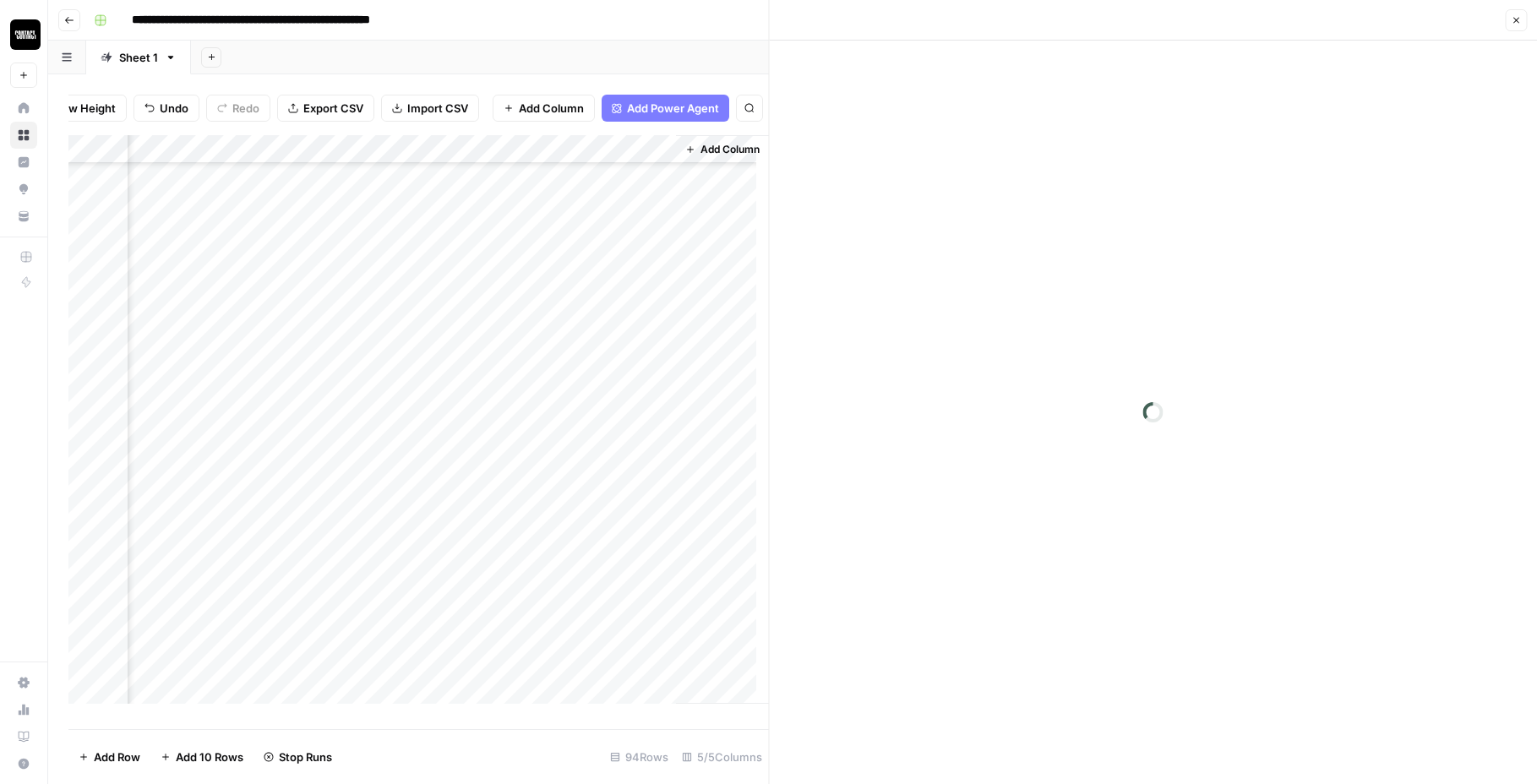
click at [619, 531] on div at bounding box center [587, 529] width 155 height 32
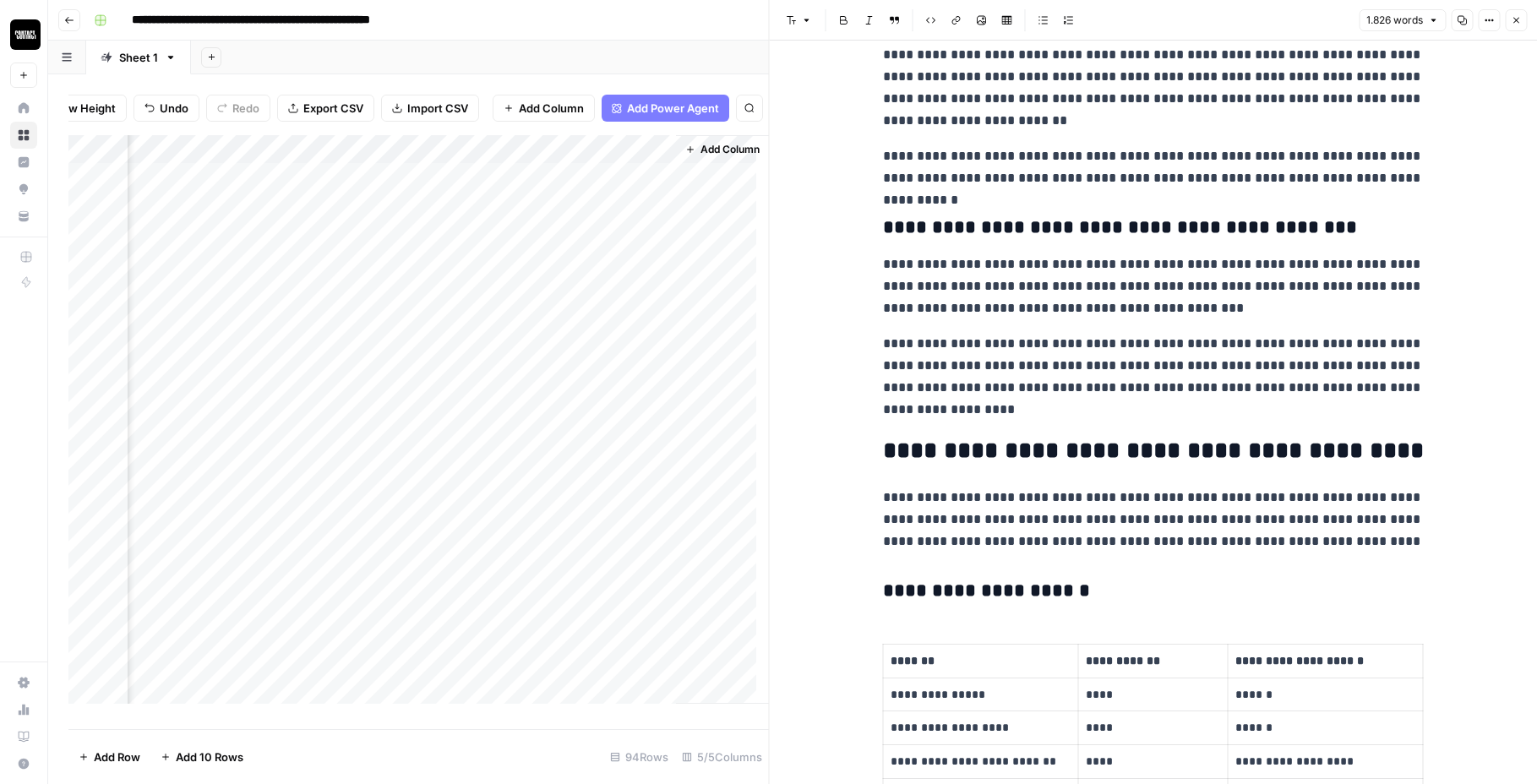
scroll to position [3083, 0]
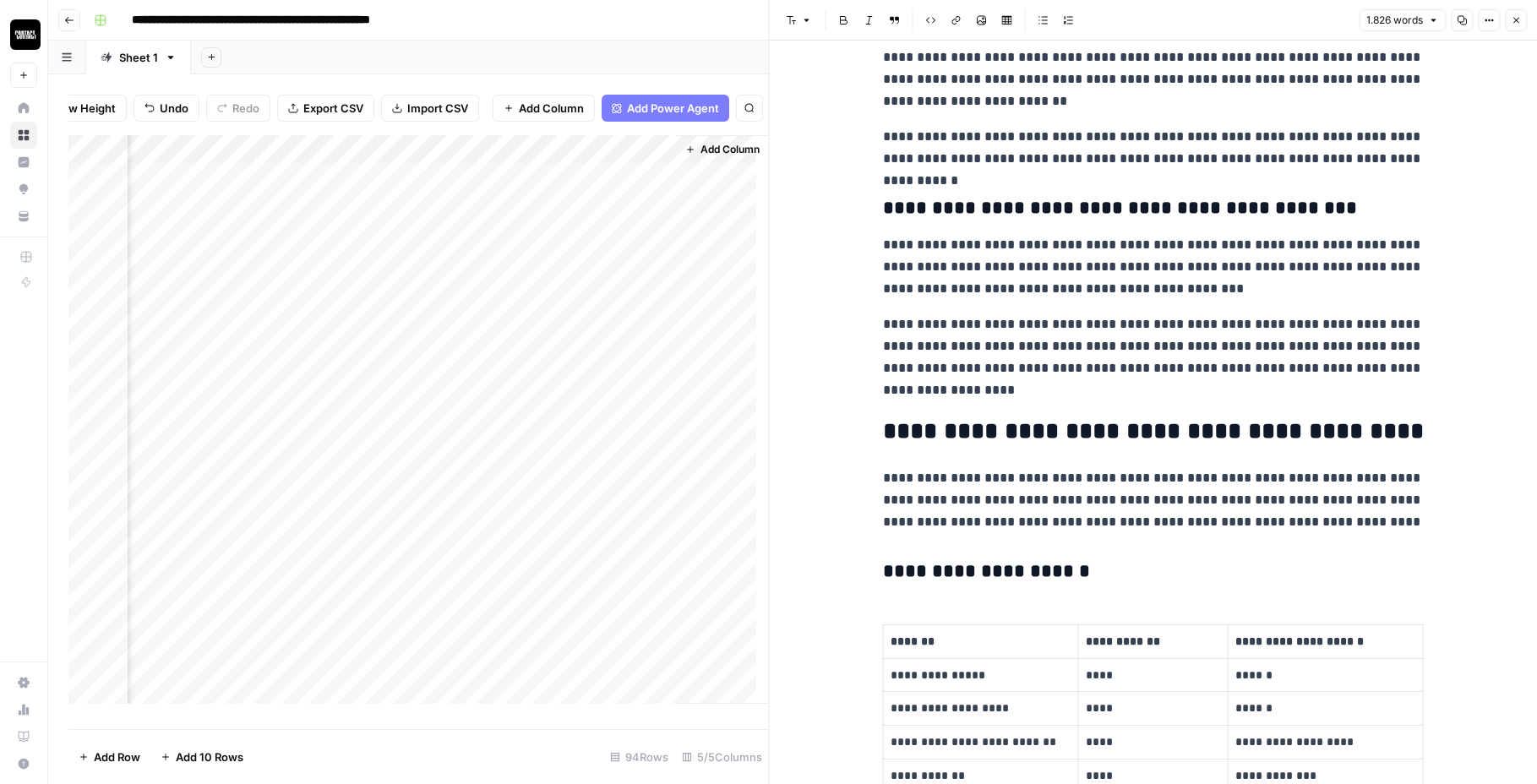
click at [474, 162] on div "Add Column" at bounding box center [419, 426] width 701 height 582
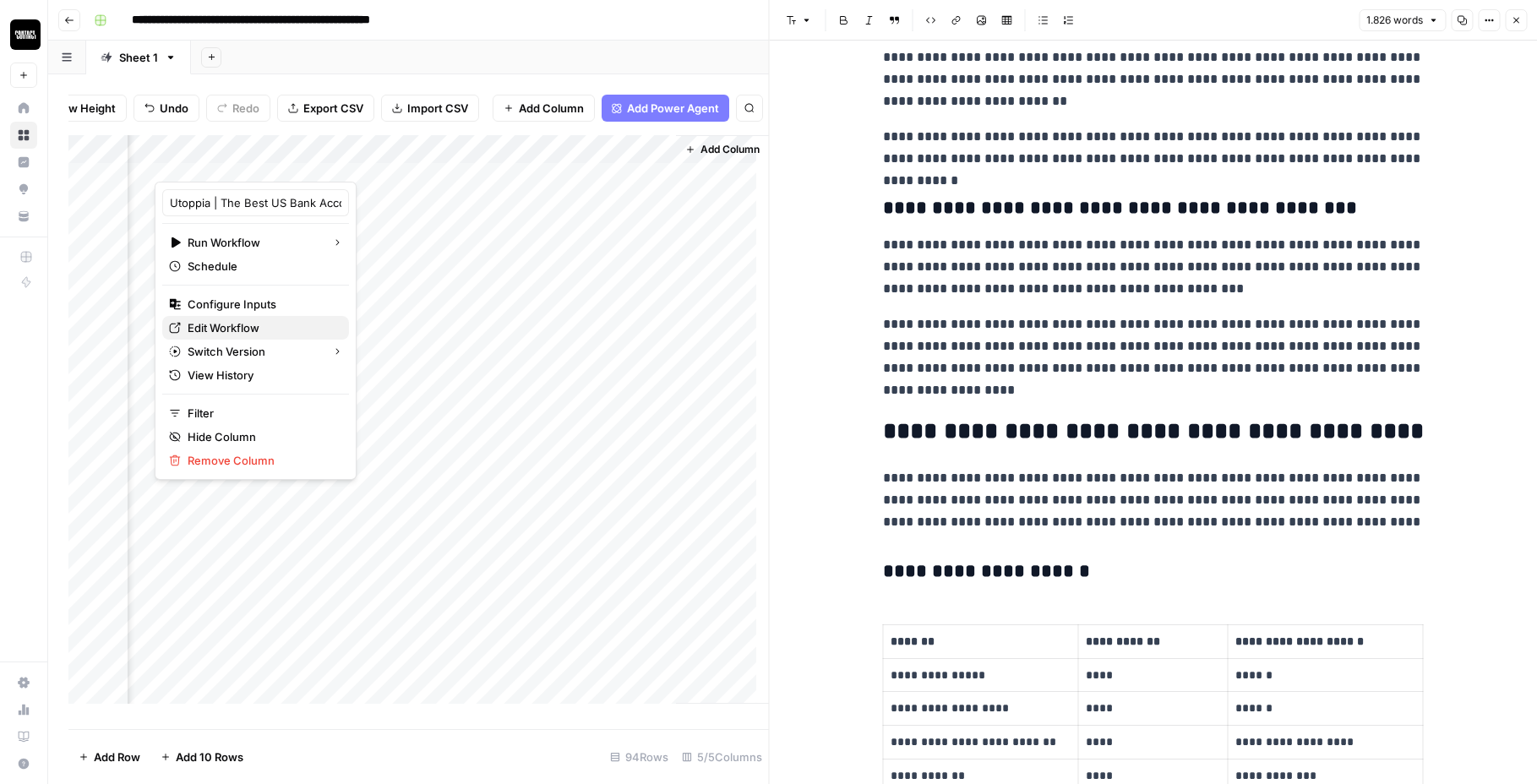
click at [214, 327] on span "Edit Workflow" at bounding box center [261, 328] width 148 height 17
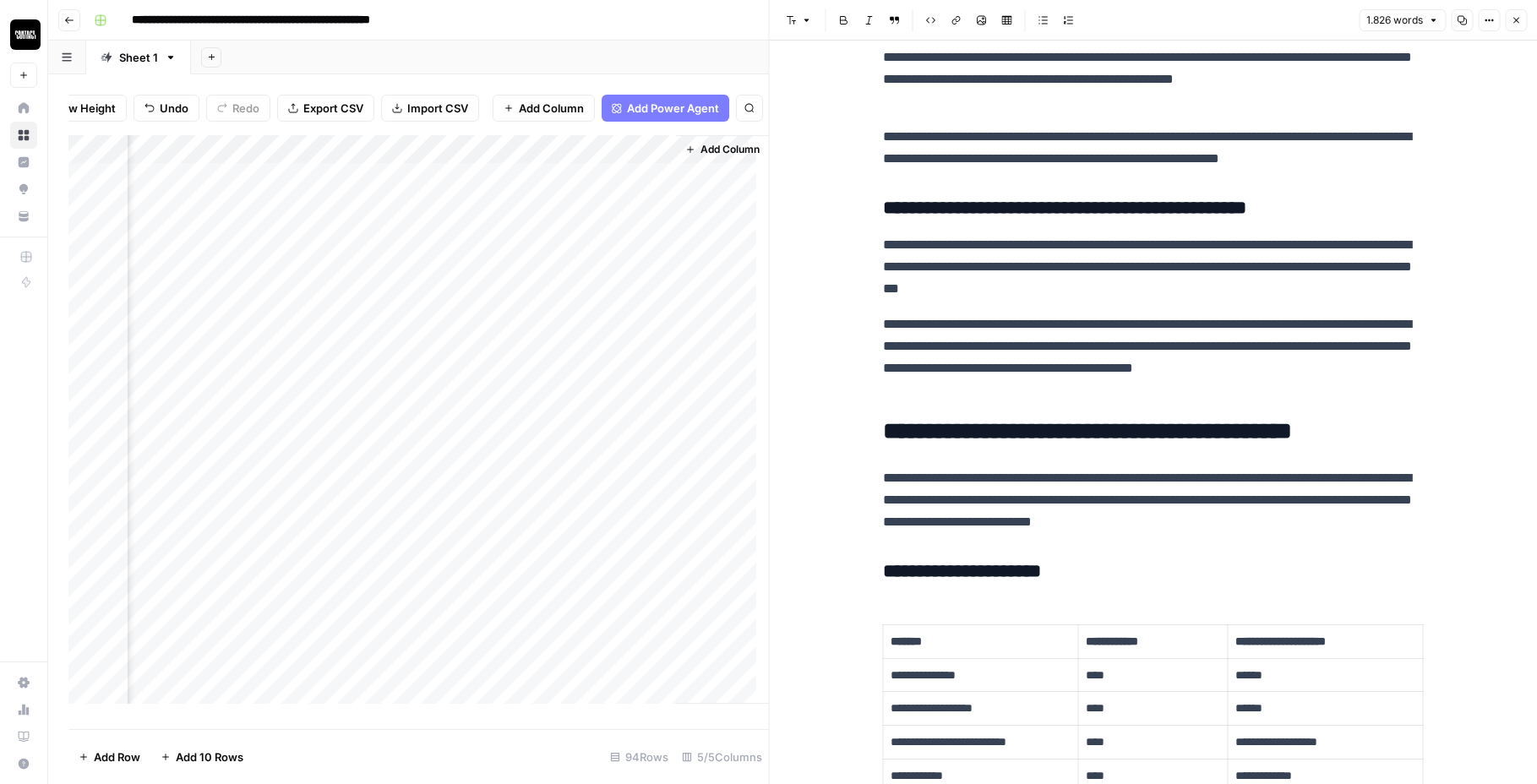
click at [610, 181] on div "Add Column" at bounding box center [419, 426] width 701 height 582
click at [183, 187] on div "Add Column" at bounding box center [419, 426] width 701 height 582
click at [494, 186] on div "Add Column" at bounding box center [419, 426] width 701 height 582
click at [495, 222] on div "Add Column" at bounding box center [419, 426] width 701 height 582
click at [494, 250] on div "Add Column" at bounding box center [419, 426] width 701 height 582
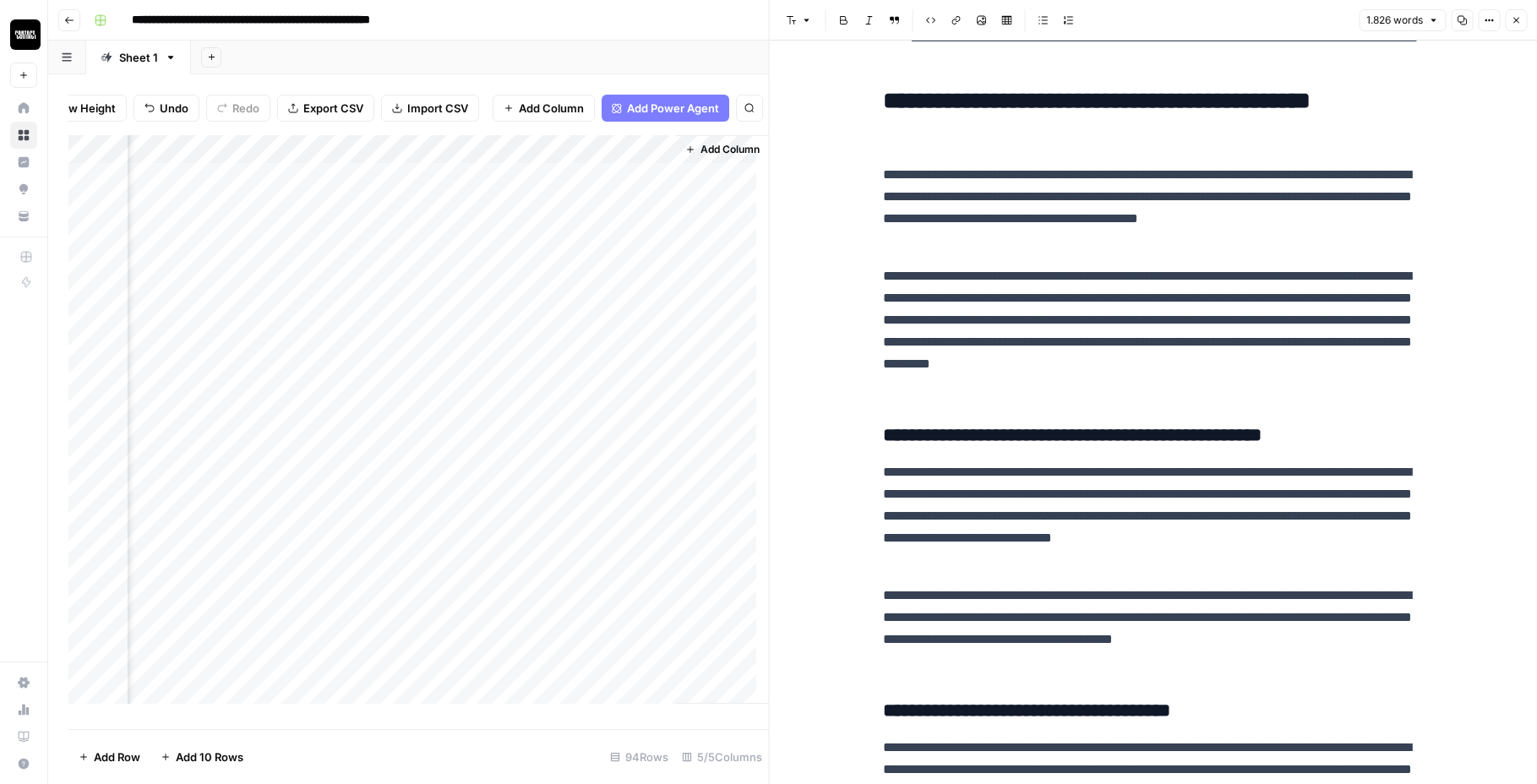
scroll to position [0, 0]
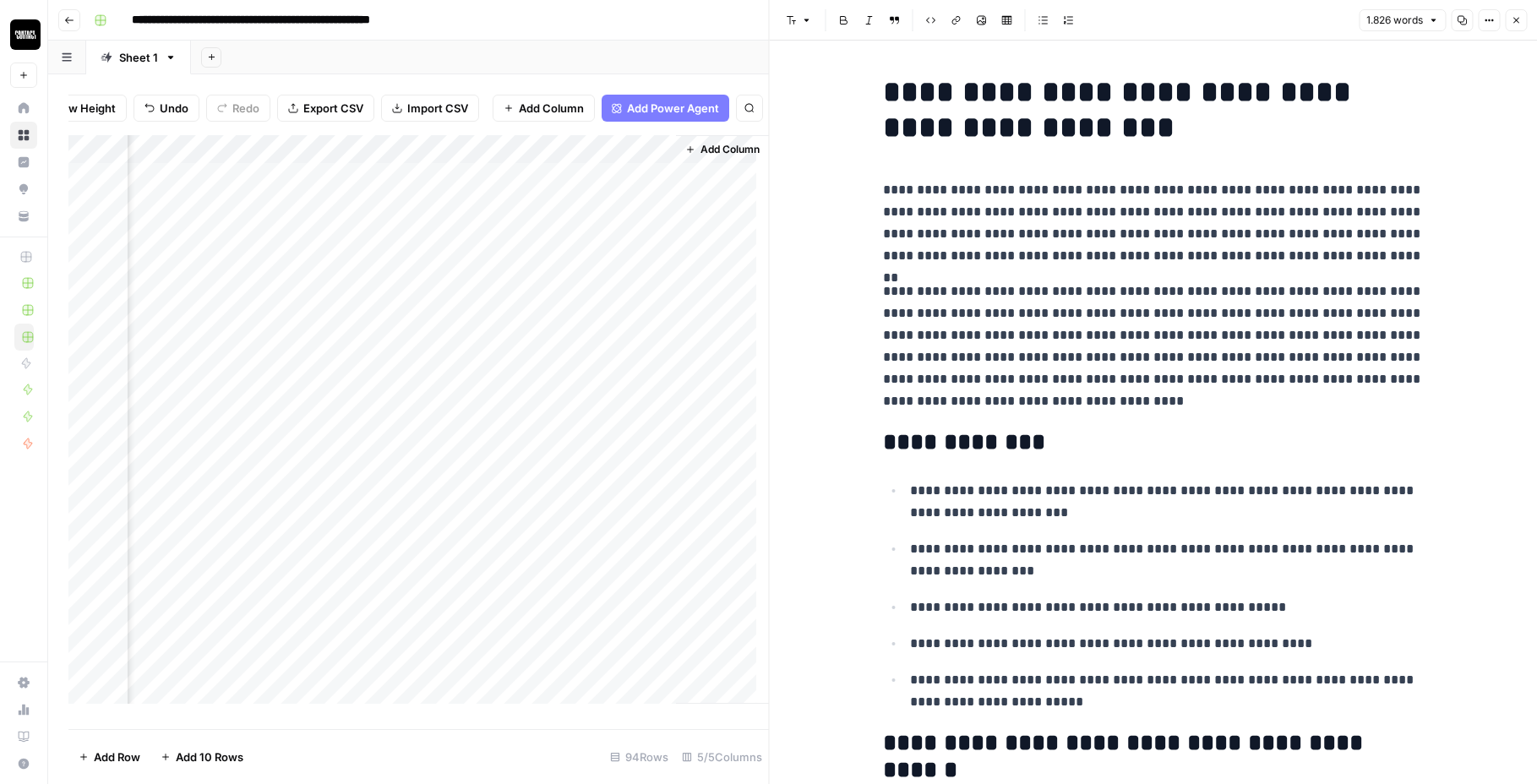
click at [601, 187] on div "Add Column" at bounding box center [419, 426] width 701 height 582
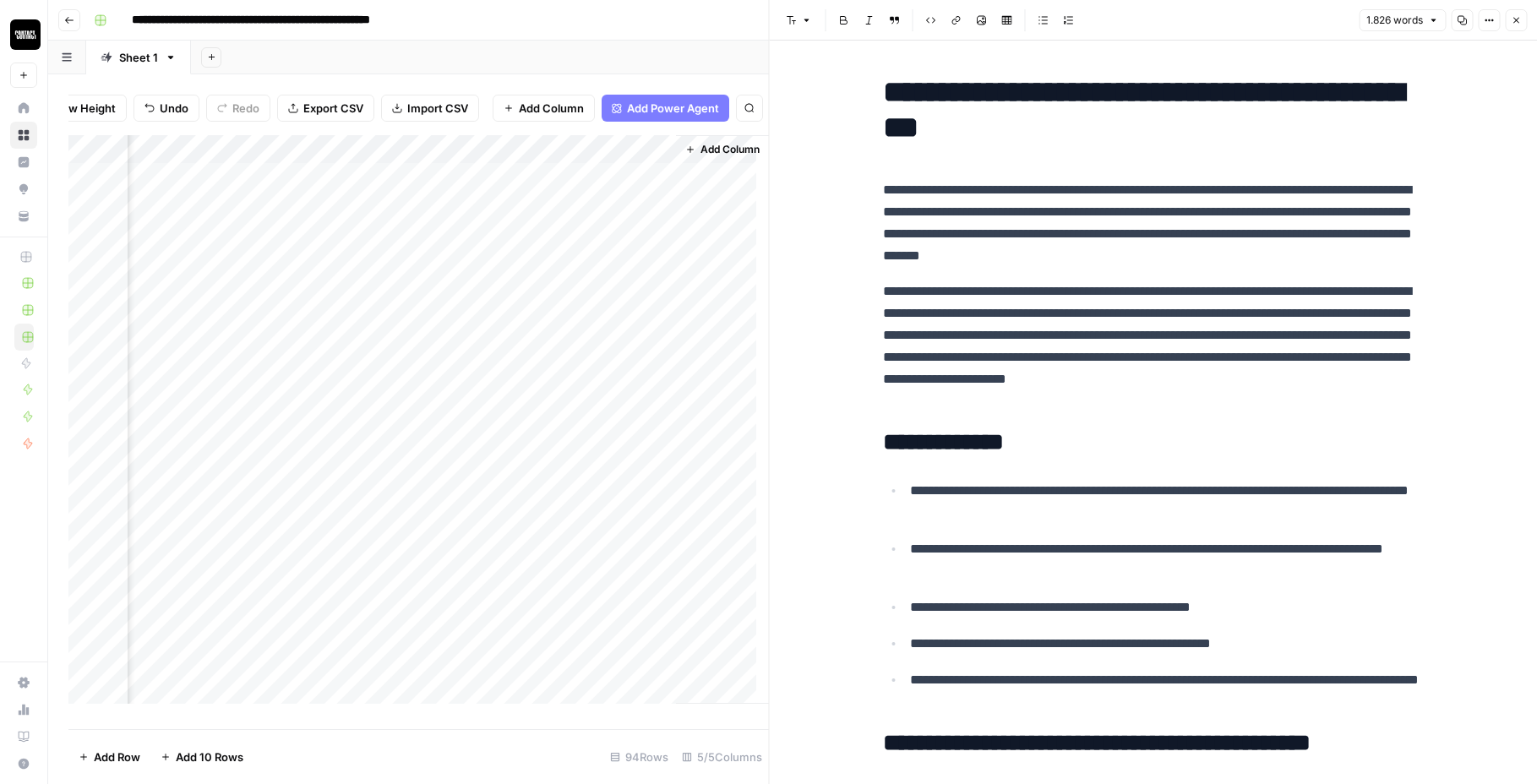
click at [649, 188] on div "Add Column" at bounding box center [419, 426] width 701 height 582
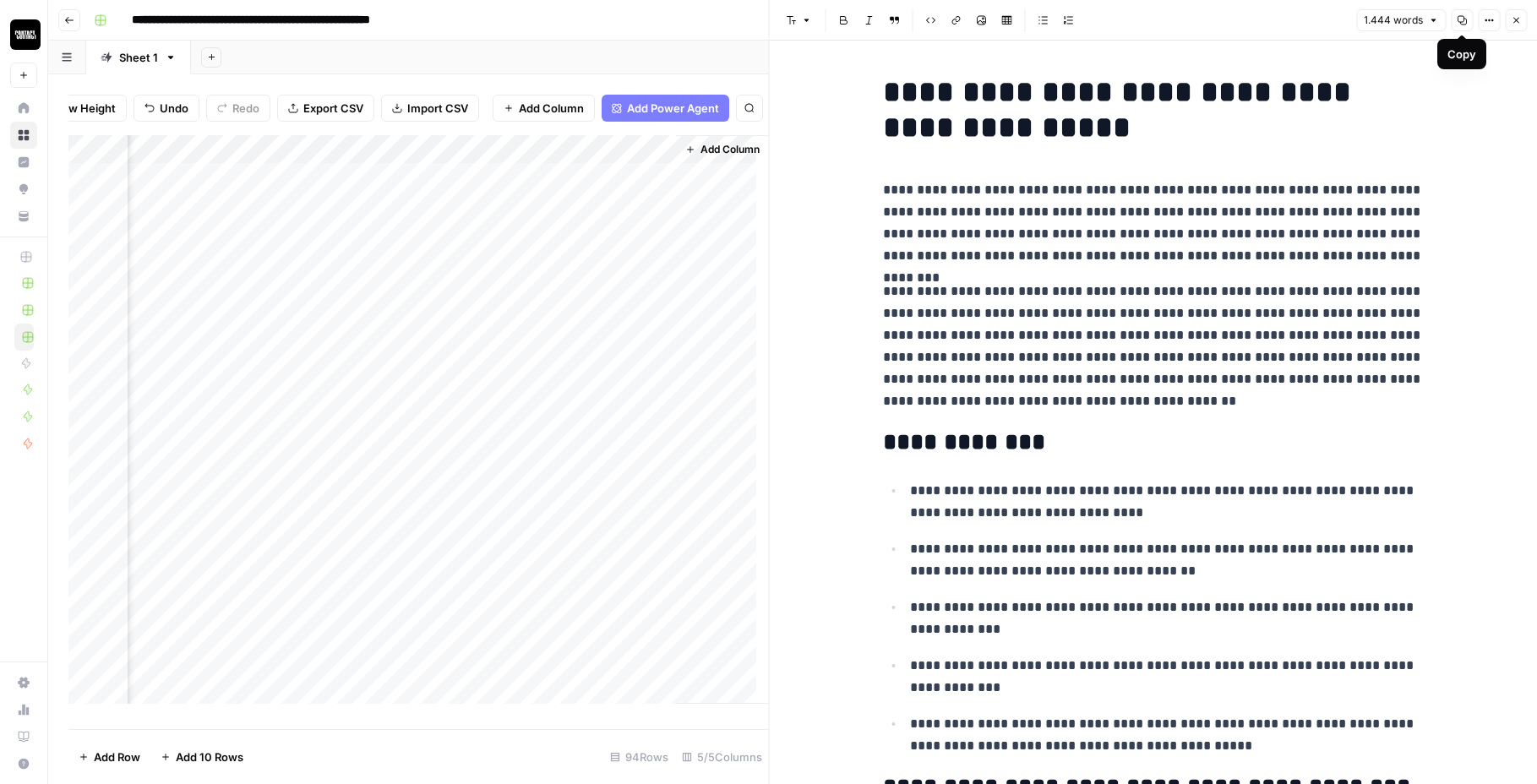
click at [1455, 25] on button "Copy" at bounding box center [1462, 20] width 22 height 22
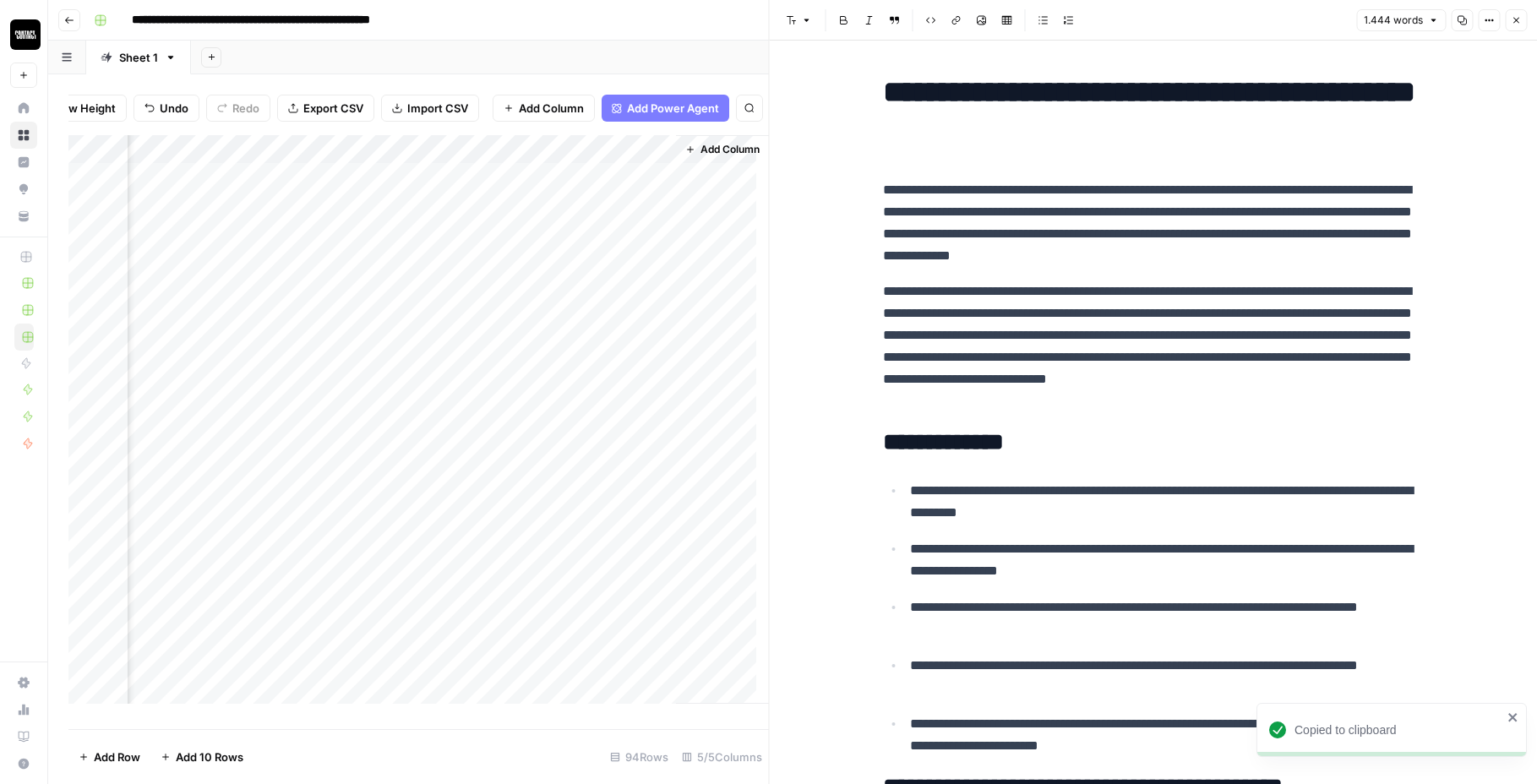
click at [647, 217] on div "Add Column" at bounding box center [419, 426] width 701 height 582
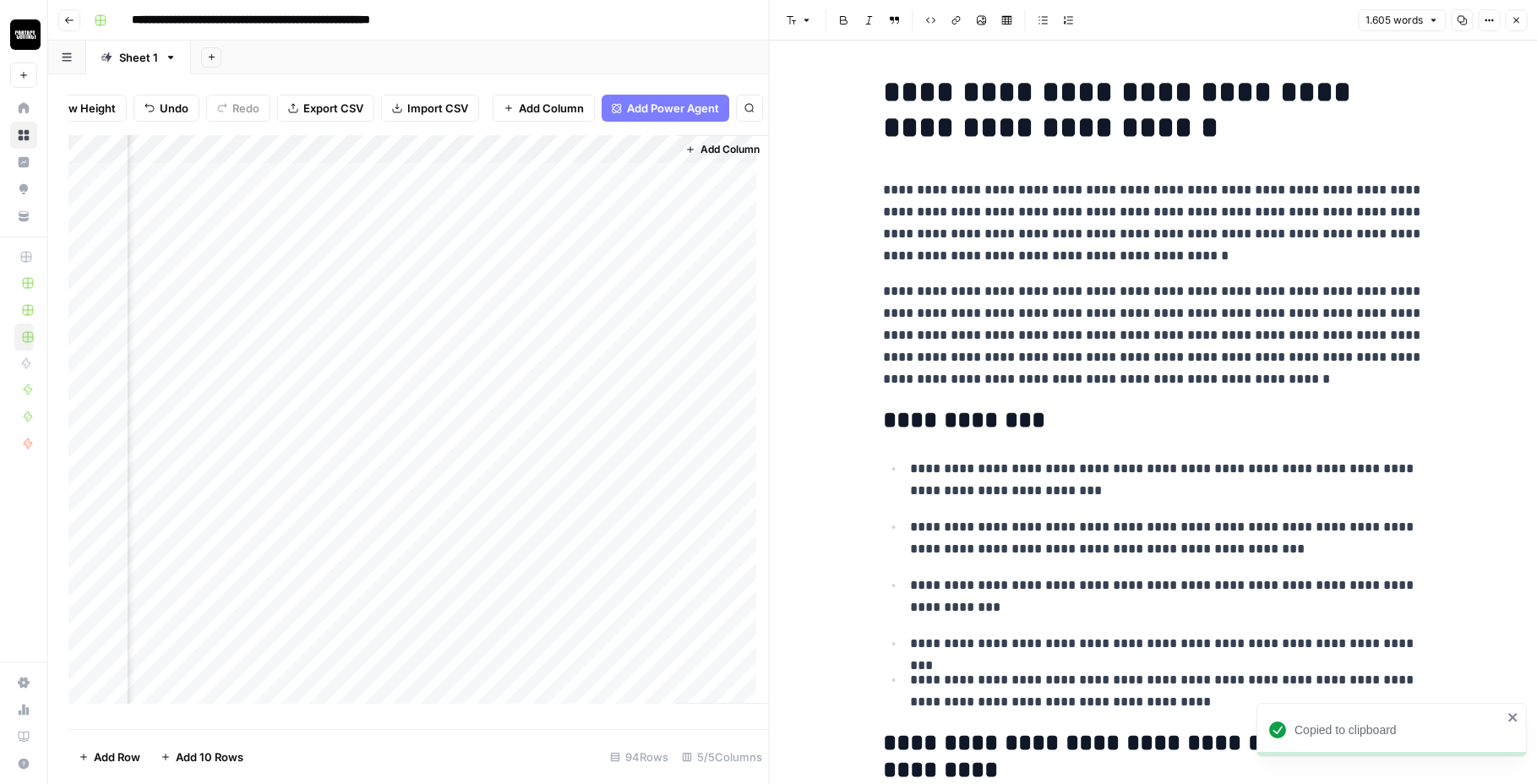
click at [1462, 19] on icon "button" at bounding box center [1462, 20] width 11 height 11
click at [568, 250] on div "Add Column" at bounding box center [419, 426] width 701 height 582
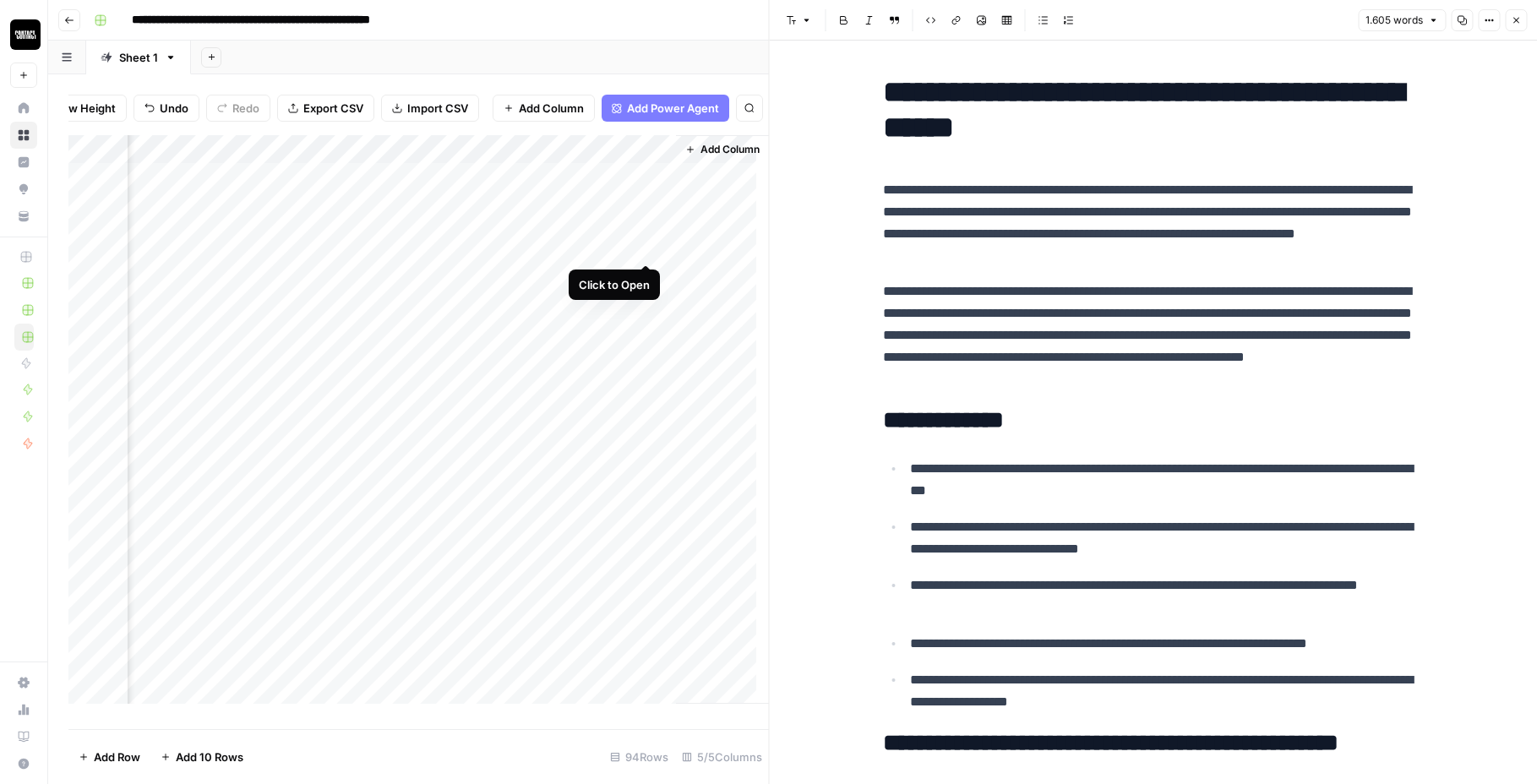
click at [642, 246] on div "Add Column" at bounding box center [419, 426] width 701 height 582
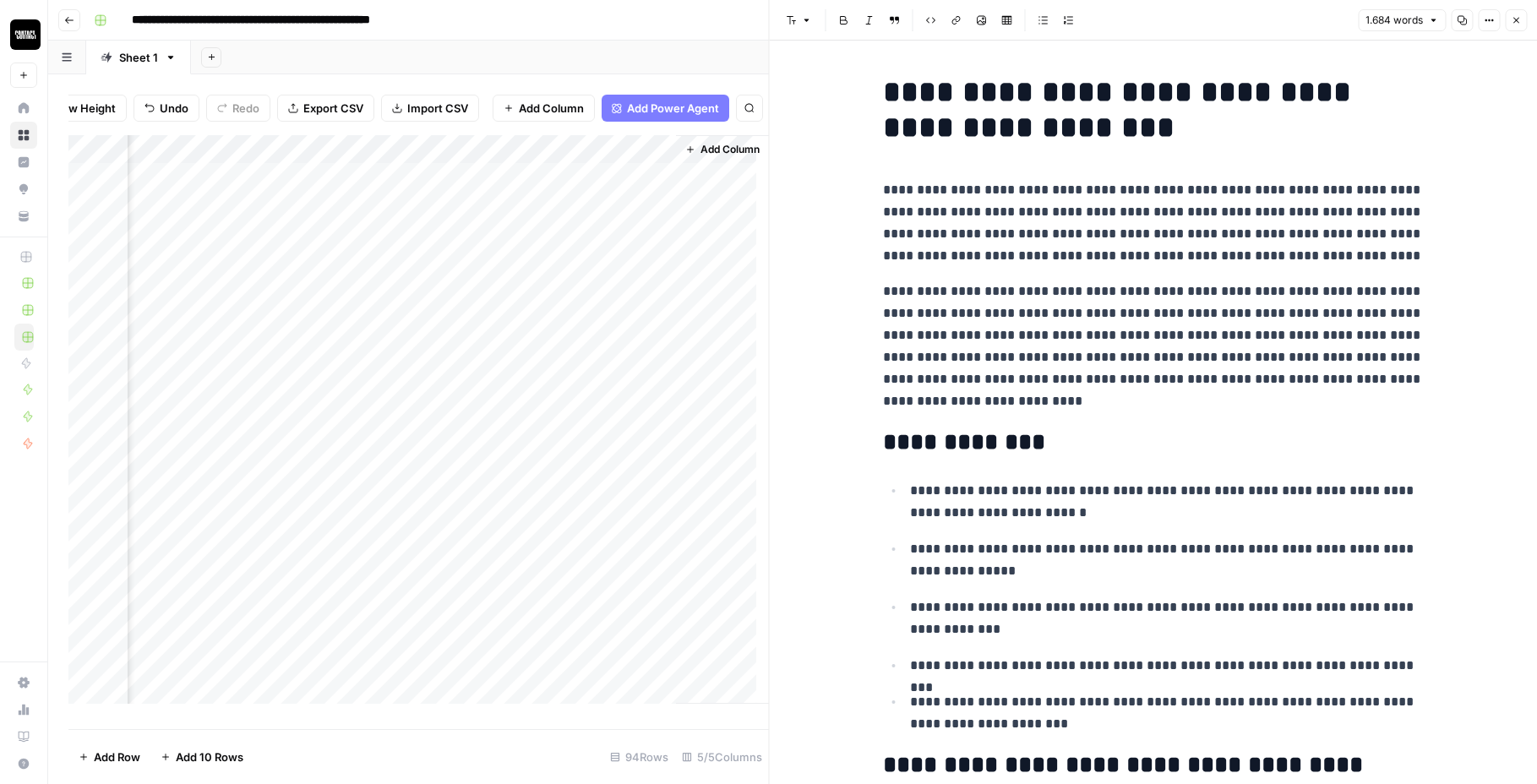
click at [1461, 26] on button "Copy" at bounding box center [1462, 20] width 22 height 22
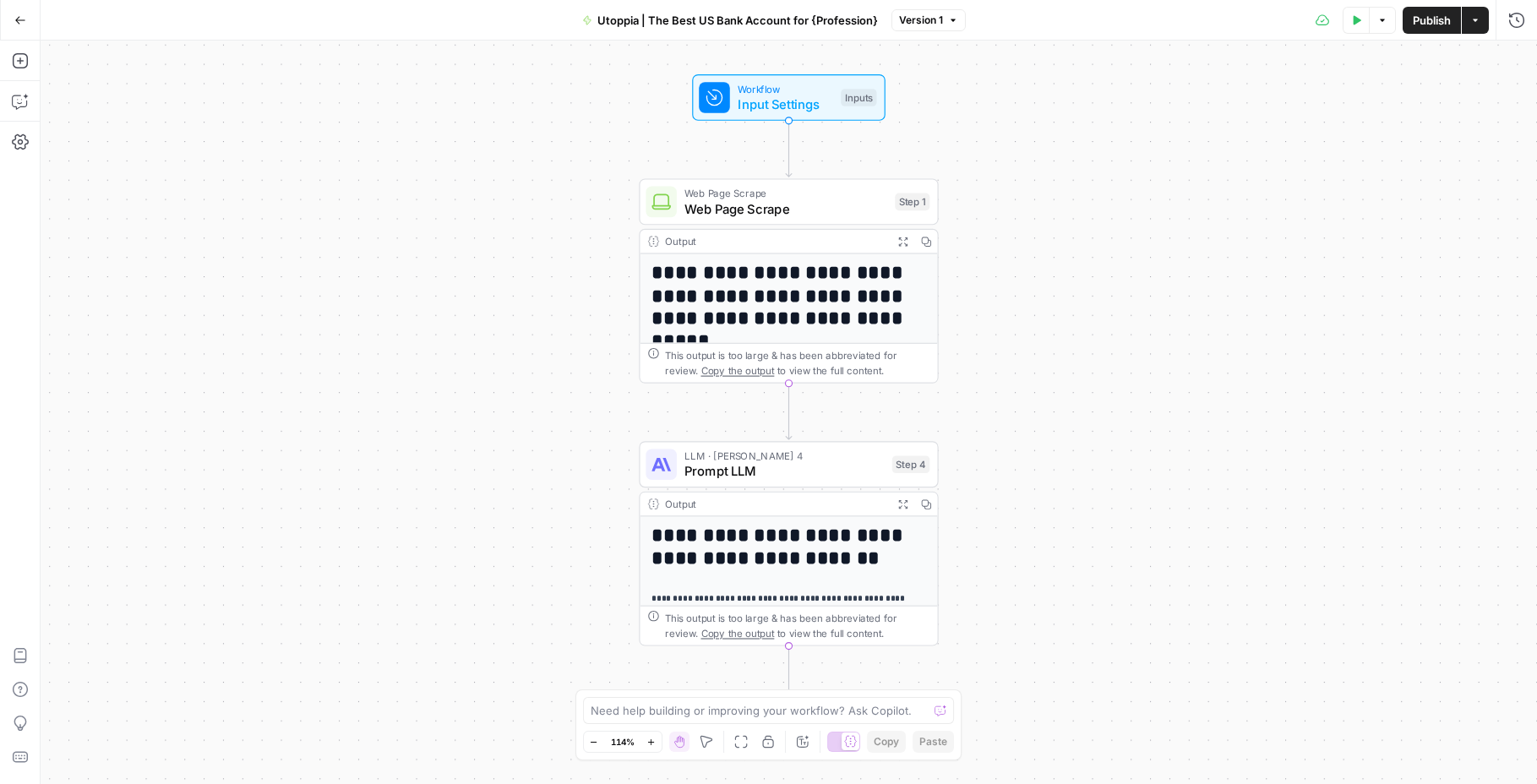
click at [843, 482] on div "LLM · Claude Sonnet 4 Prompt LLM Step 4 Copy step Delete step Add Note Test" at bounding box center [788, 464] width 299 height 47
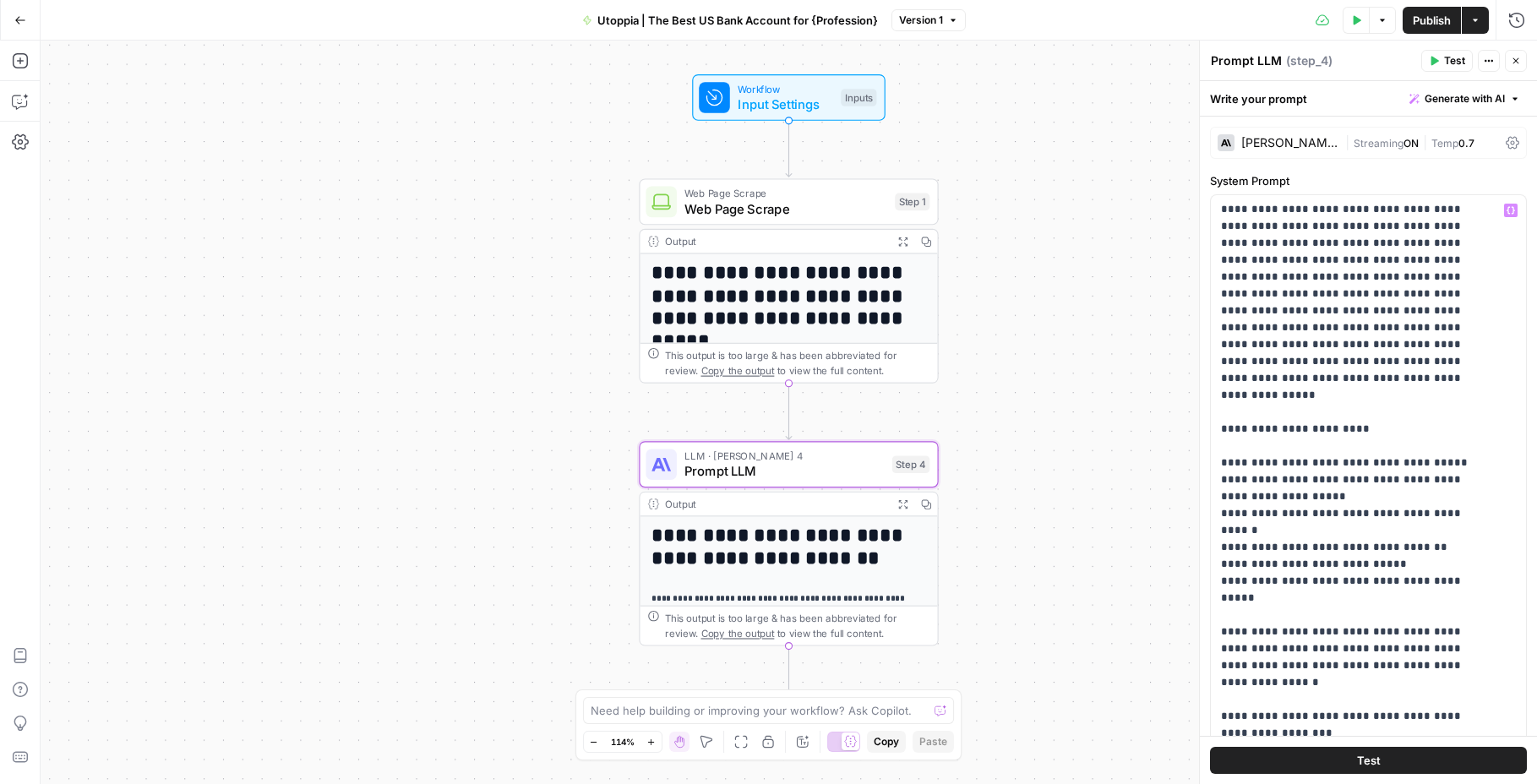
scroll to position [2436, 0]
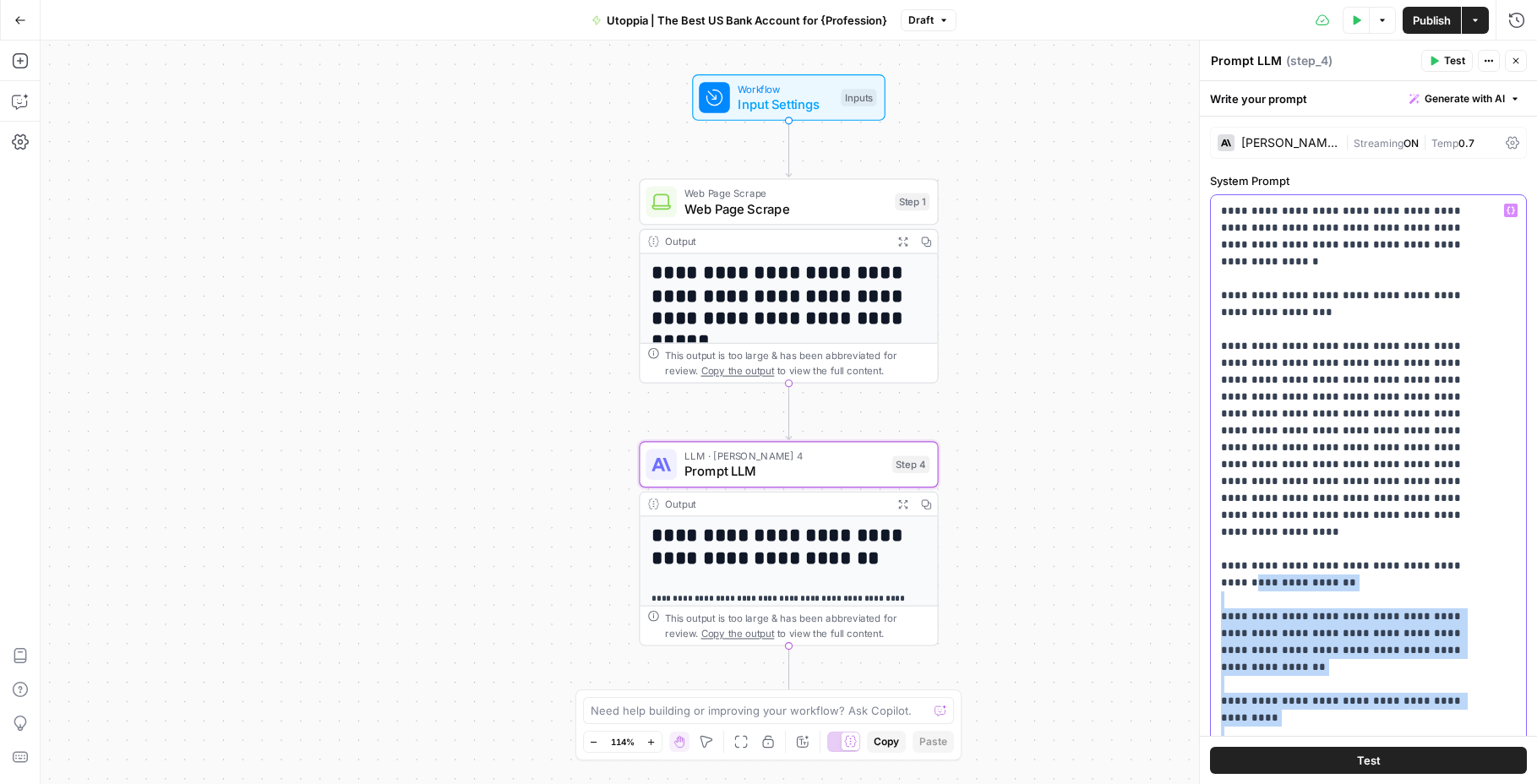
scroll to position [2614, 0]
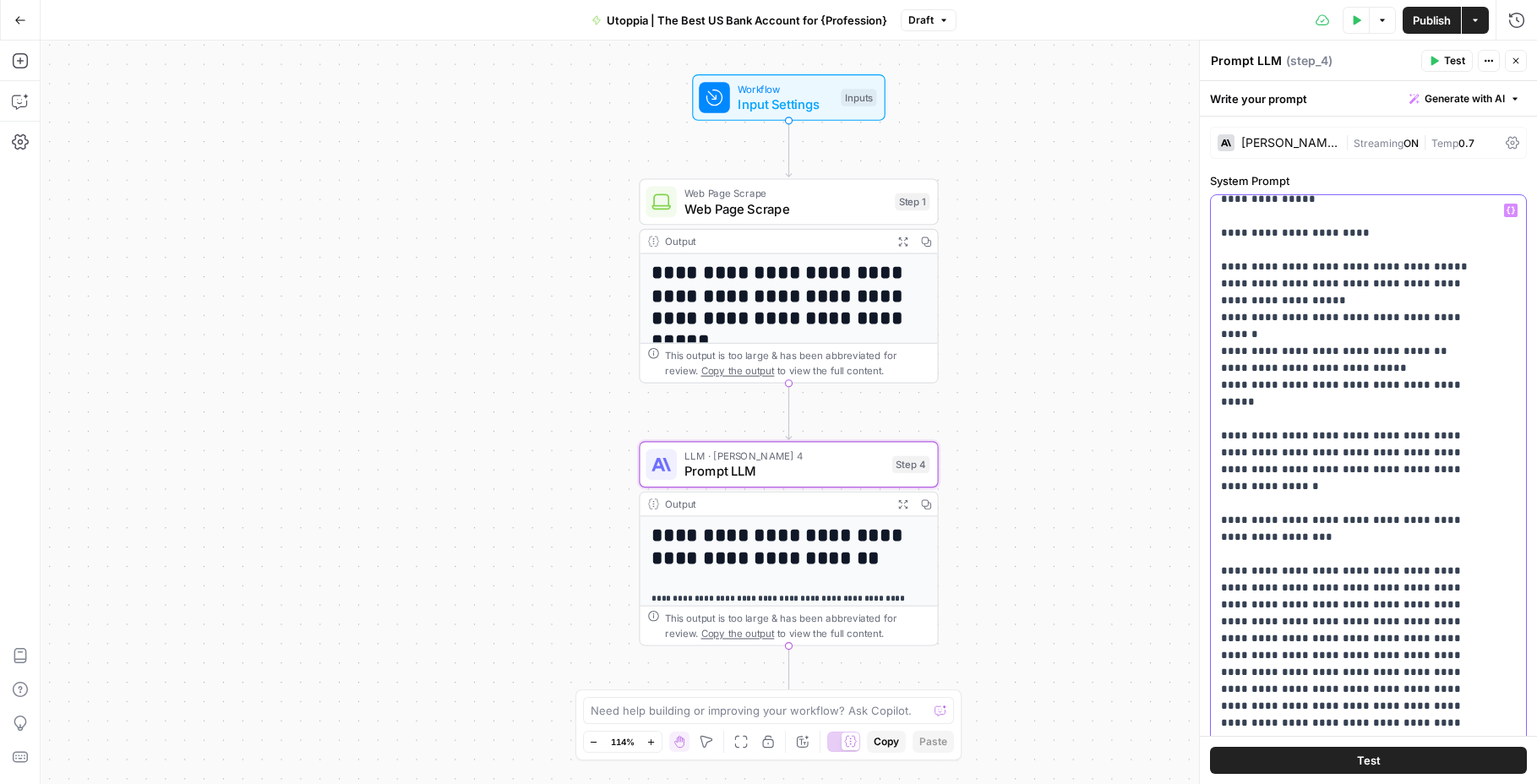
drag, startPoint x: 1489, startPoint y: 512, endPoint x: 1232, endPoint y: 399, distance: 280.7
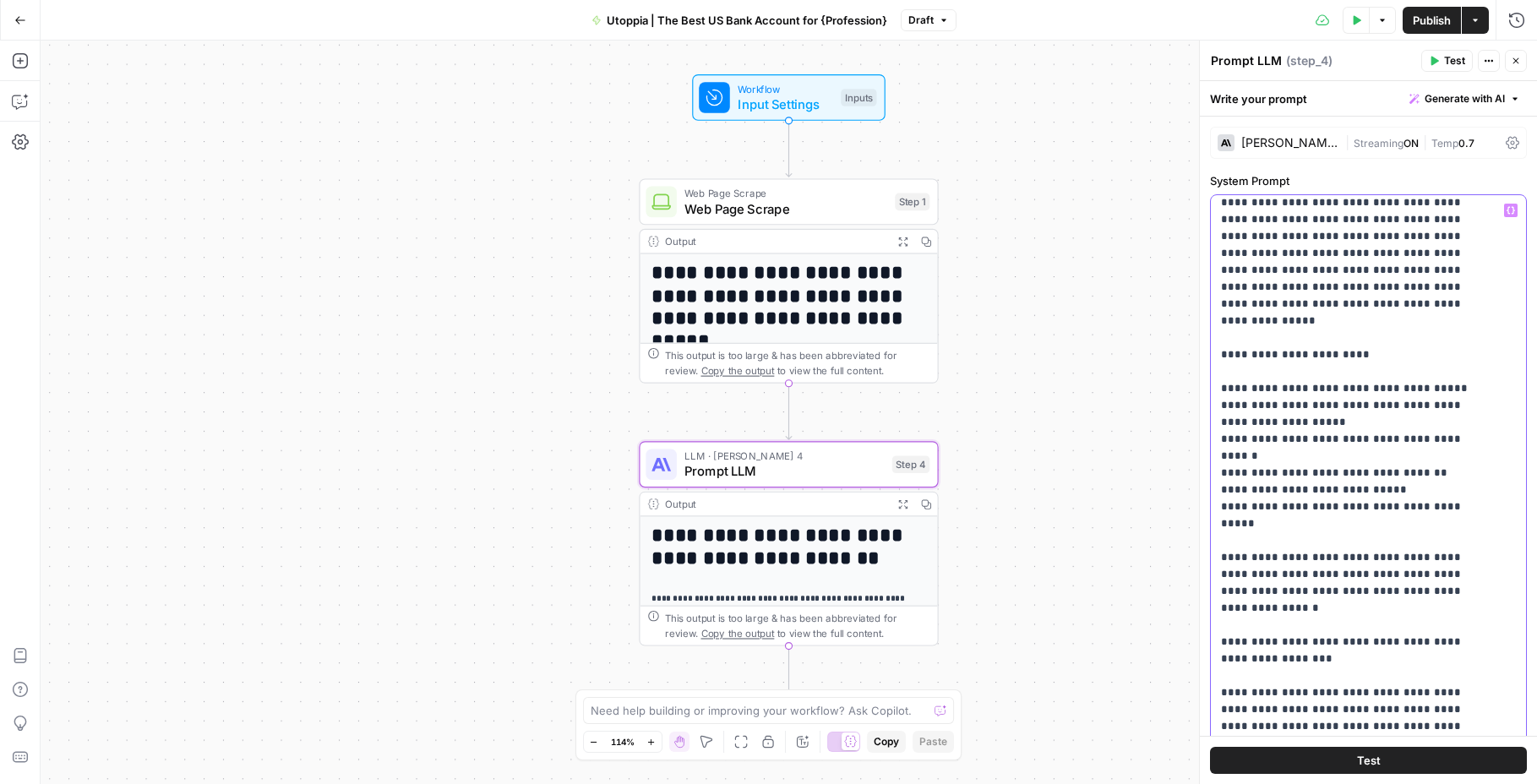
scroll to position [2534, 0]
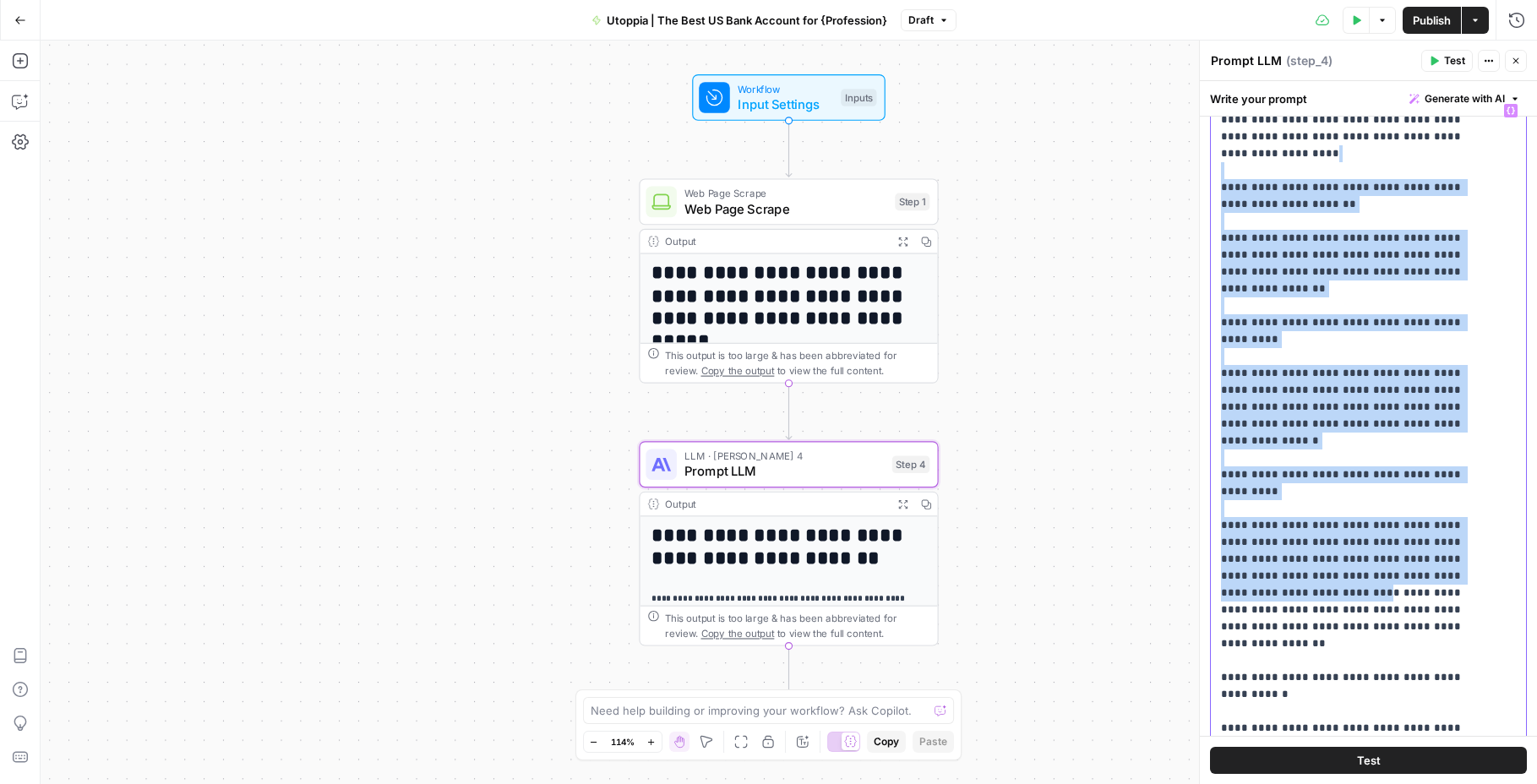
scroll to position [2940, 0]
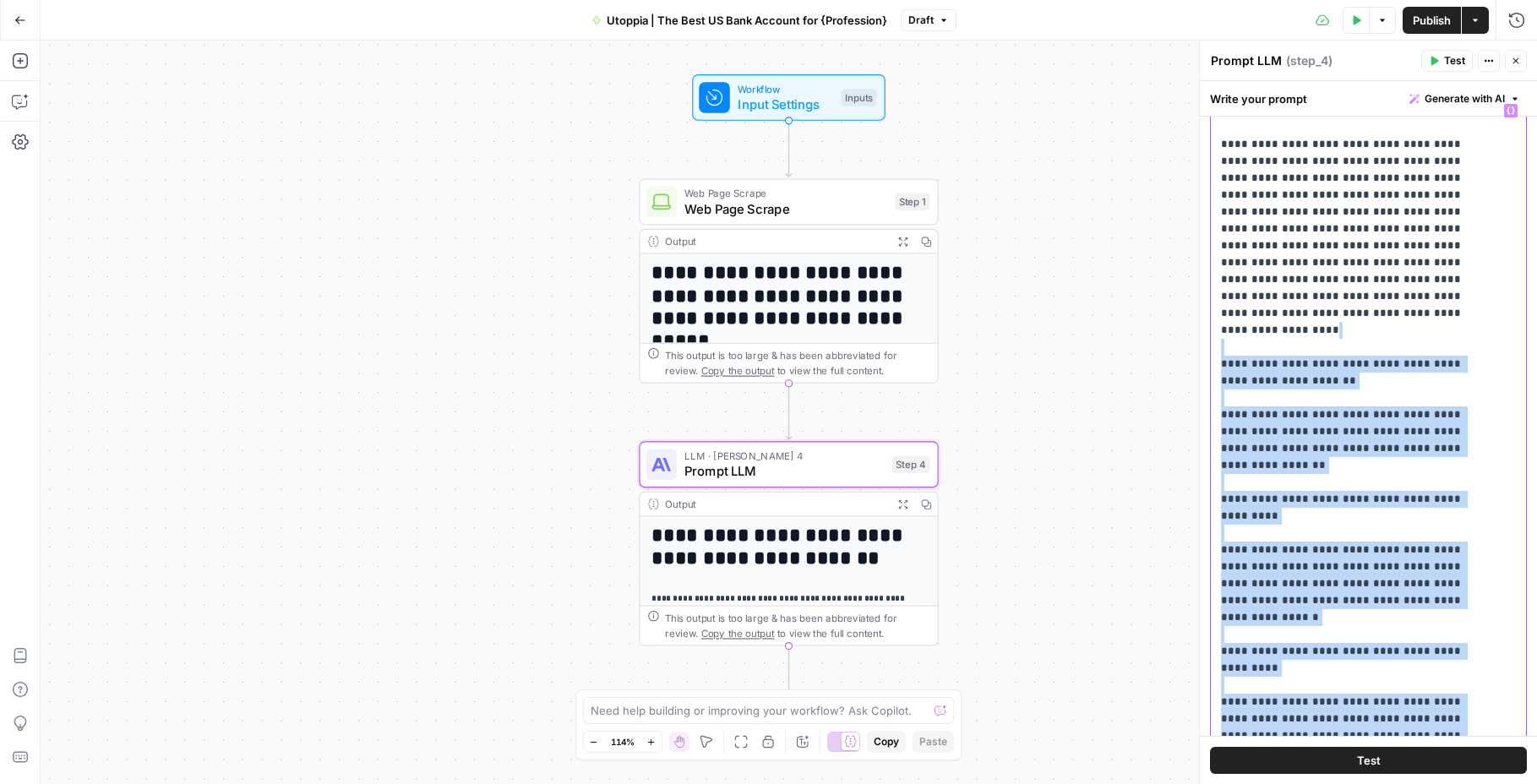
drag, startPoint x: 1282, startPoint y: 412, endPoint x: 1486, endPoint y: 414, distance: 204.0
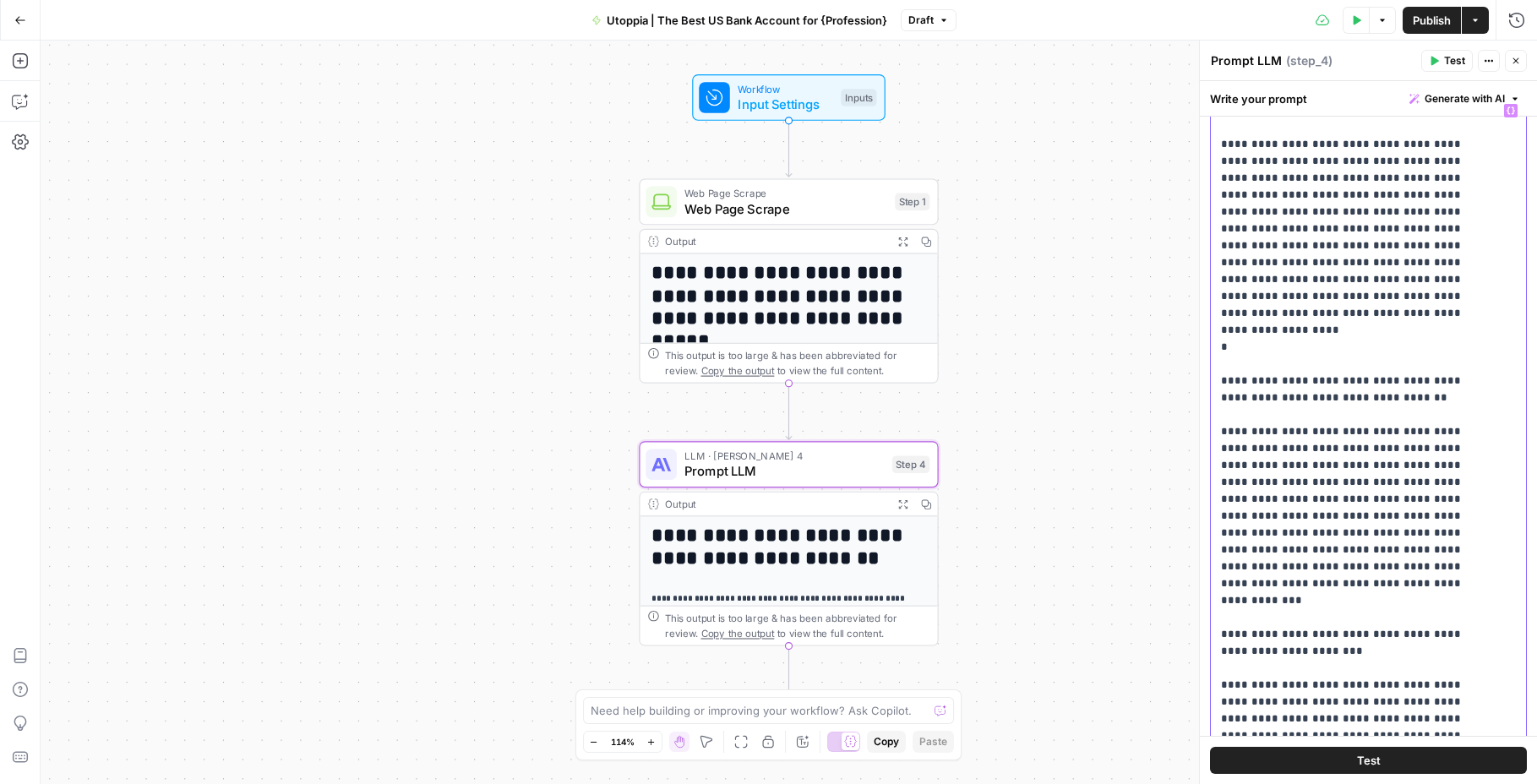
scroll to position [2433, 0]
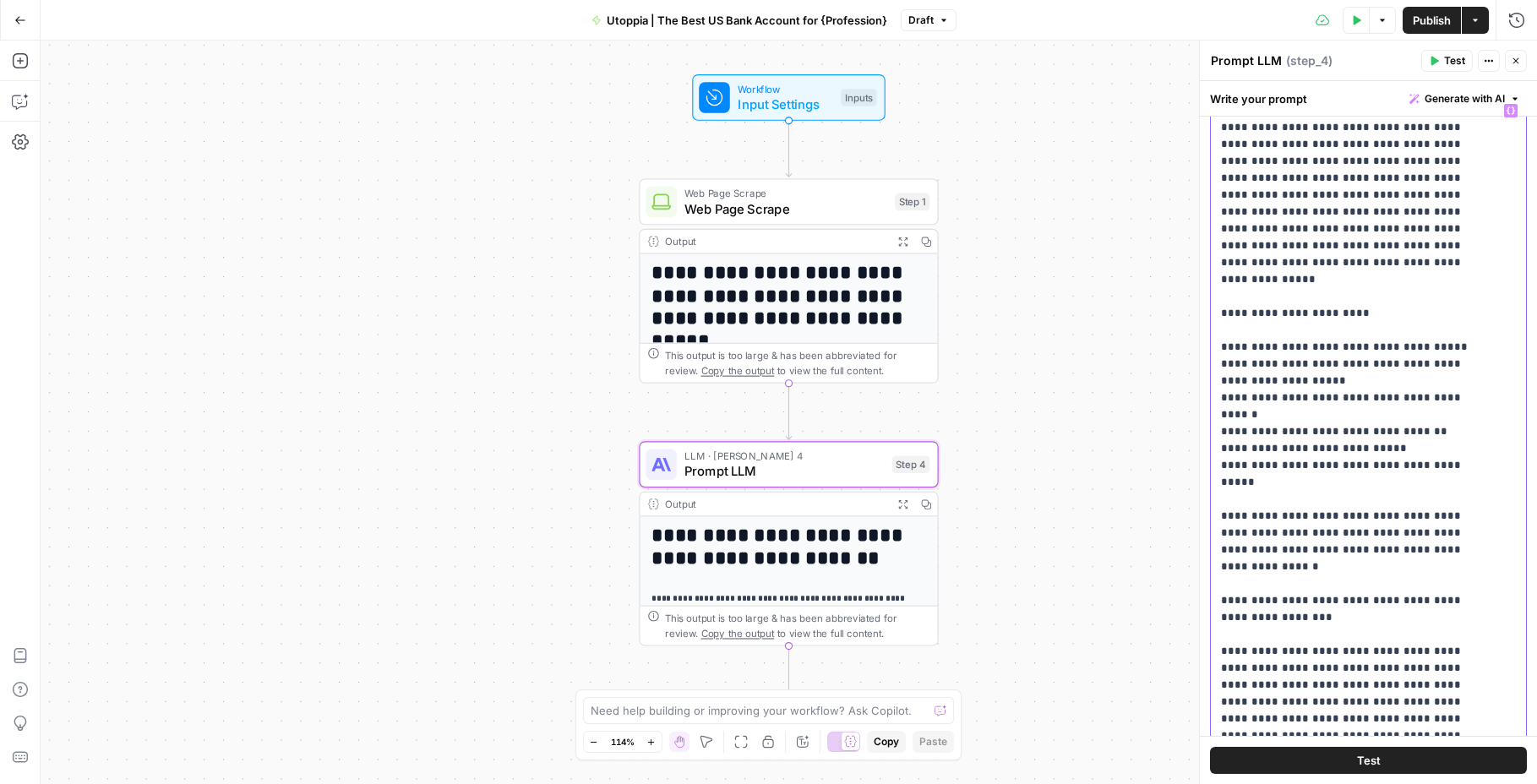
drag, startPoint x: 1286, startPoint y: 422, endPoint x: 1220, endPoint y: 413, distance: 66.6
click at [1220, 413] on div "**********" at bounding box center [1362, 439] width 303 height 689
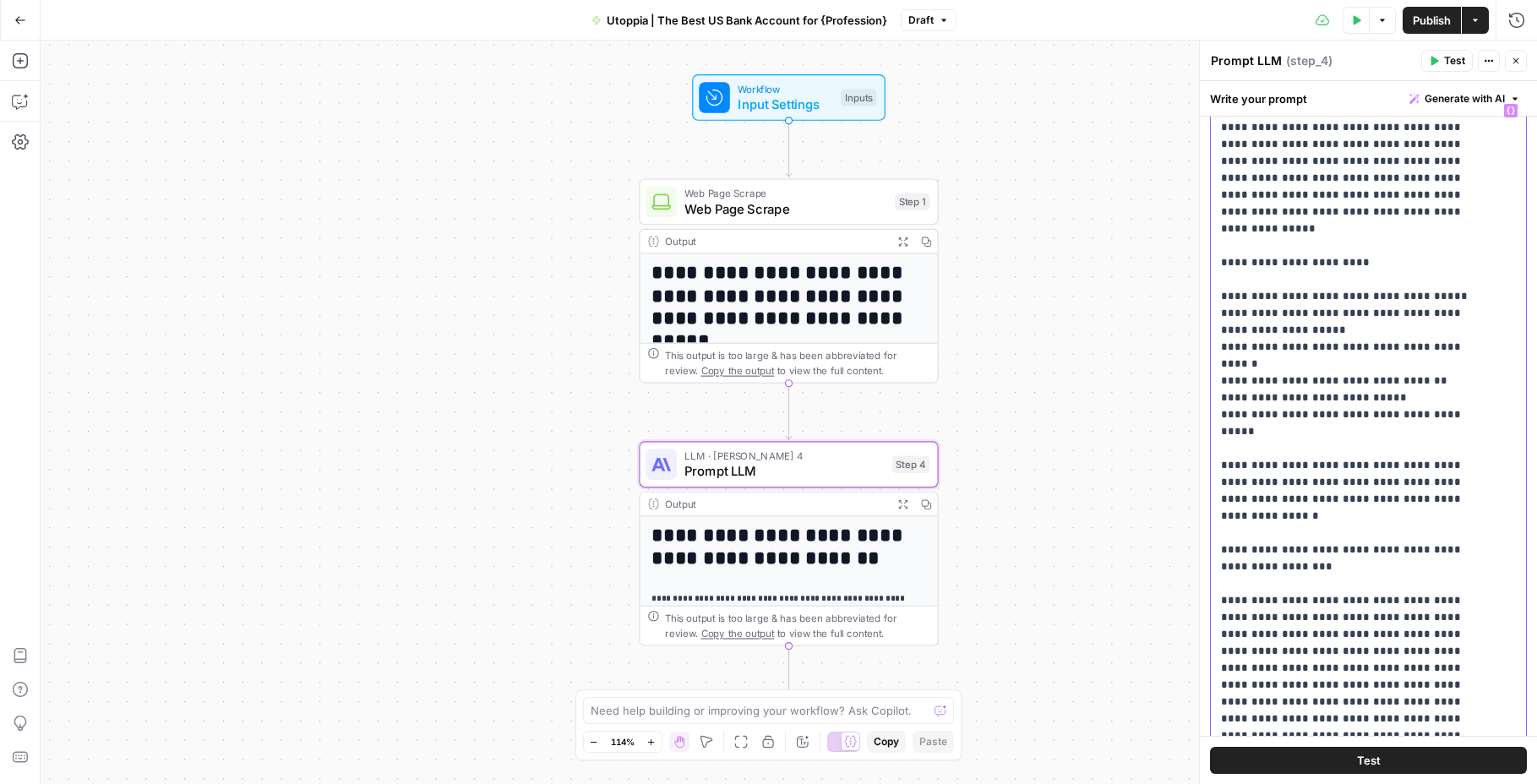
scroll to position [2501, 0]
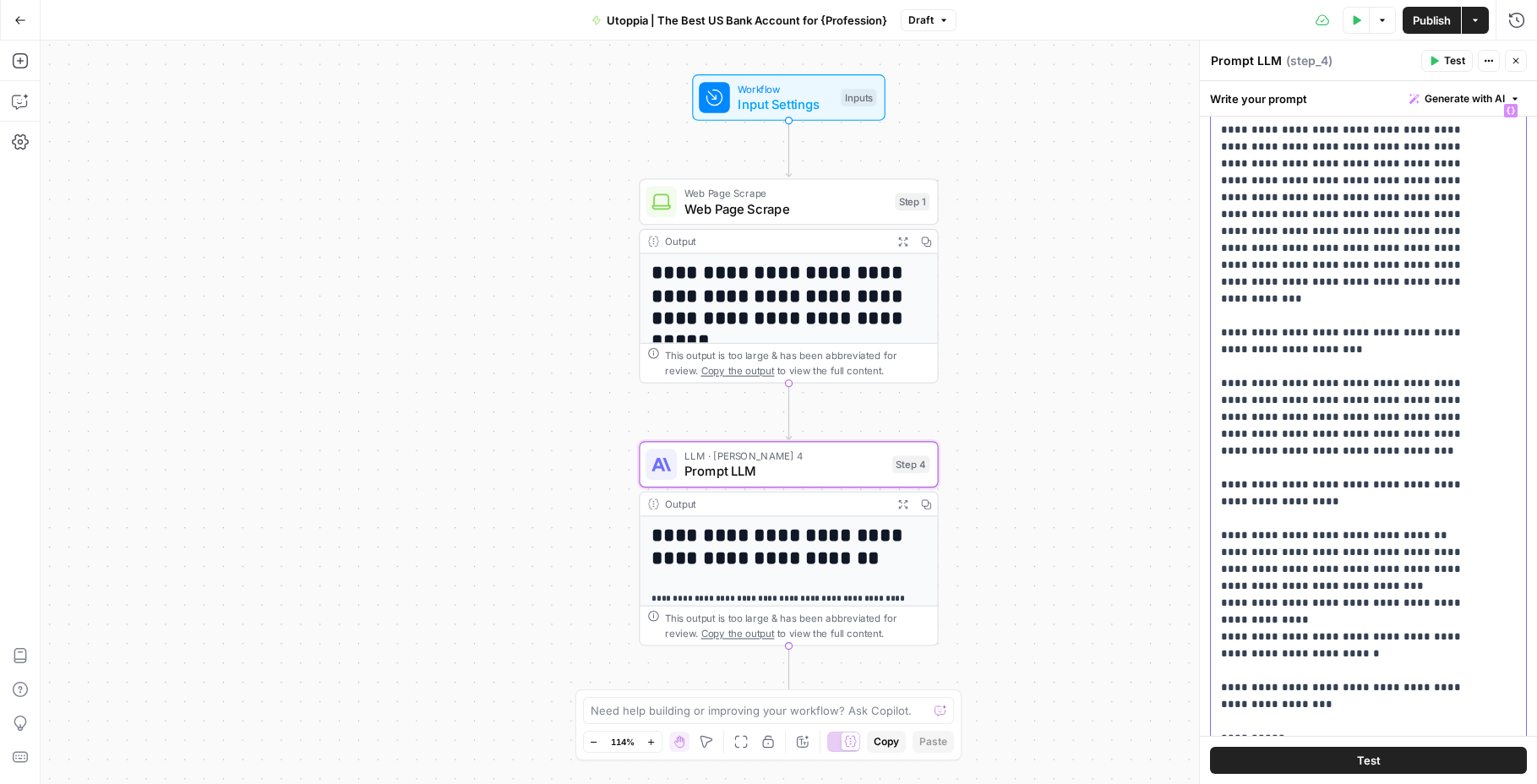
scroll to position [3326, 0]
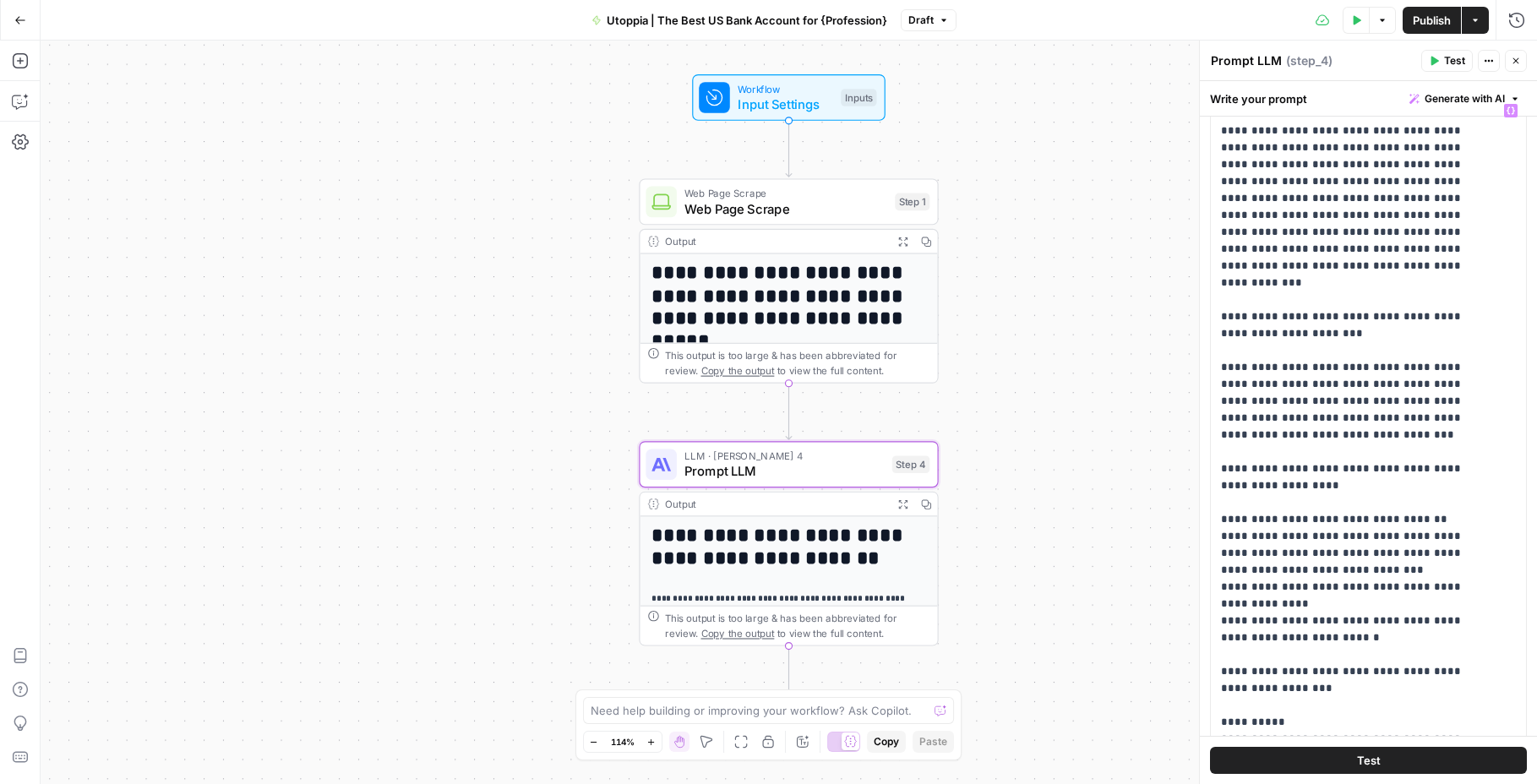
click at [1354, 770] on button "Test" at bounding box center [1369, 760] width 317 height 27
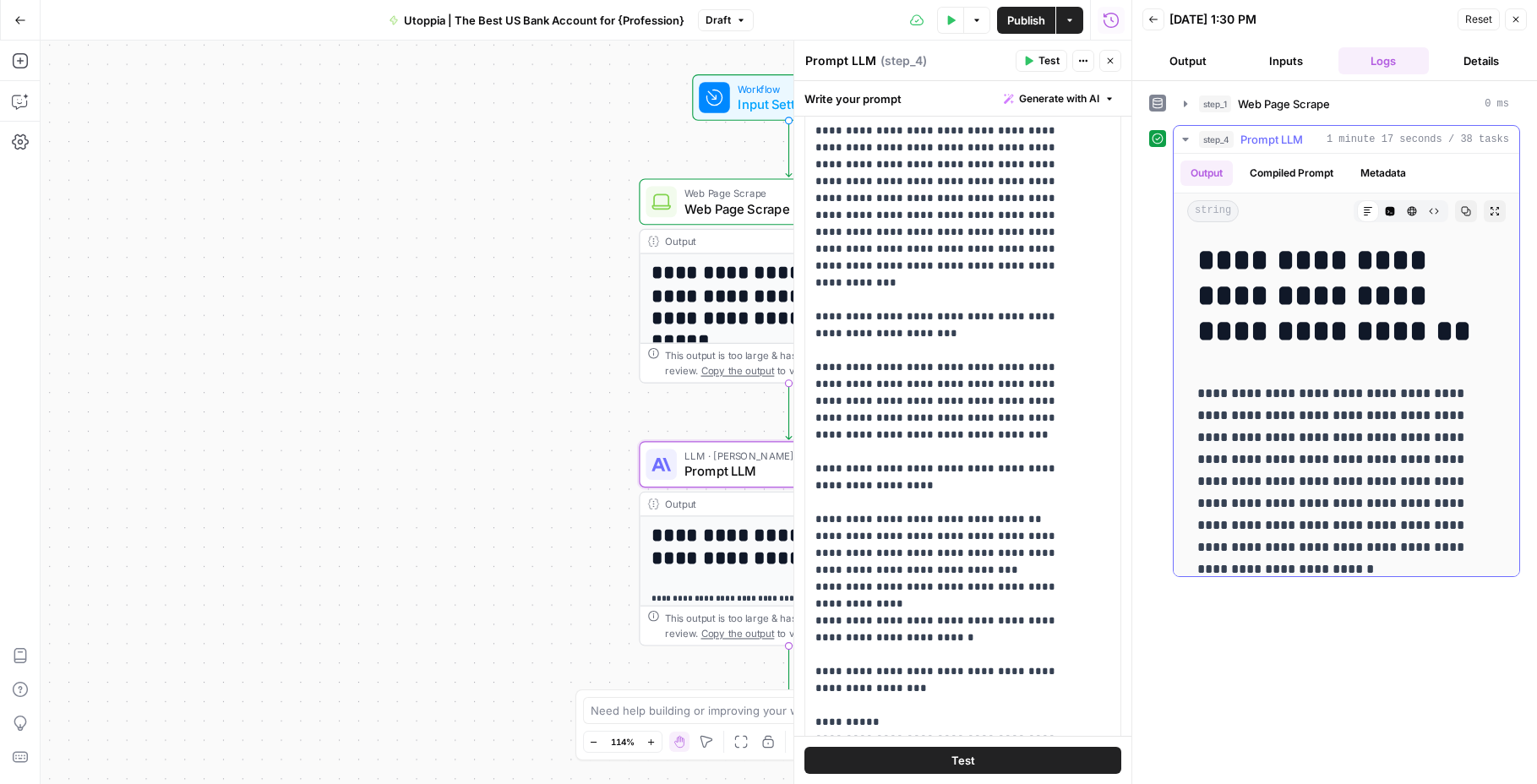
click at [1490, 213] on icon "button" at bounding box center [1495, 211] width 11 height 11
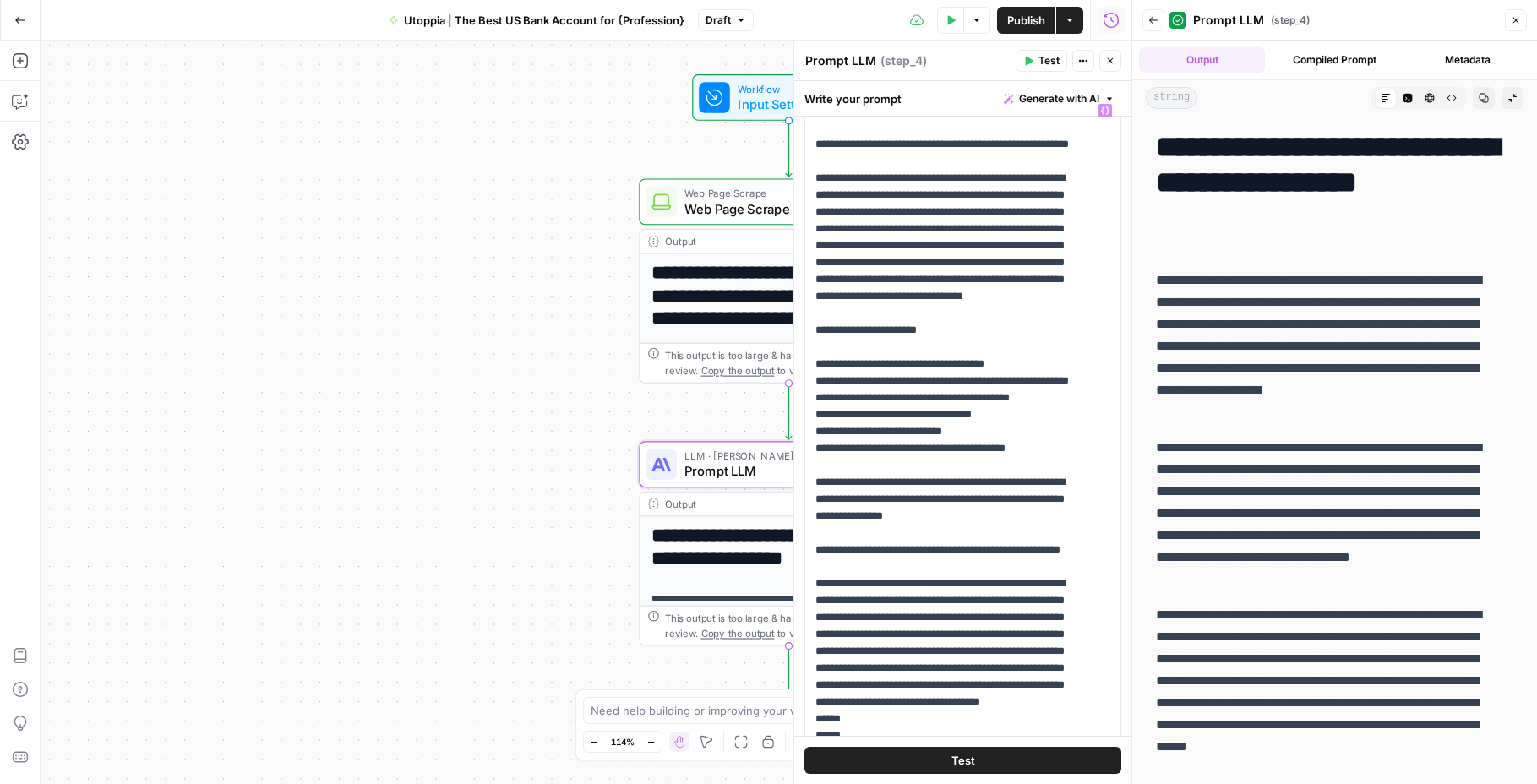
scroll to position [1678, 0]
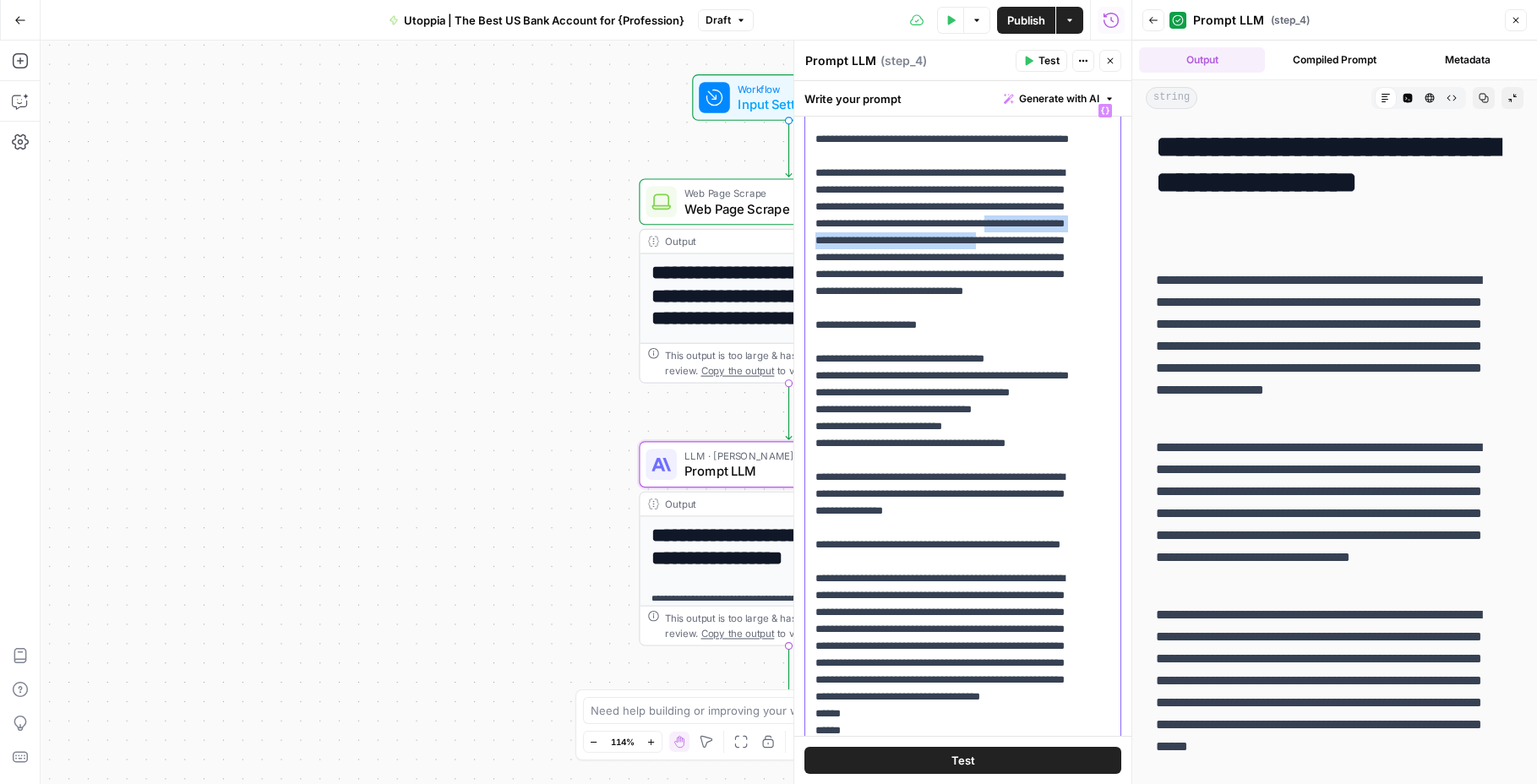
drag, startPoint x: 996, startPoint y: 607, endPoint x: 929, endPoint y: 590, distance: 69.1
drag, startPoint x: 916, startPoint y: 598, endPoint x: 939, endPoint y: 583, distance: 27.5
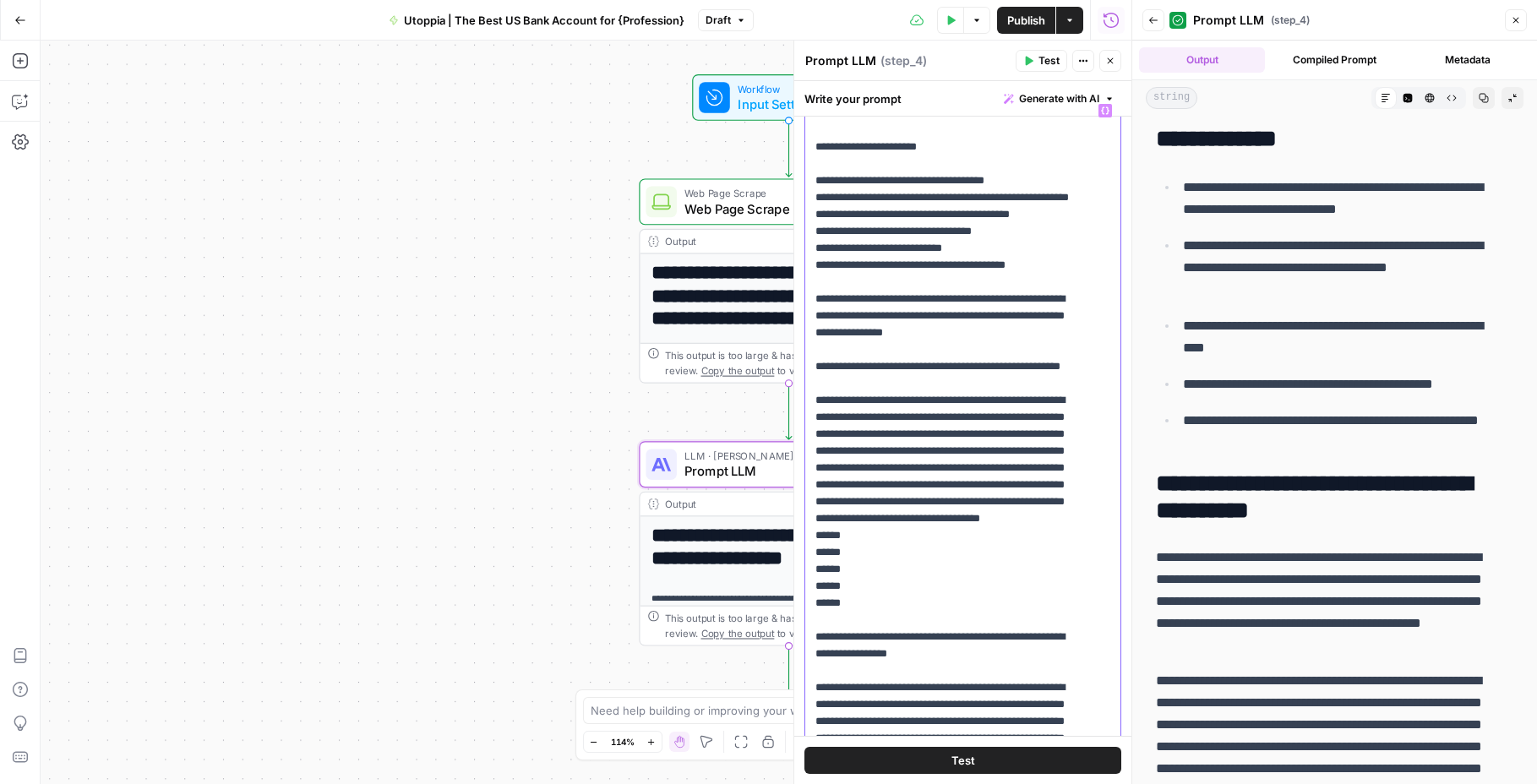
scroll to position [2102, 0]
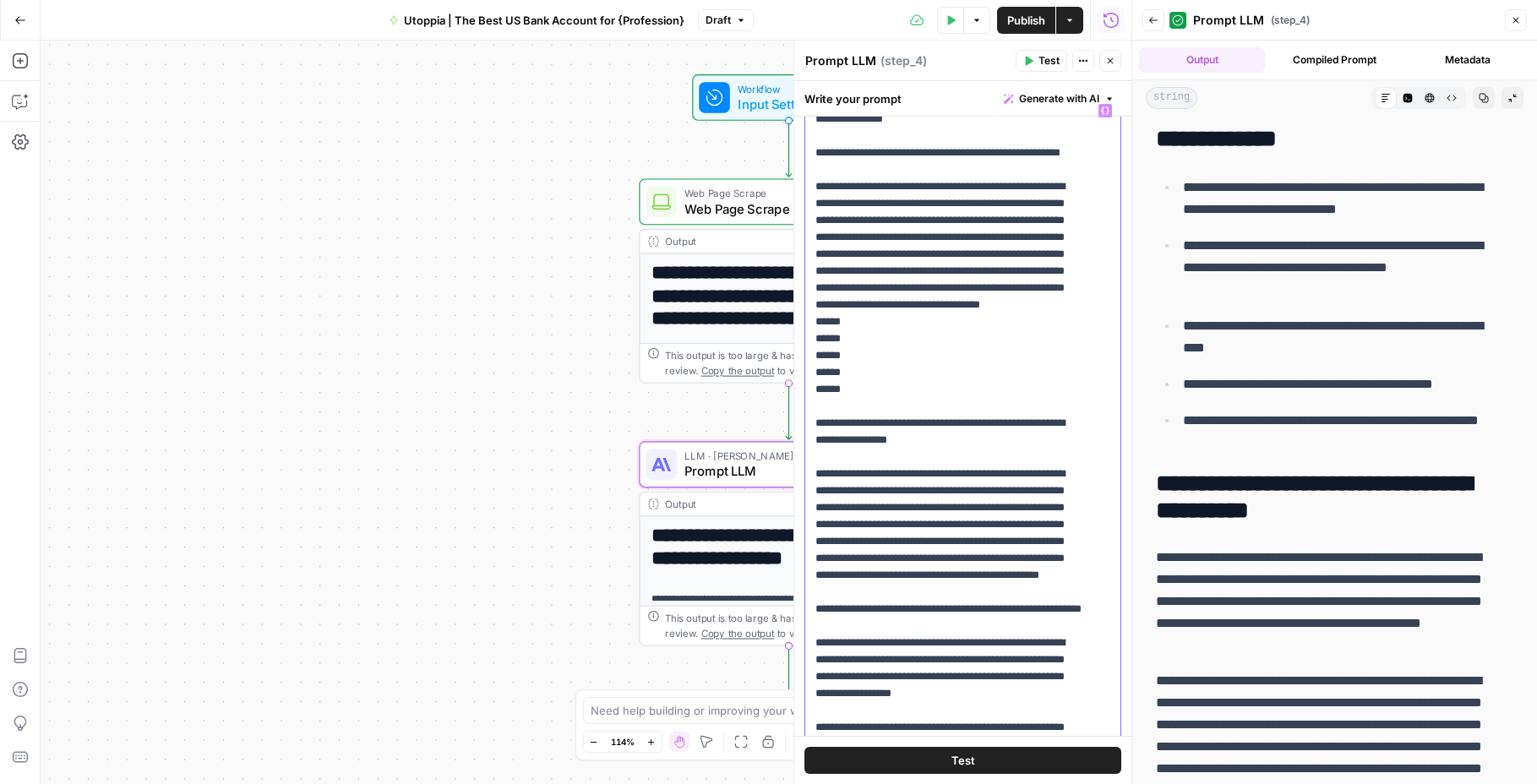
scroll to position [2143, 0]
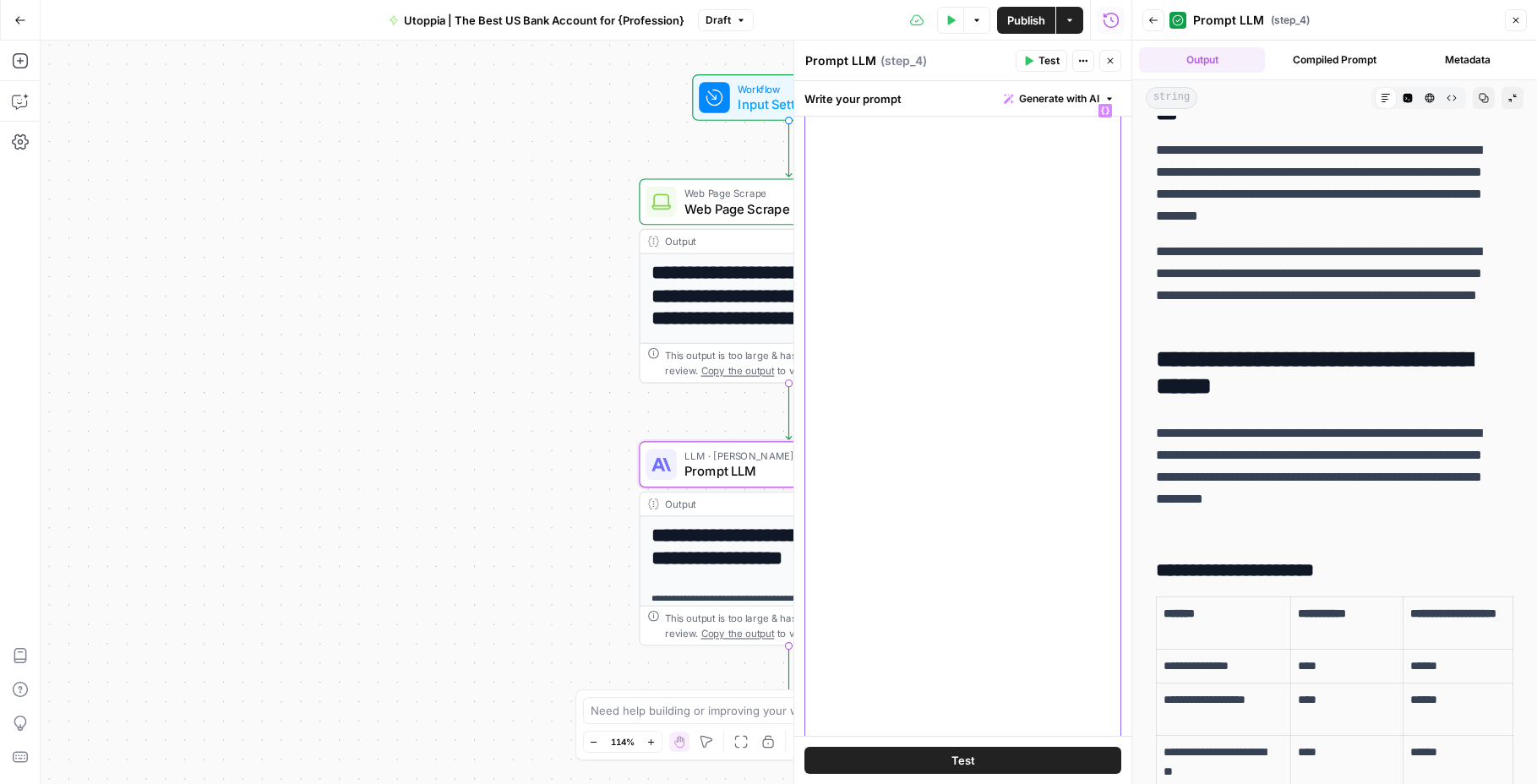
scroll to position [4506, 0]
click at [1023, 19] on span "Publish" at bounding box center [1027, 20] width 38 height 17
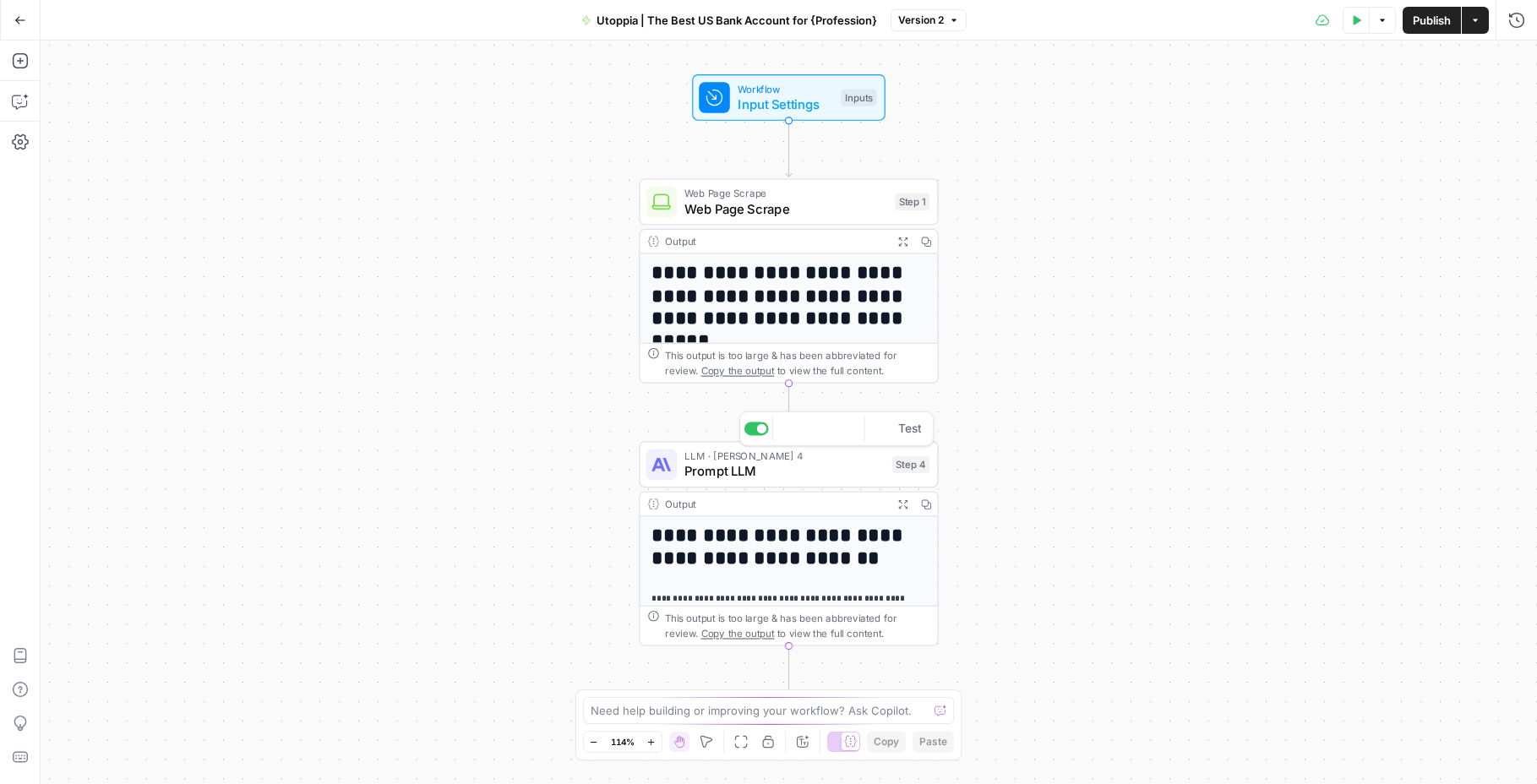
click at [818, 480] on span "Prompt LLM" at bounding box center [785, 471] width 201 height 19
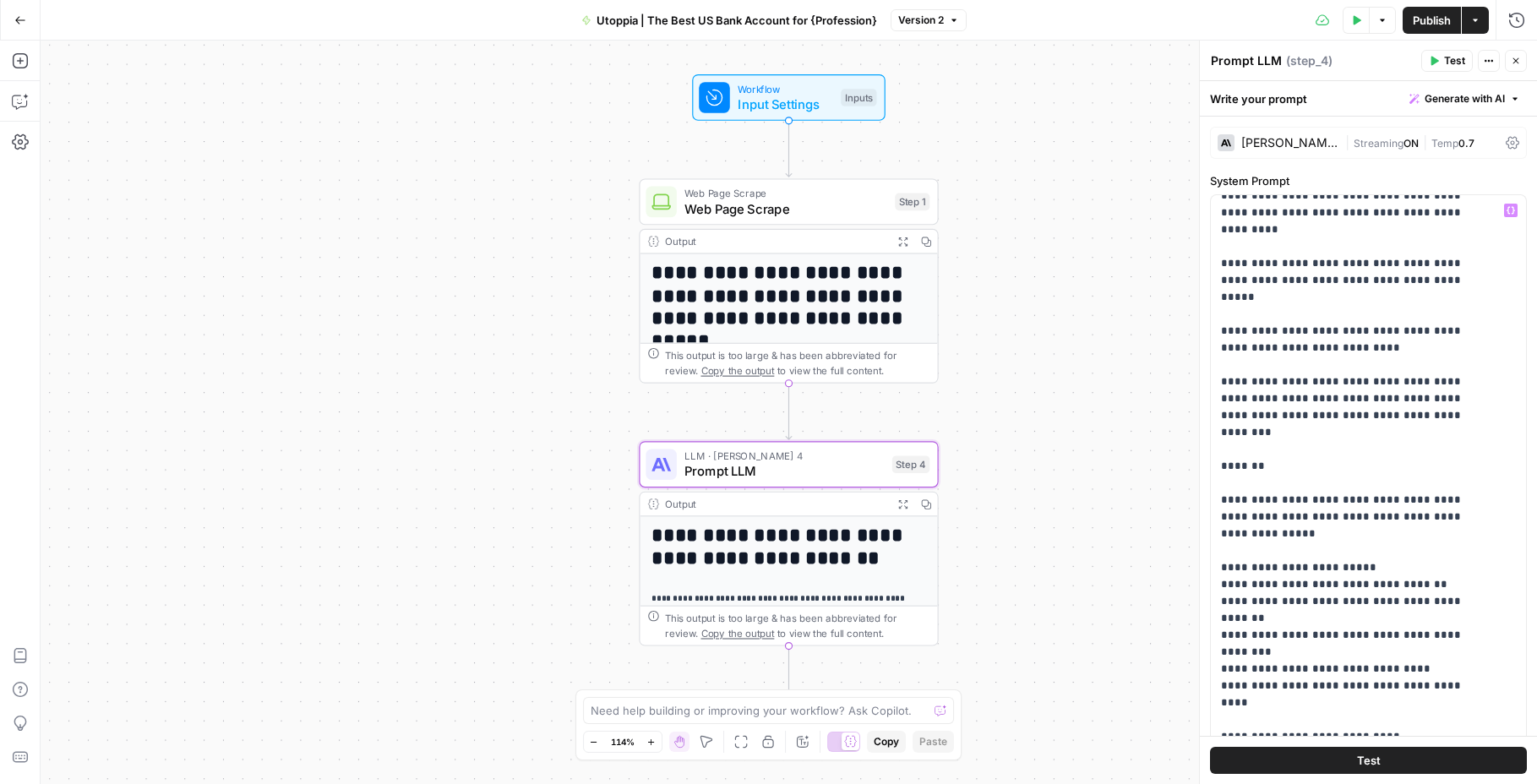
scroll to position [7097, 0]
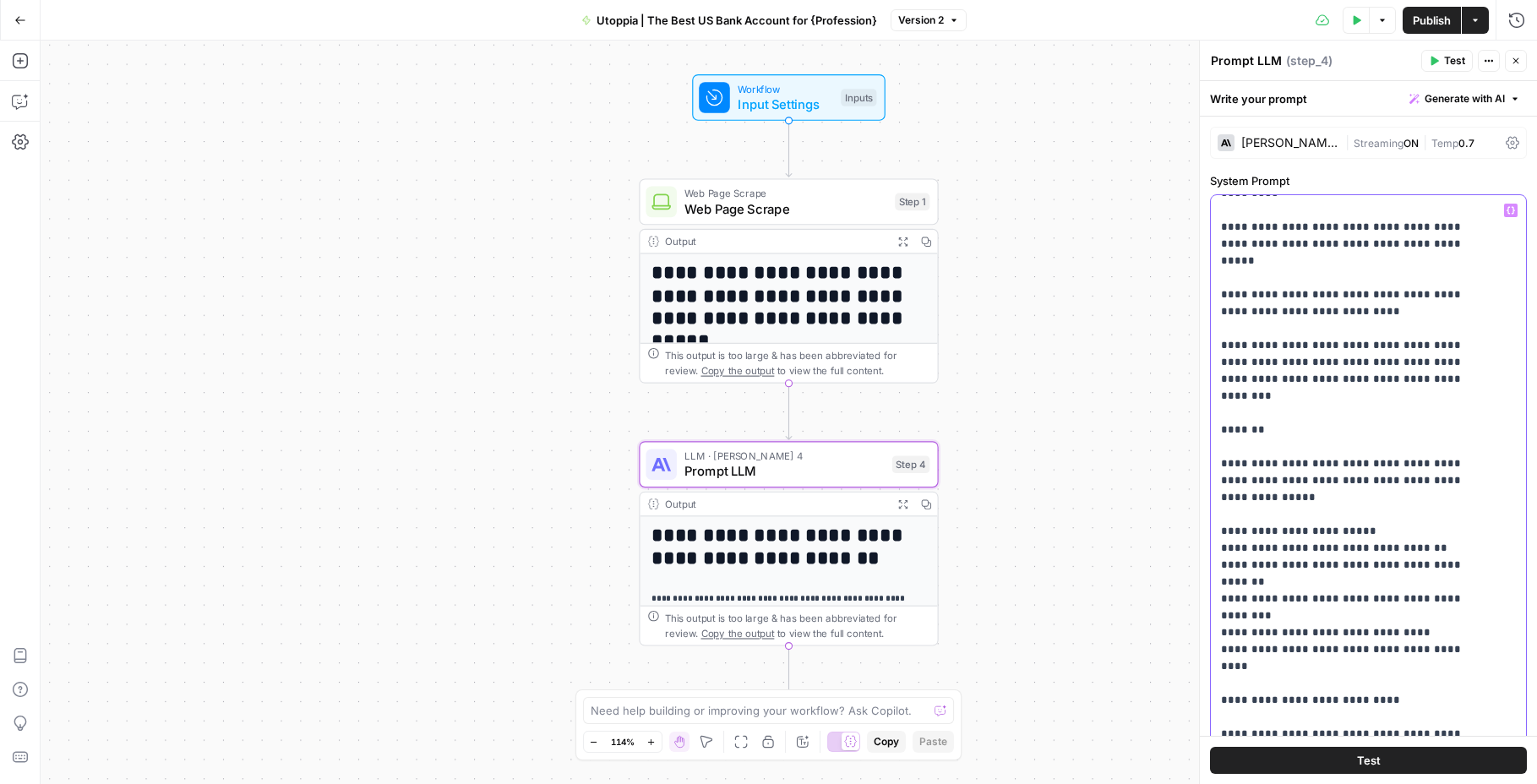
type input "competitors"
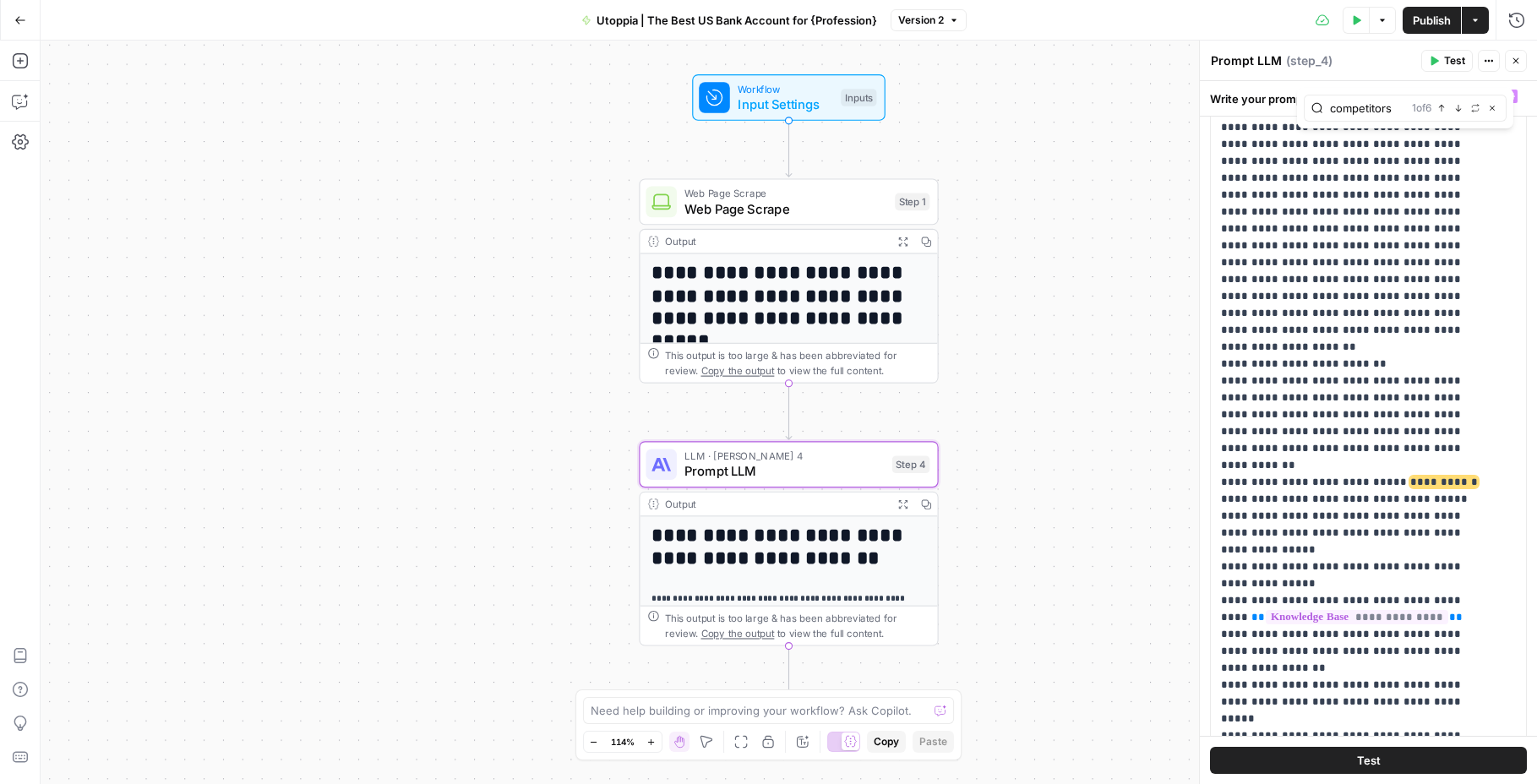
scroll to position [1327, 0]
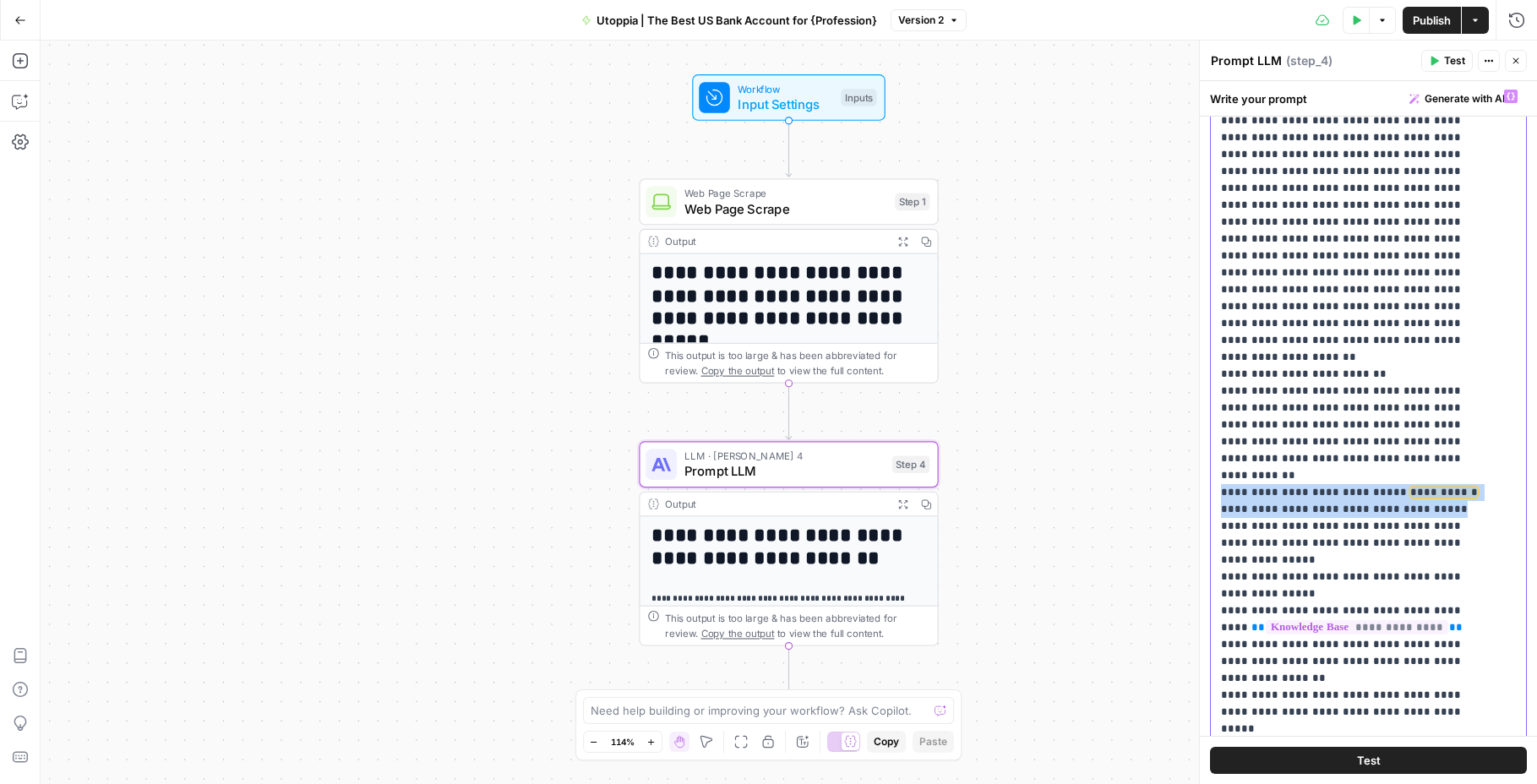
drag, startPoint x: 1421, startPoint y: 288, endPoint x: 1207, endPoint y: 268, distance: 214.9
click at [1208, 268] on div "**********" at bounding box center [1368, 794] width 337 height 1582
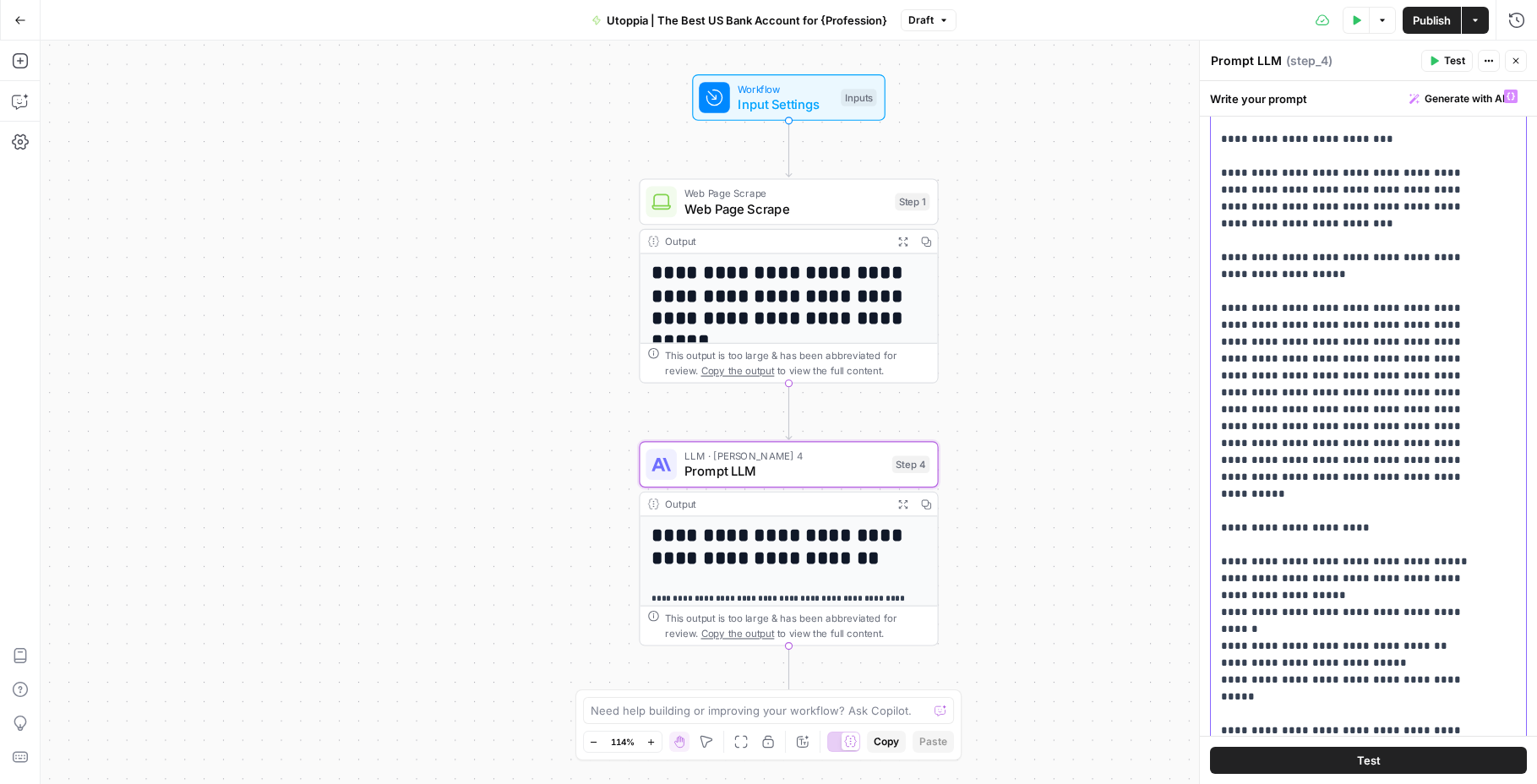
scroll to position [2219, 0]
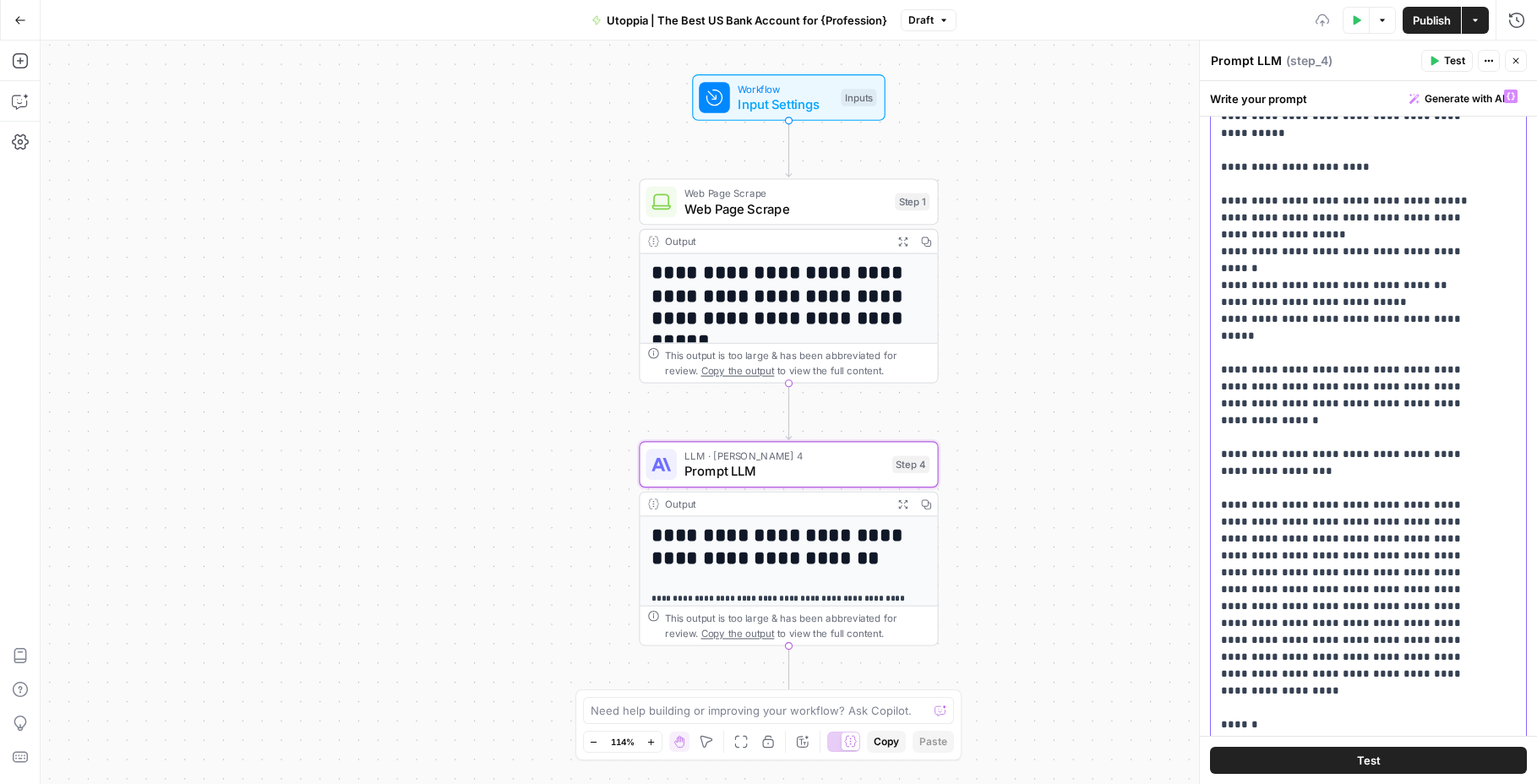
scroll to position [2534, 0]
click at [1357, 759] on span "Test" at bounding box center [1369, 760] width 24 height 17
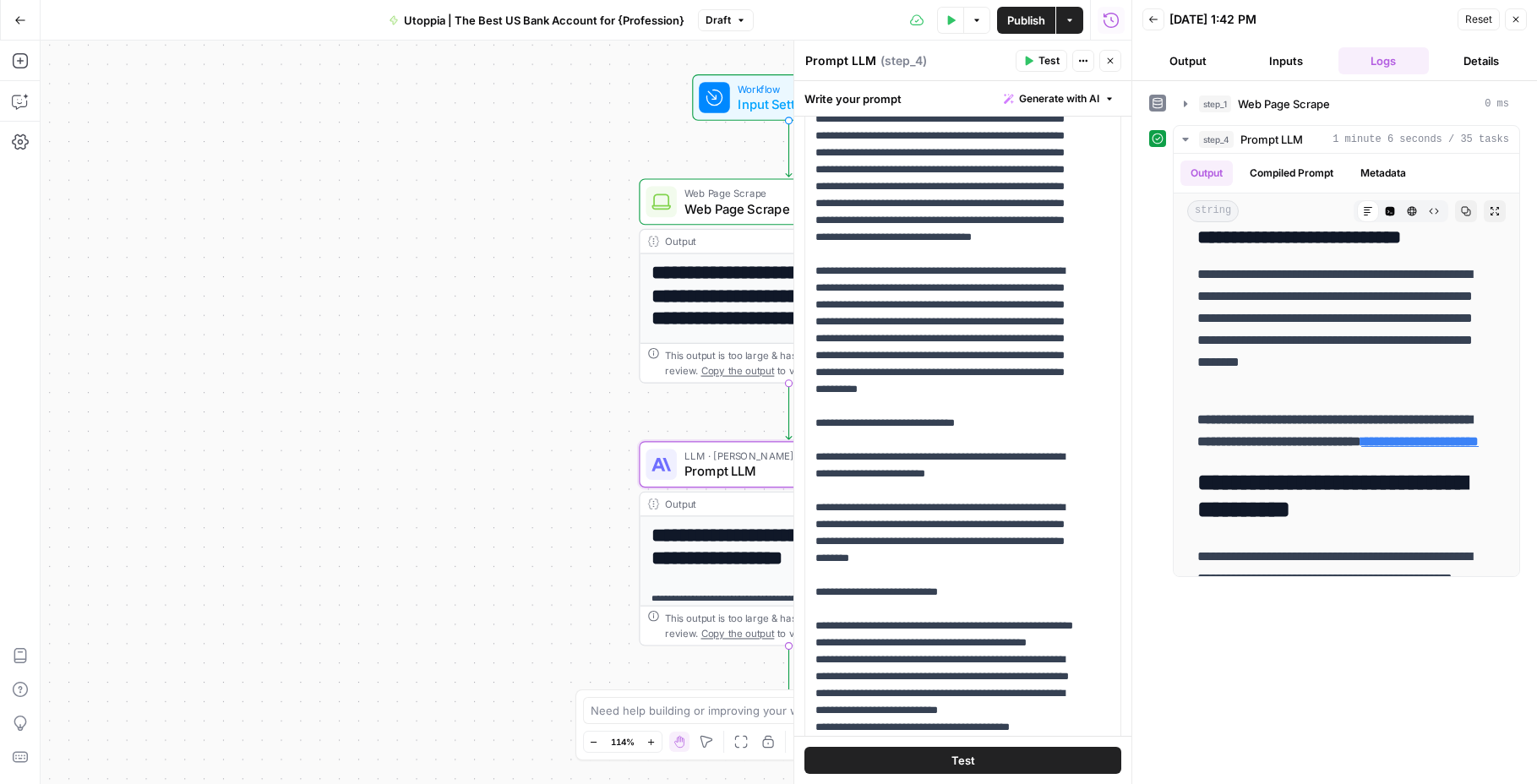
scroll to position [4252, 0]
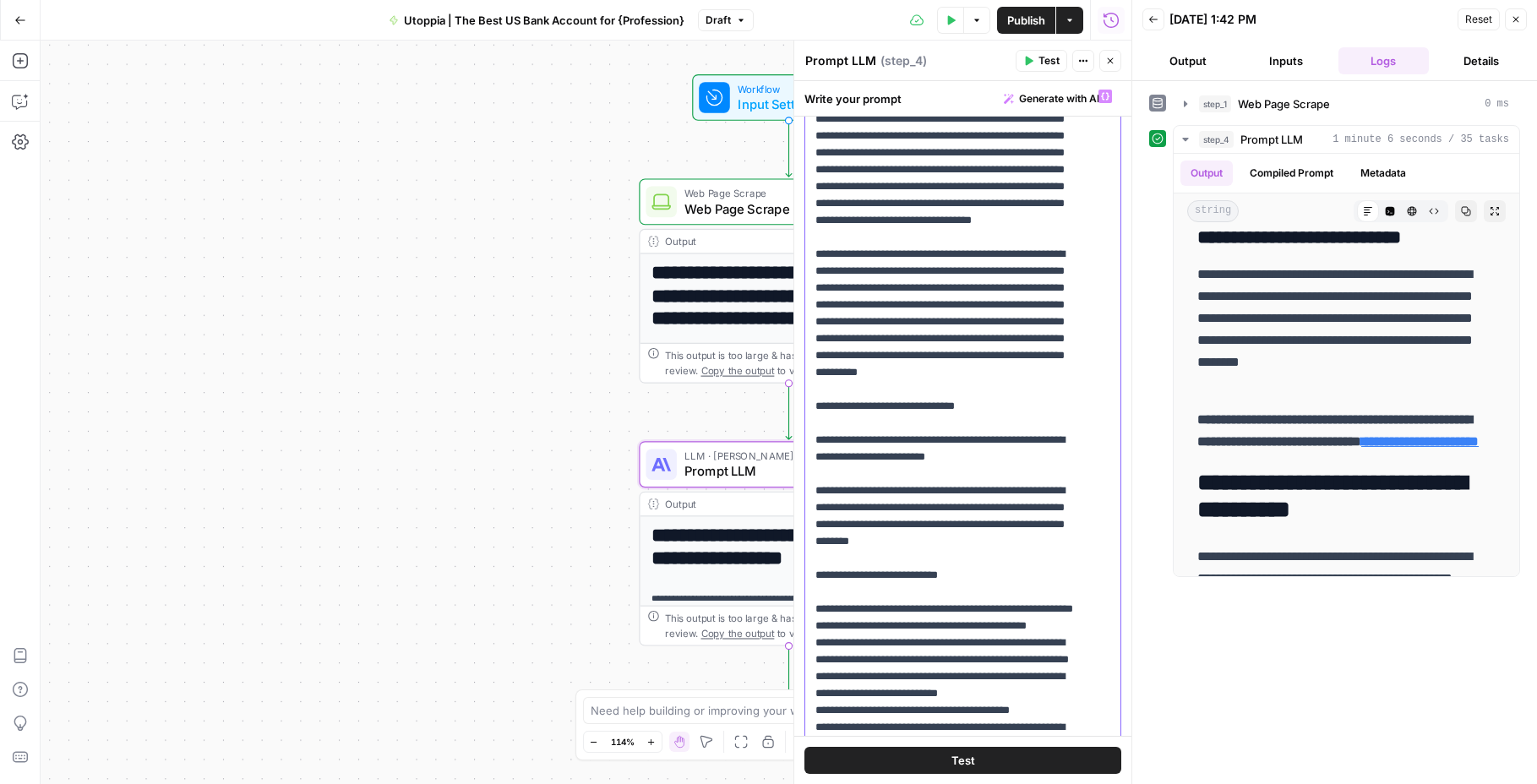
click at [1007, 424] on p "**********" at bounding box center [950, 609] width 269 height 9547
click at [1006, 424] on p "**********" at bounding box center [950, 609] width 269 height 9547
drag, startPoint x: 1050, startPoint y: 525, endPoint x: 1012, endPoint y: 523, distance: 38.1
click at [1012, 523] on p "**********" at bounding box center [950, 609] width 269 height 9547
click at [972, 524] on p "**********" at bounding box center [950, 609] width 269 height 9547
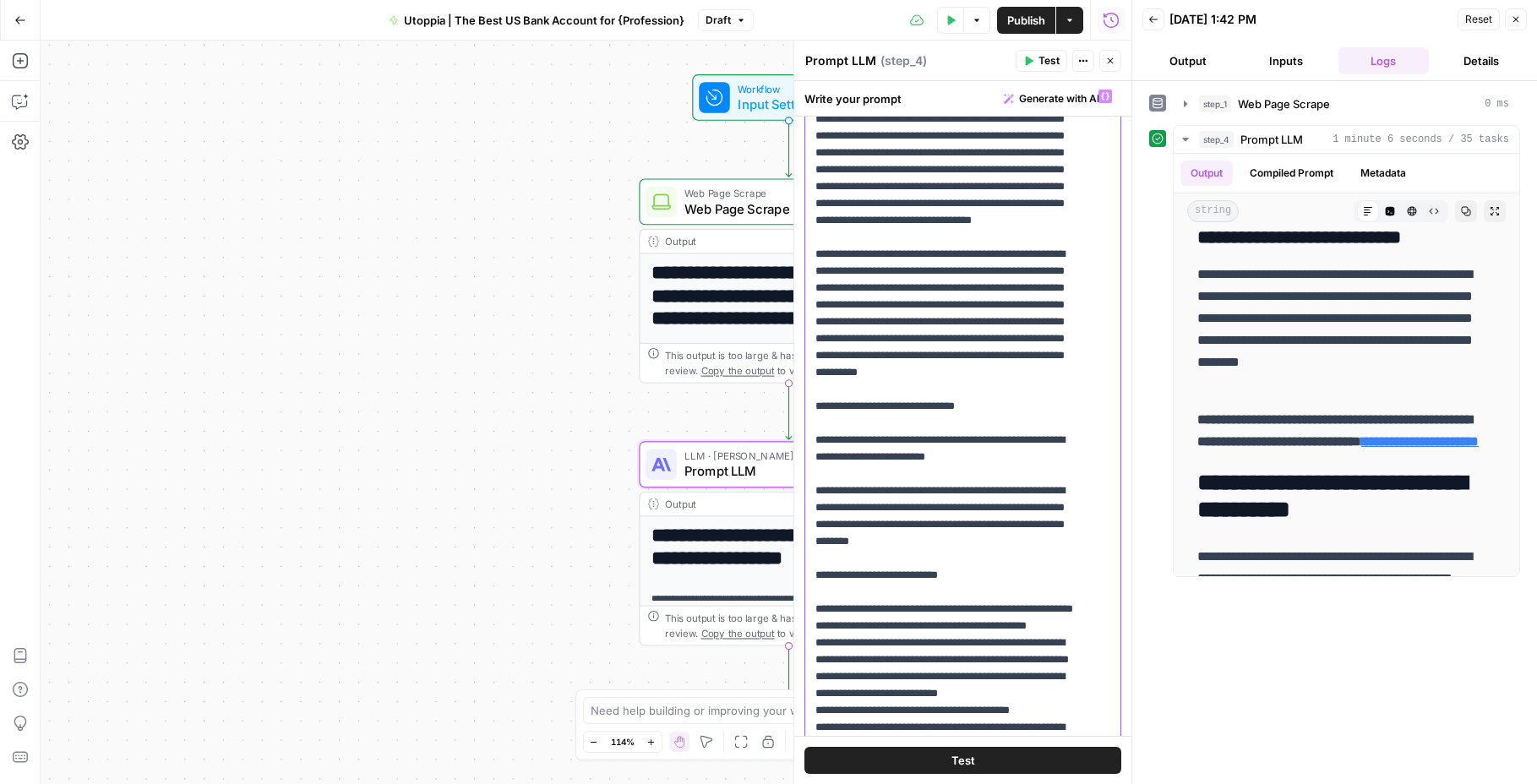
drag, startPoint x: 1040, startPoint y: 527, endPoint x: 800, endPoint y: 454, distance: 250.9
click at [800, 454] on div "**********" at bounding box center [963, 412] width 338 height 744
click at [824, 455] on p "**********" at bounding box center [950, 609] width 269 height 9547
click at [820, 455] on p "**********" at bounding box center [950, 609] width 269 height 9547
click at [990, 752] on button "Test" at bounding box center [963, 760] width 317 height 27
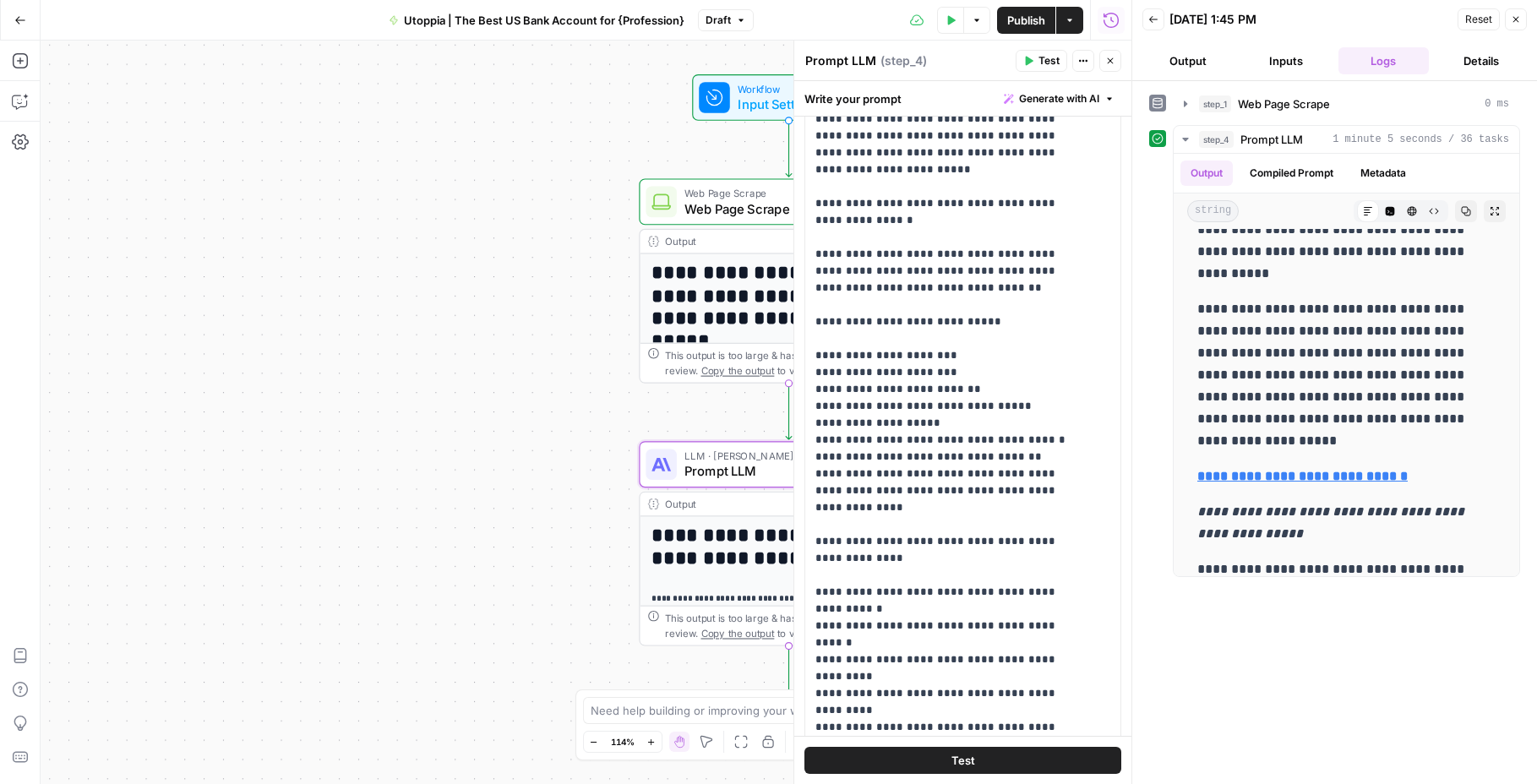
scroll to position [8514, 0]
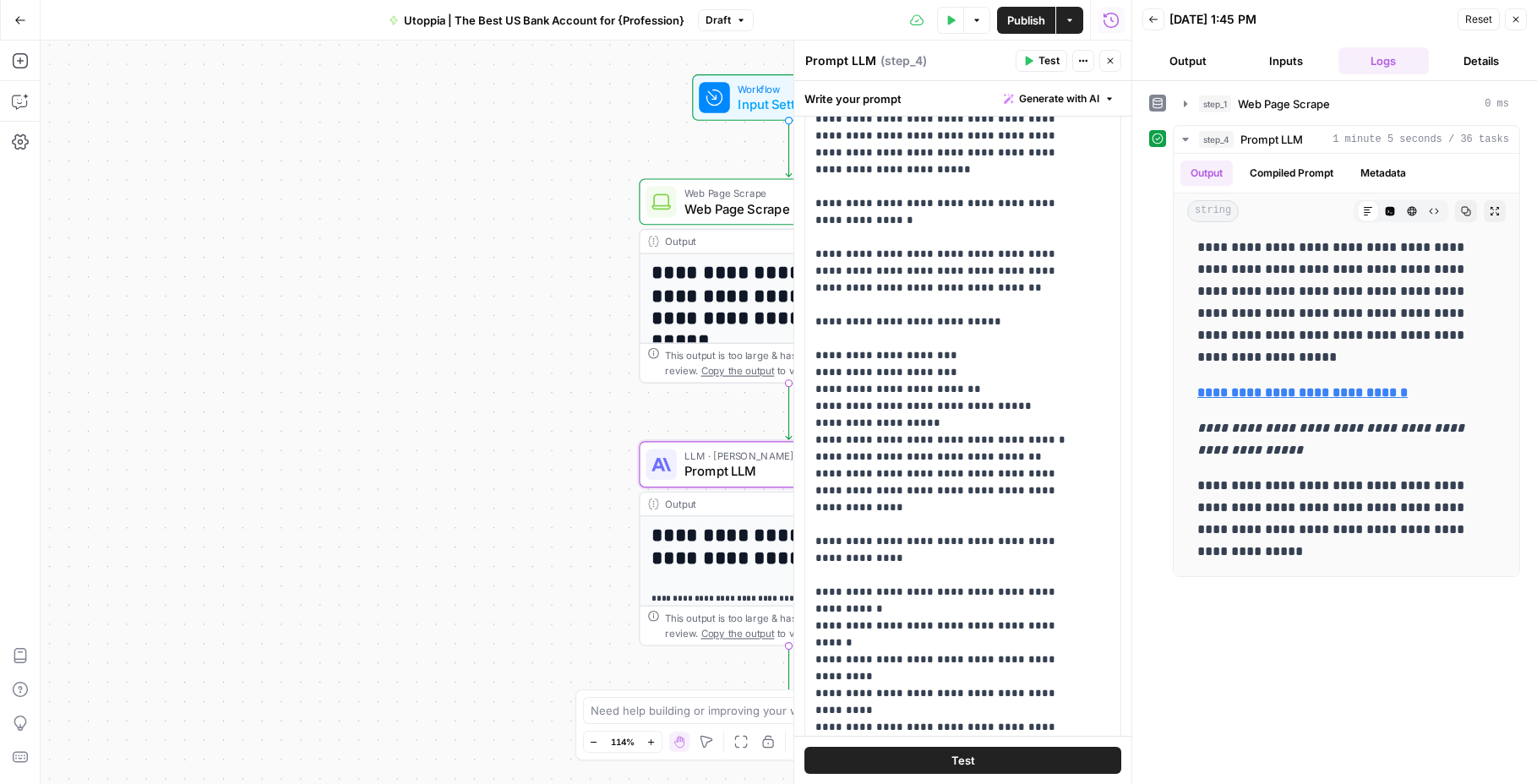
click at [1028, 25] on span "Publish" at bounding box center [1027, 20] width 38 height 17
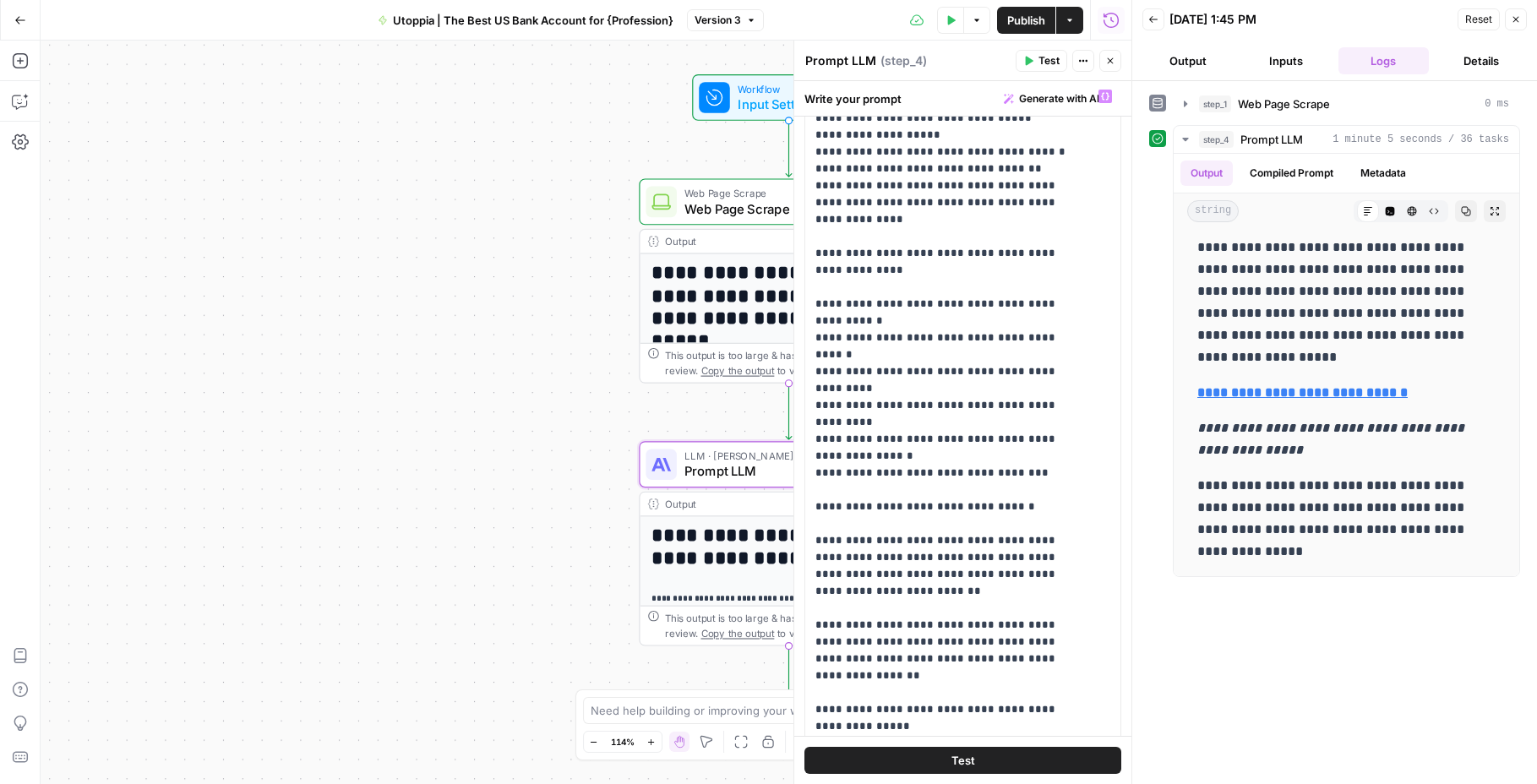
scroll to position [4512, 0]
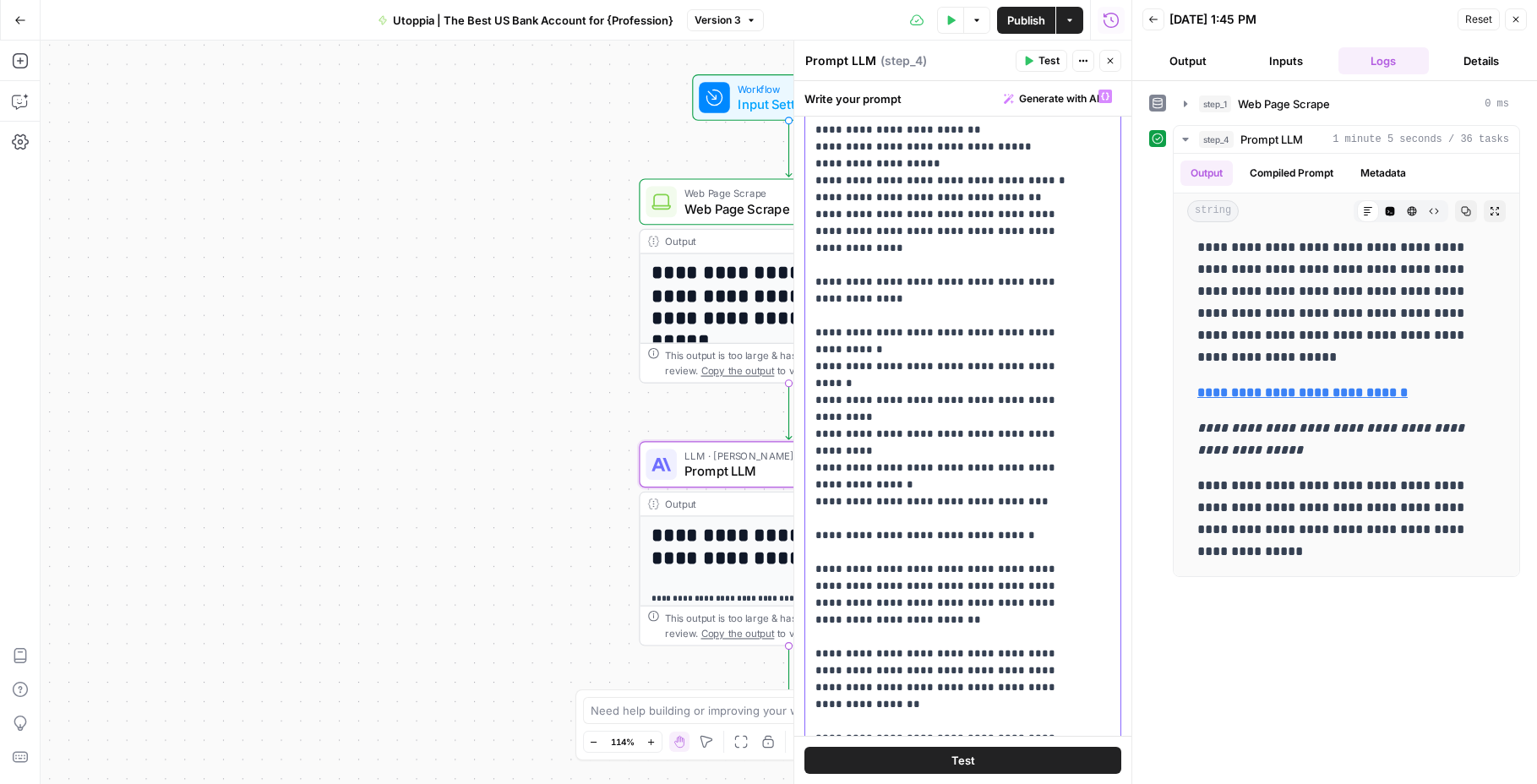
click at [907, 525] on p "**********" at bounding box center [950, 383] width 269 height 9615
click at [992, 756] on button "Test" at bounding box center [963, 760] width 317 height 27
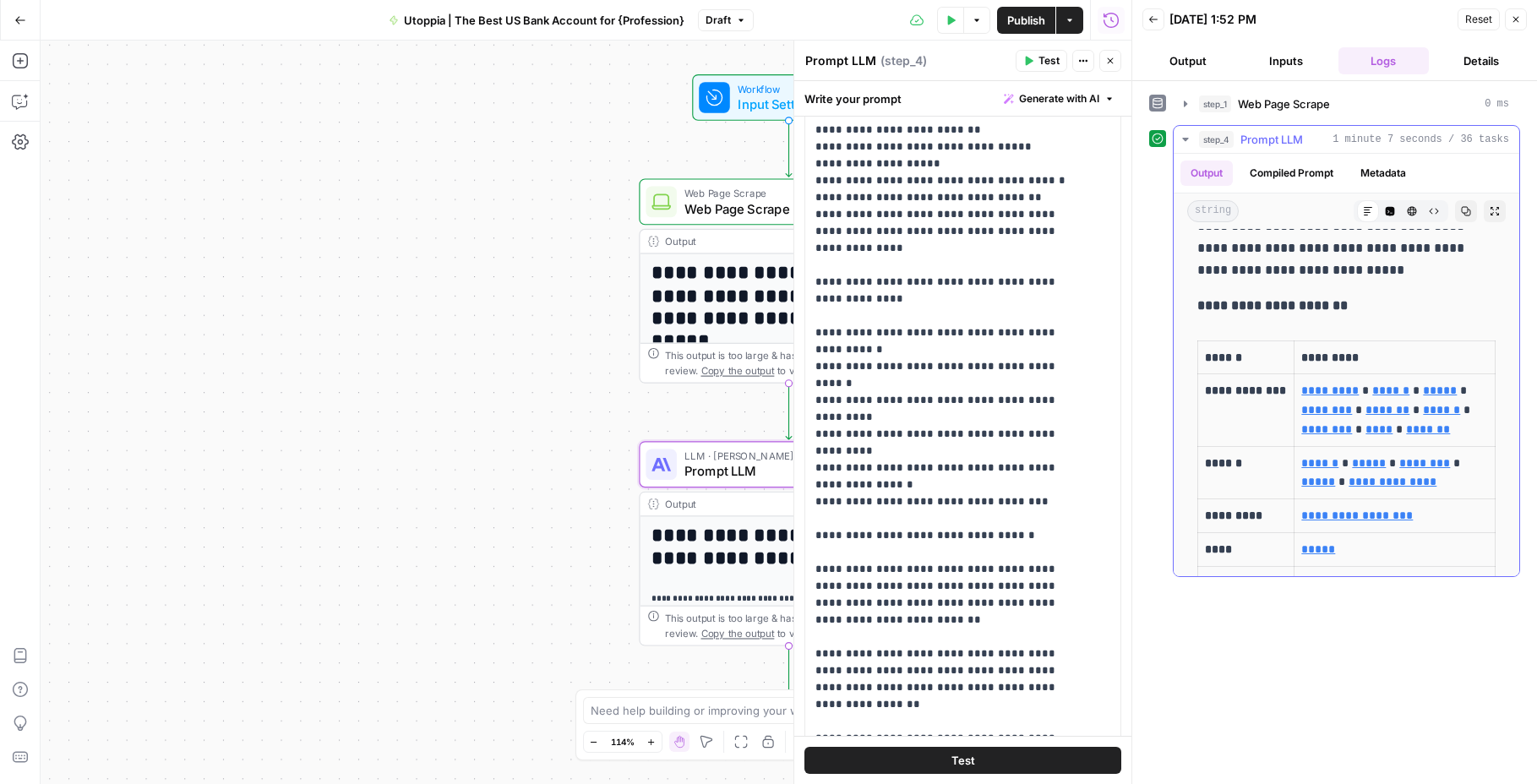
scroll to position [7180, 0]
click at [1022, 25] on span "Publish" at bounding box center [1027, 20] width 38 height 17
